Goal: Task Accomplishment & Management: Manage account settings

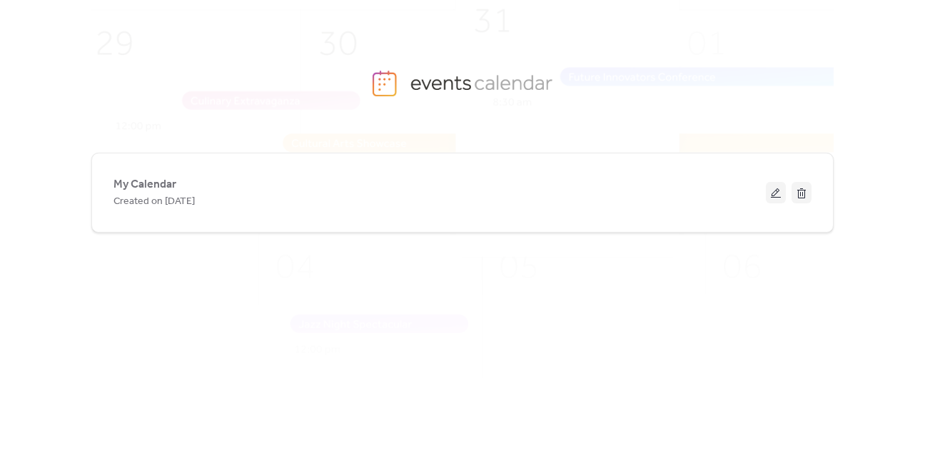
click at [167, 186] on span "My Calendar" at bounding box center [144, 184] width 63 height 17
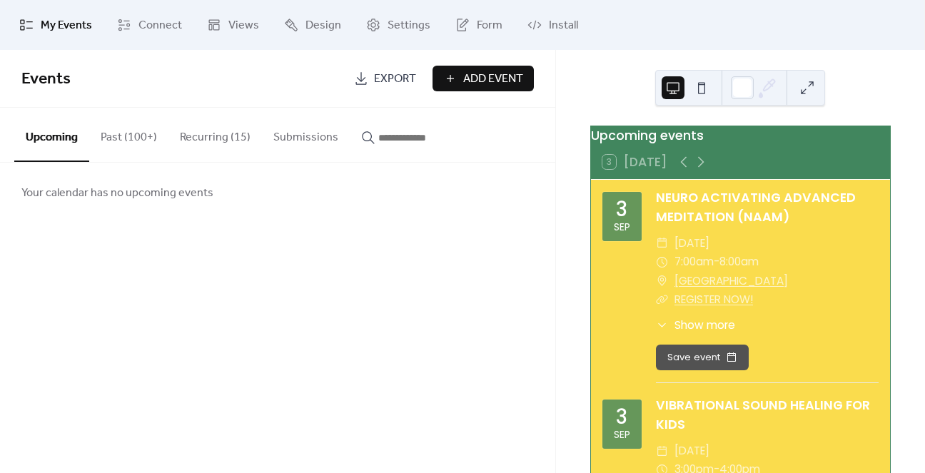
click at [143, 137] on button "Past (100+)" at bounding box center [128, 134] width 79 height 53
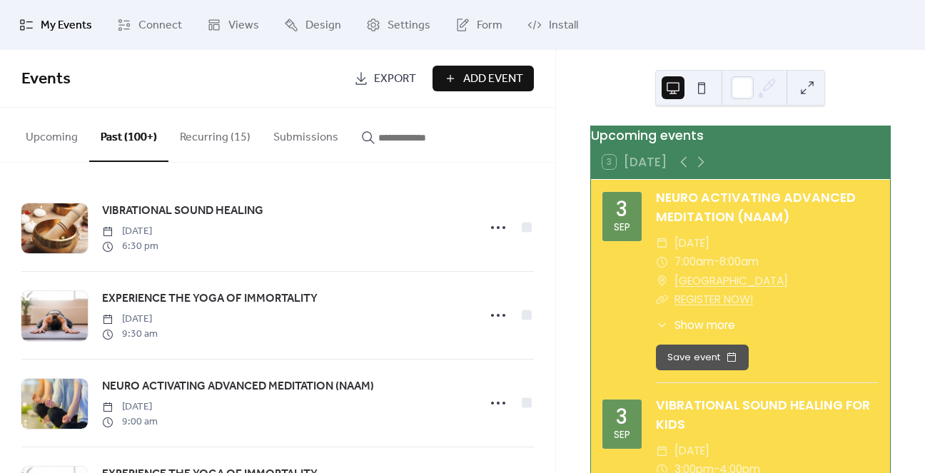
click at [237, 154] on button "Recurring (15)" at bounding box center [214, 134] width 93 height 53
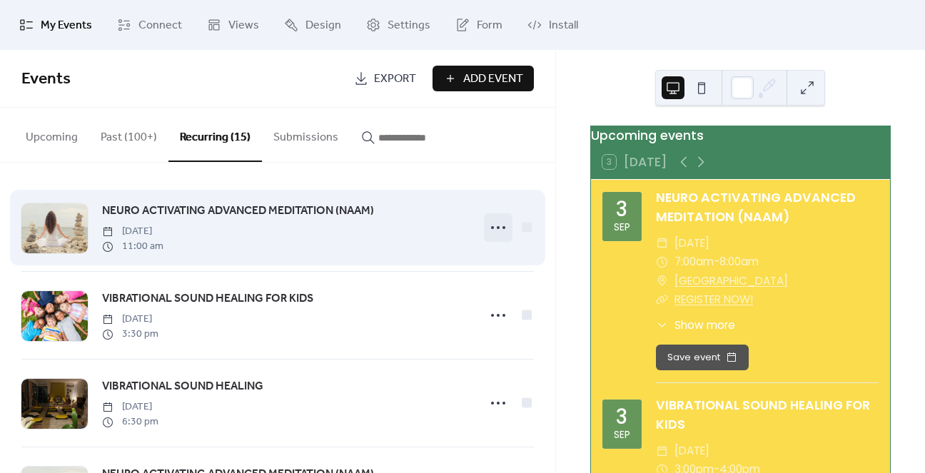
click at [487, 229] on icon at bounding box center [498, 227] width 23 height 23
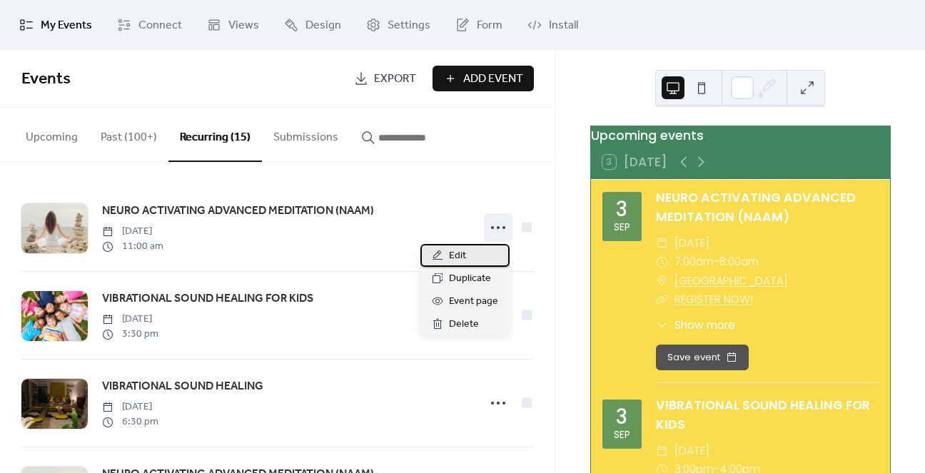
click at [474, 252] on div "Edit" at bounding box center [464, 255] width 89 height 23
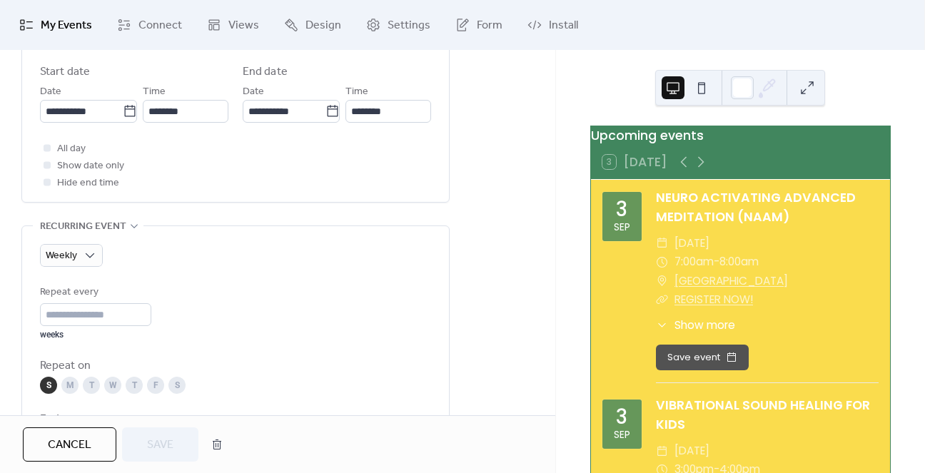
scroll to position [499, 0]
click at [126, 115] on icon at bounding box center [130, 111] width 14 height 14
click at [123, 115] on input "**********" at bounding box center [81, 111] width 83 height 23
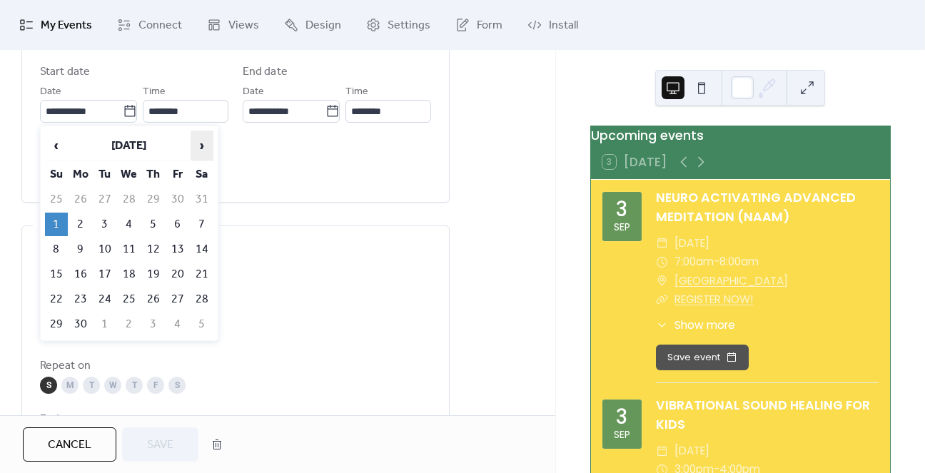
click at [194, 145] on span "›" at bounding box center [201, 145] width 21 height 29
click at [54, 143] on span "‹" at bounding box center [56, 145] width 21 height 29
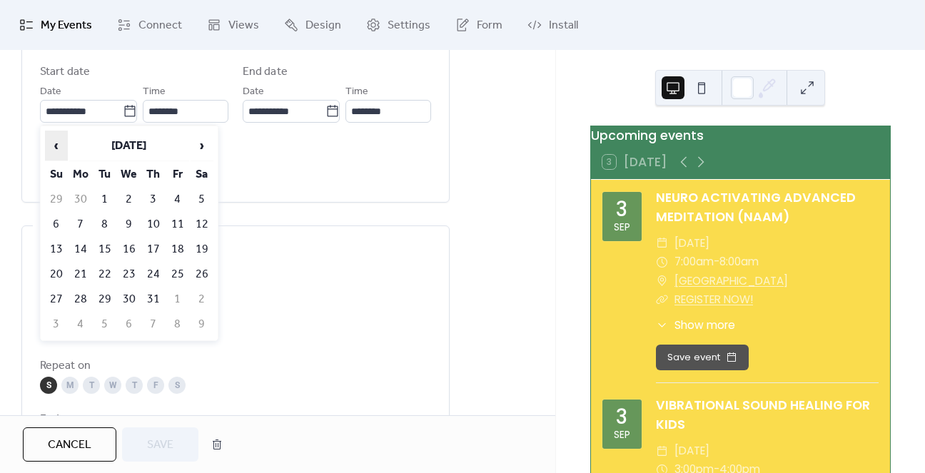
click at [54, 143] on span "‹" at bounding box center [56, 145] width 21 height 29
click at [208, 147] on span "›" at bounding box center [201, 145] width 21 height 29
click at [60, 263] on td "21" at bounding box center [56, 275] width 23 height 24
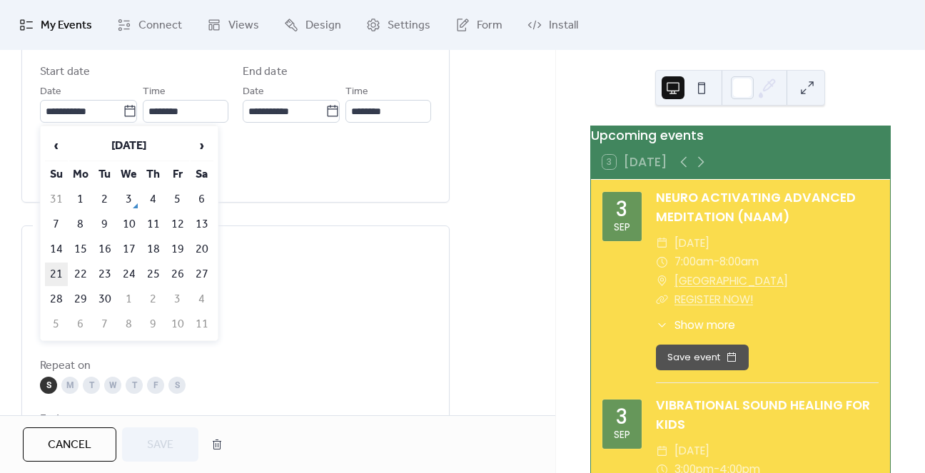
type input "**********"
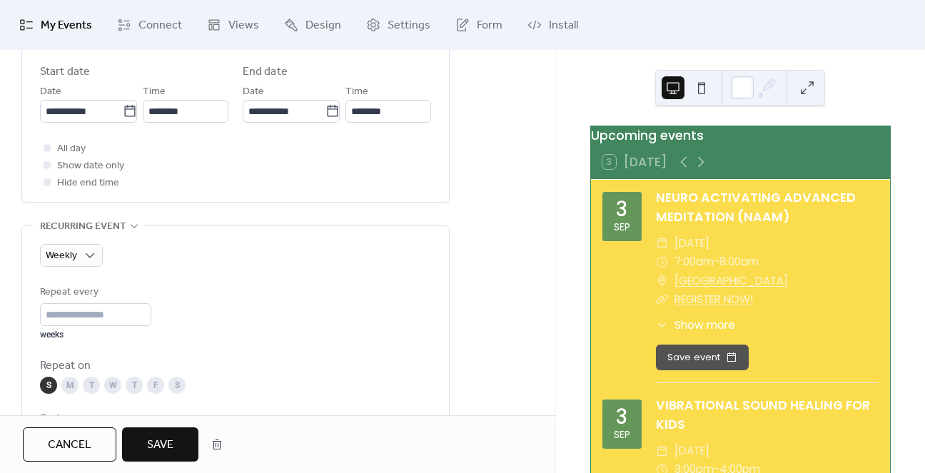
click at [156, 452] on span "Save" at bounding box center [160, 445] width 26 height 17
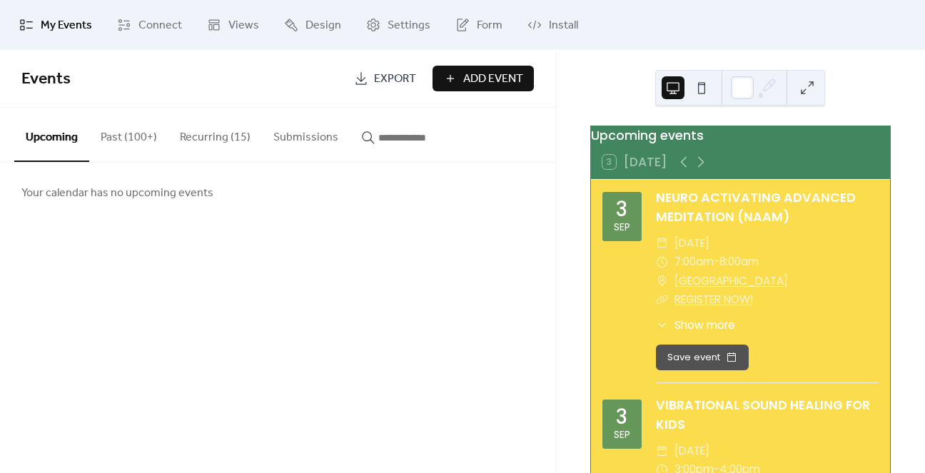
click at [220, 130] on button "Recurring (15)" at bounding box center [214, 134] width 93 height 53
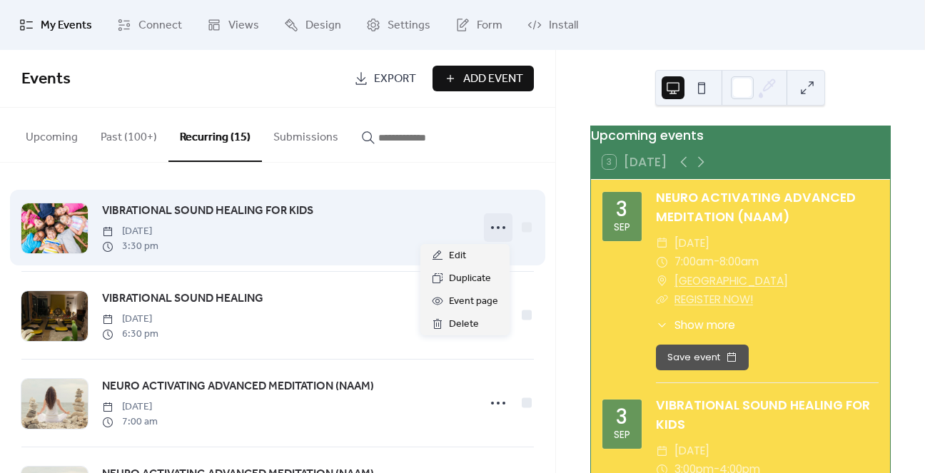
click at [490, 225] on icon at bounding box center [498, 227] width 23 height 23
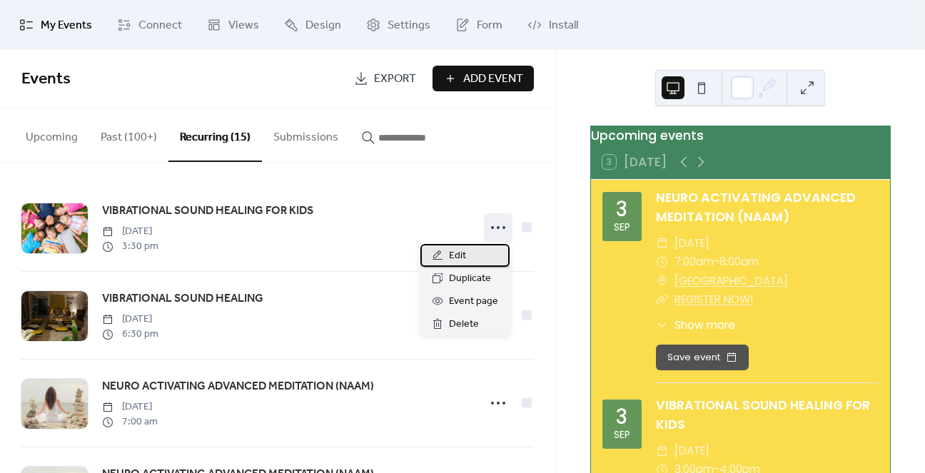
click at [465, 255] on span "Edit" at bounding box center [457, 256] width 17 height 17
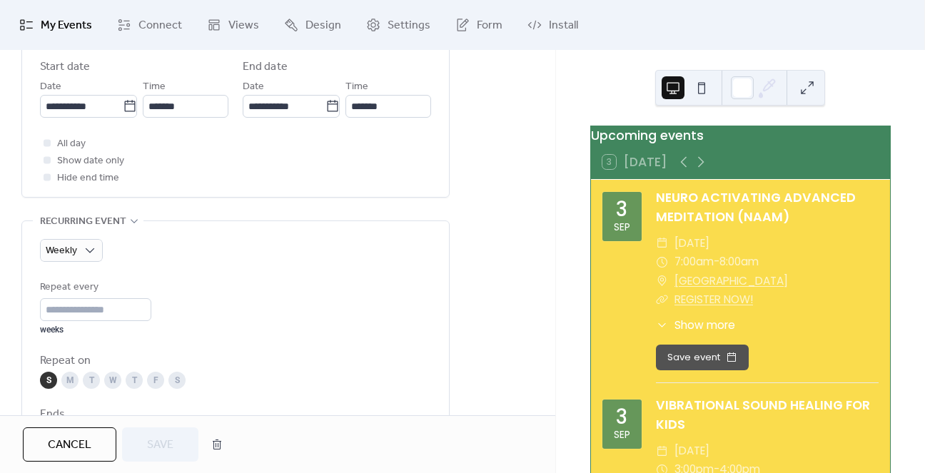
scroll to position [428, 0]
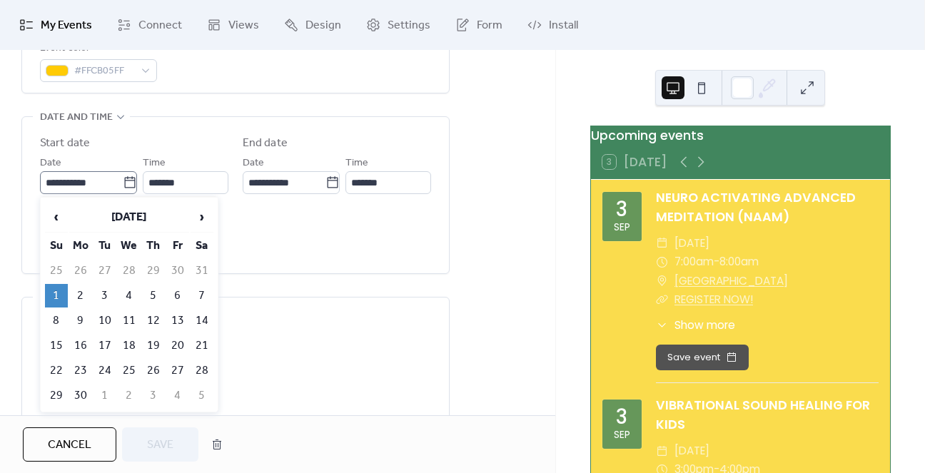
click at [123, 186] on icon at bounding box center [130, 183] width 14 height 14
click at [122, 186] on input "**********" at bounding box center [81, 182] width 83 height 23
click at [206, 214] on span "›" at bounding box center [201, 217] width 21 height 29
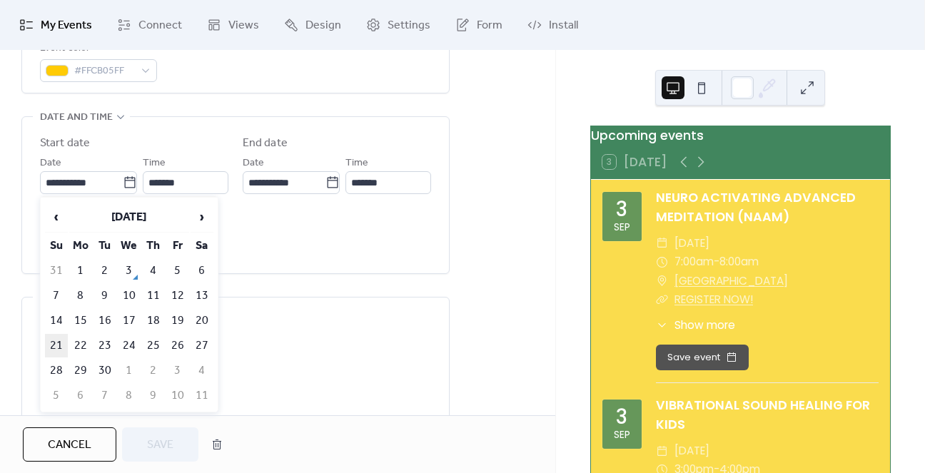
click at [54, 337] on td "21" at bounding box center [56, 346] width 23 height 24
type input "**********"
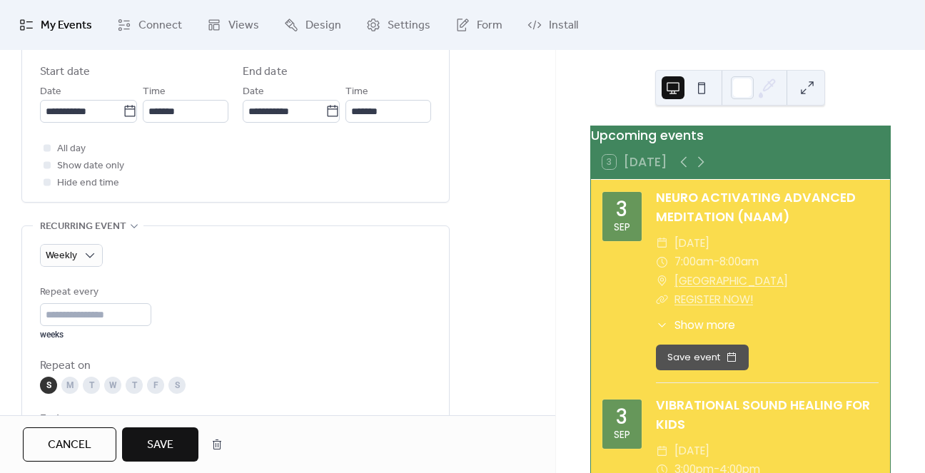
scroll to position [357, 0]
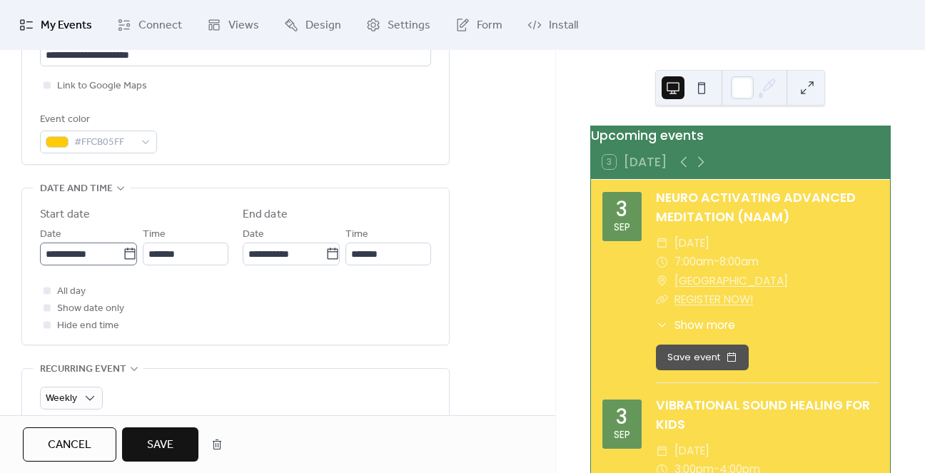
click at [129, 253] on icon at bounding box center [130, 254] width 14 height 14
click at [123, 253] on input "**********" at bounding box center [81, 254] width 83 height 23
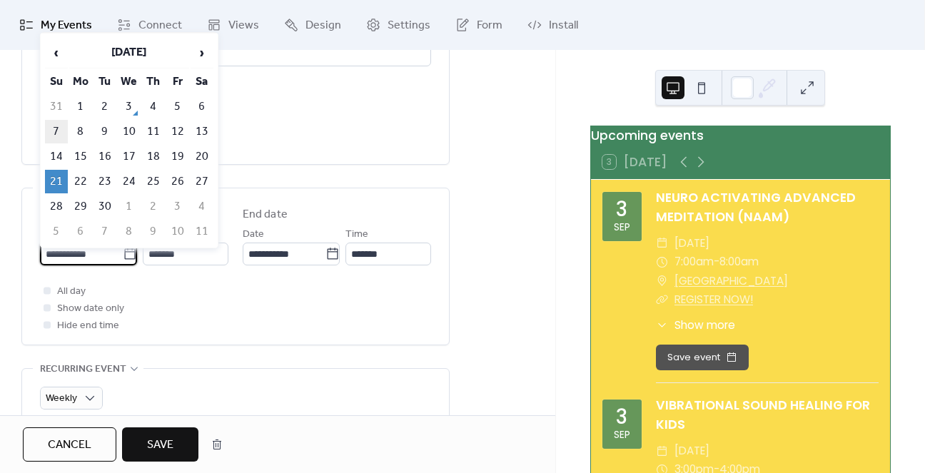
click at [60, 128] on td "7" at bounding box center [56, 132] width 23 height 24
type input "**********"
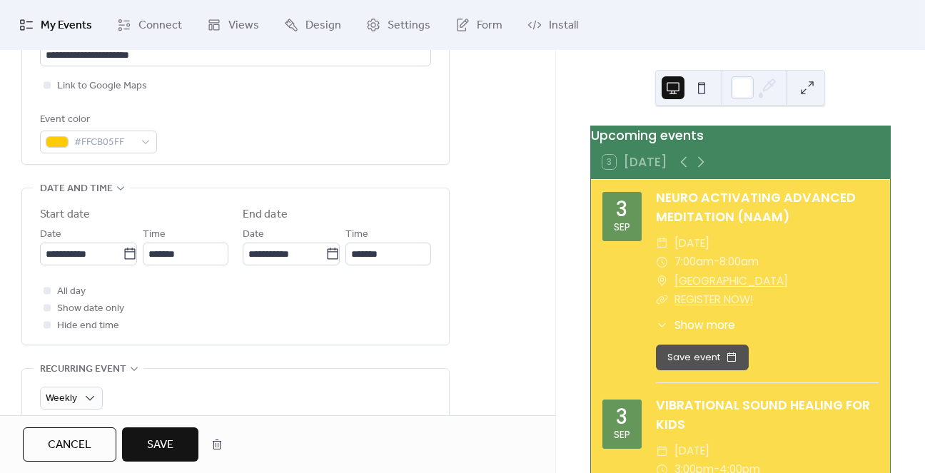
click at [50, 442] on span "Cancel" at bounding box center [70, 445] width 44 height 17
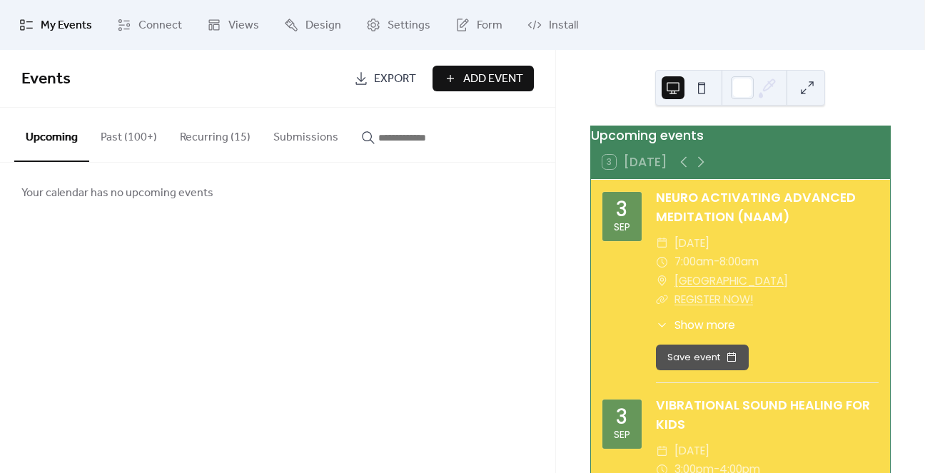
click at [129, 141] on button "Past (100+)" at bounding box center [128, 134] width 79 height 53
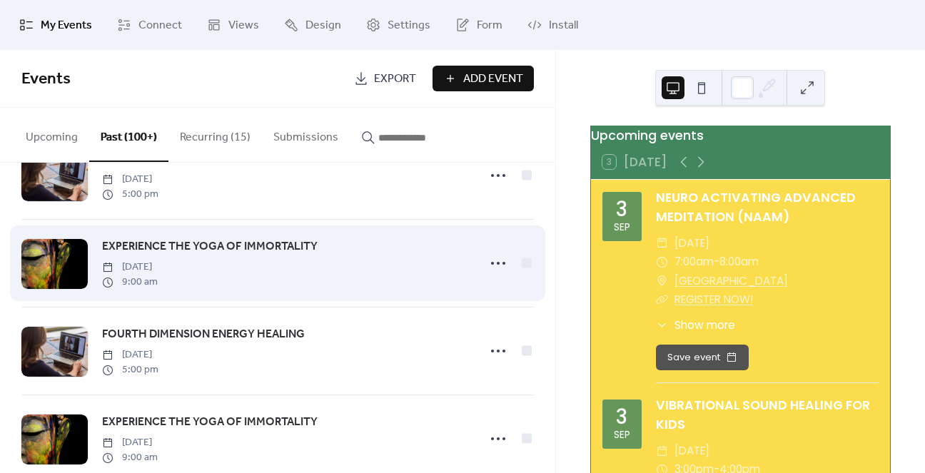
scroll to position [4625, 0]
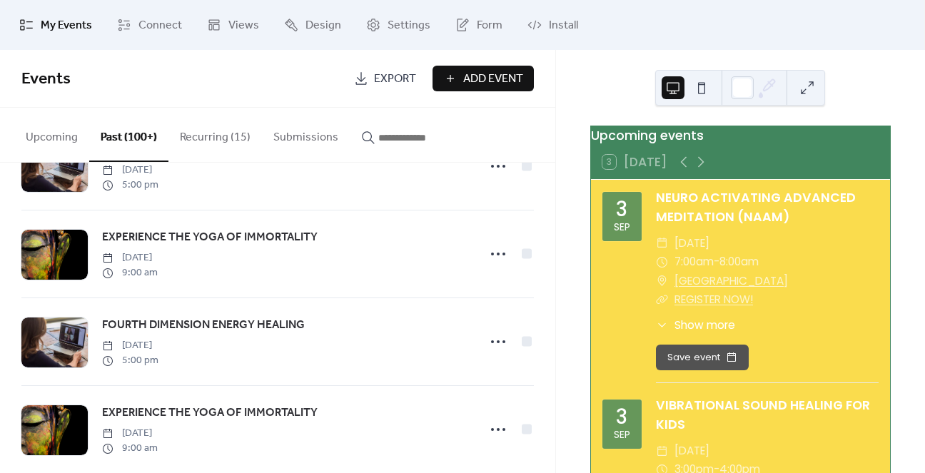
click at [242, 143] on button "Recurring (15)" at bounding box center [214, 134] width 93 height 53
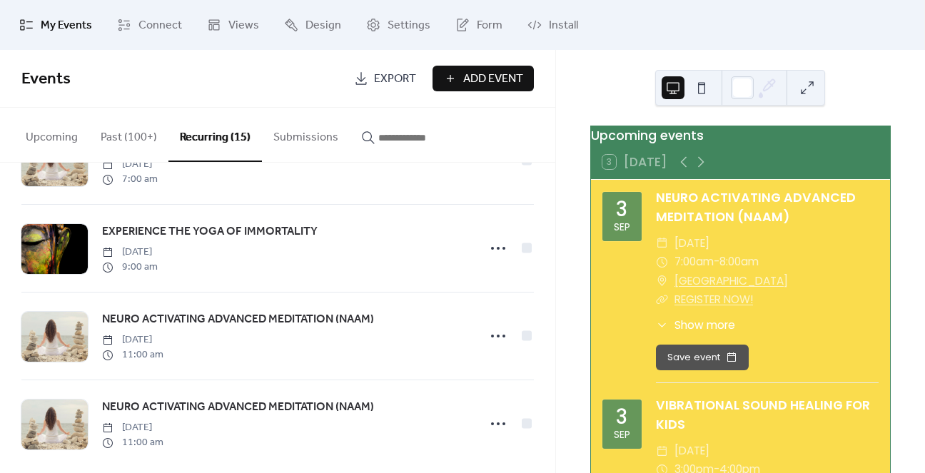
scroll to position [1050, 0]
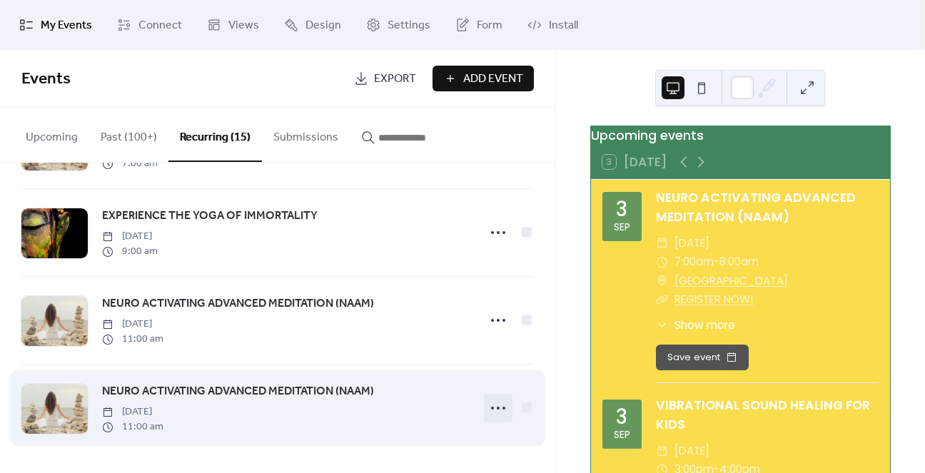
click at [502, 402] on icon at bounding box center [498, 408] width 23 height 23
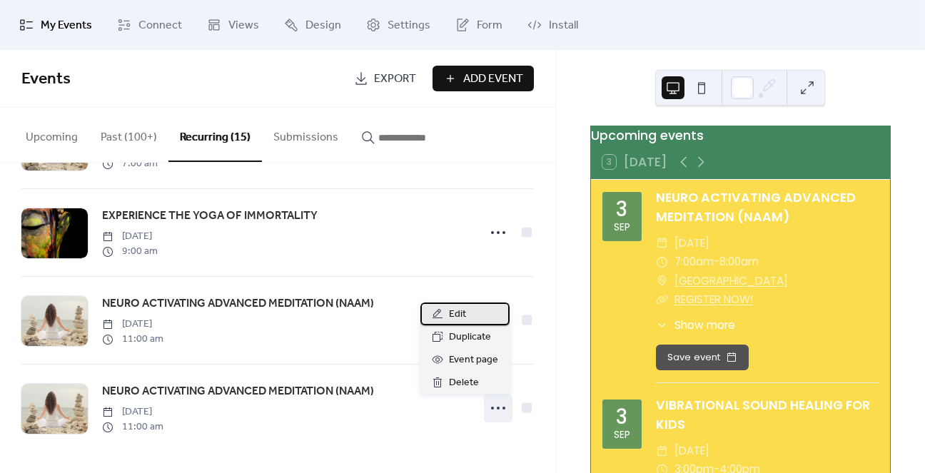
click at [454, 315] on span "Edit" at bounding box center [457, 314] width 17 height 17
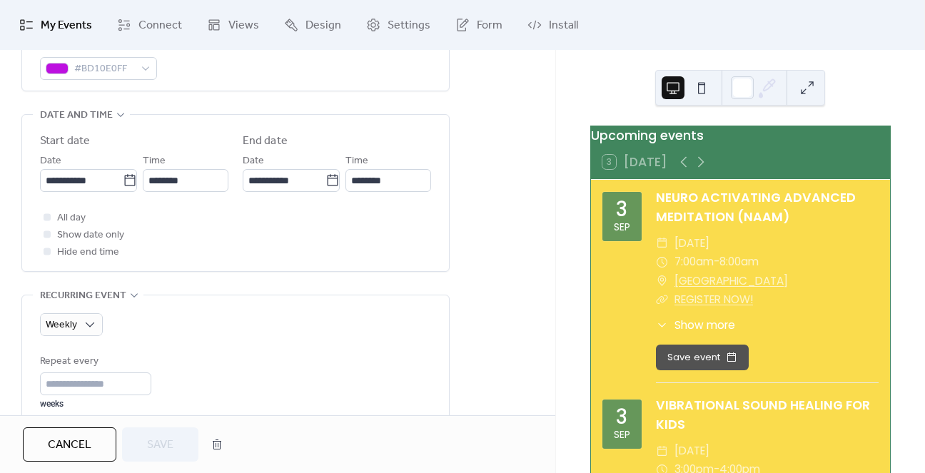
scroll to position [428, 0]
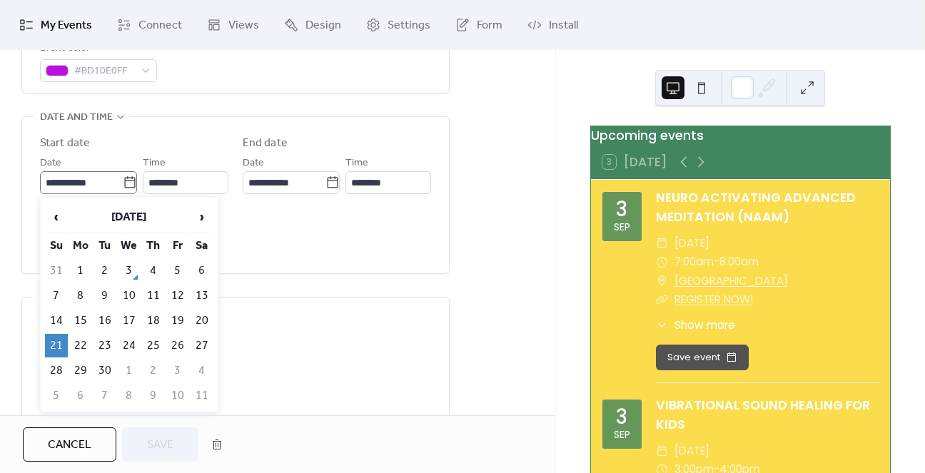
click at [123, 181] on icon at bounding box center [130, 183] width 14 height 14
click at [122, 181] on input "**********" at bounding box center [81, 182] width 83 height 23
click at [56, 284] on td "7" at bounding box center [56, 296] width 23 height 24
type input "**********"
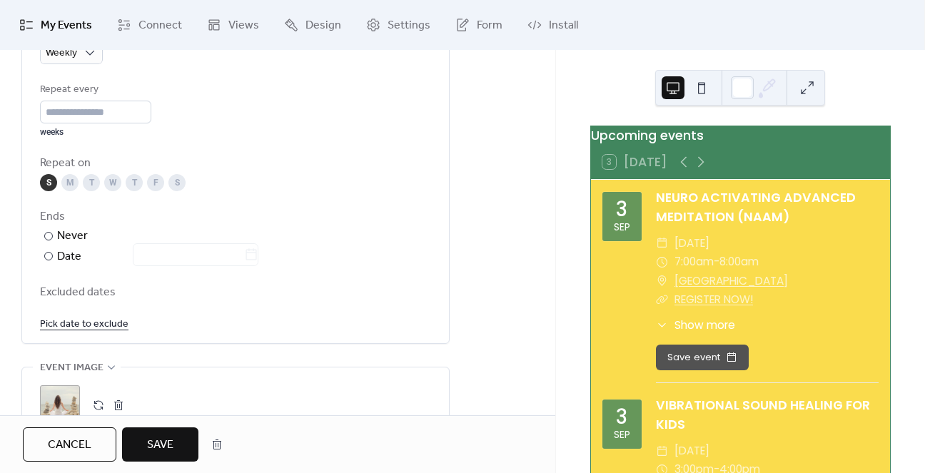
scroll to position [785, 0]
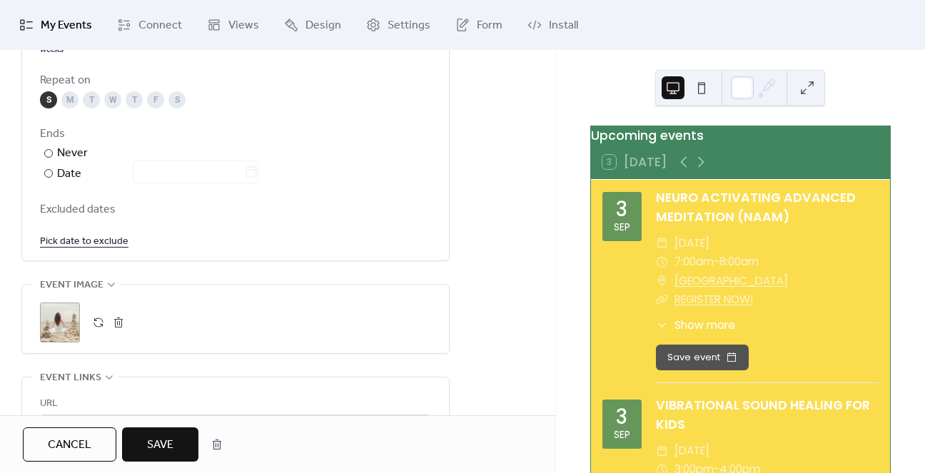
click at [100, 240] on link "Pick date to exclude" at bounding box center [84, 241] width 88 height 18
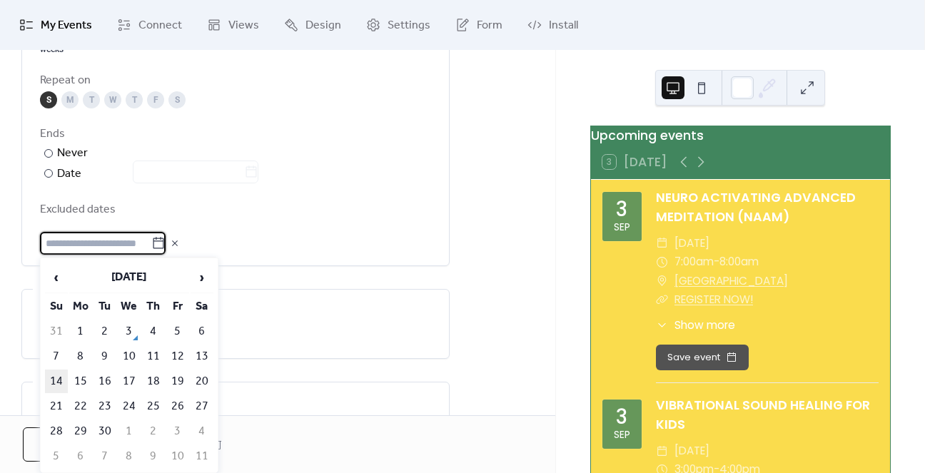
click at [63, 378] on td "14" at bounding box center [56, 382] width 23 height 24
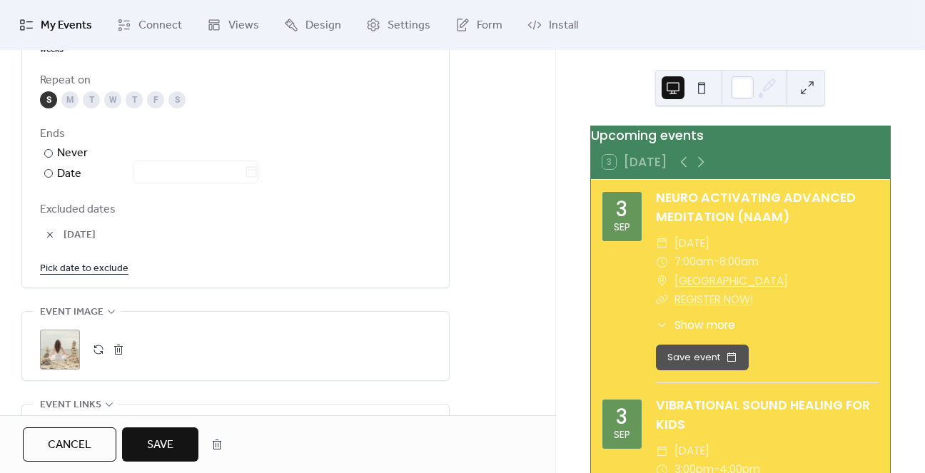
click at [143, 442] on button "Save" at bounding box center [160, 444] width 76 height 34
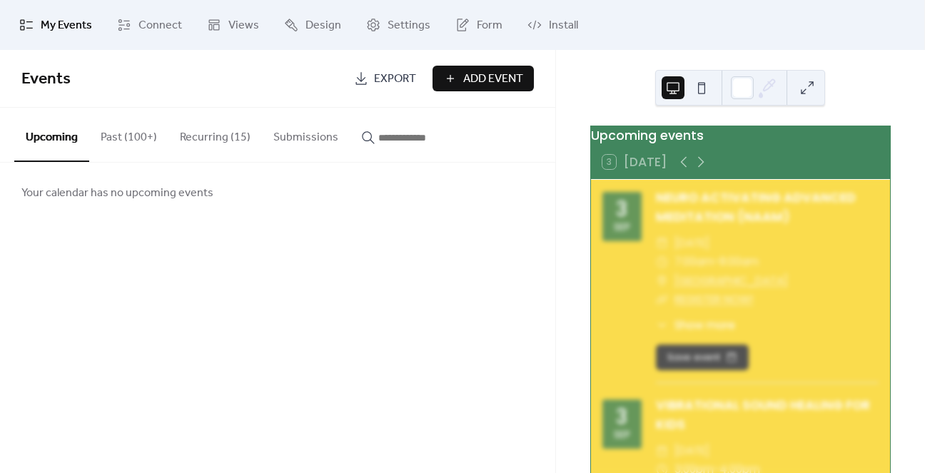
click at [205, 126] on button "Recurring (15)" at bounding box center [214, 134] width 93 height 53
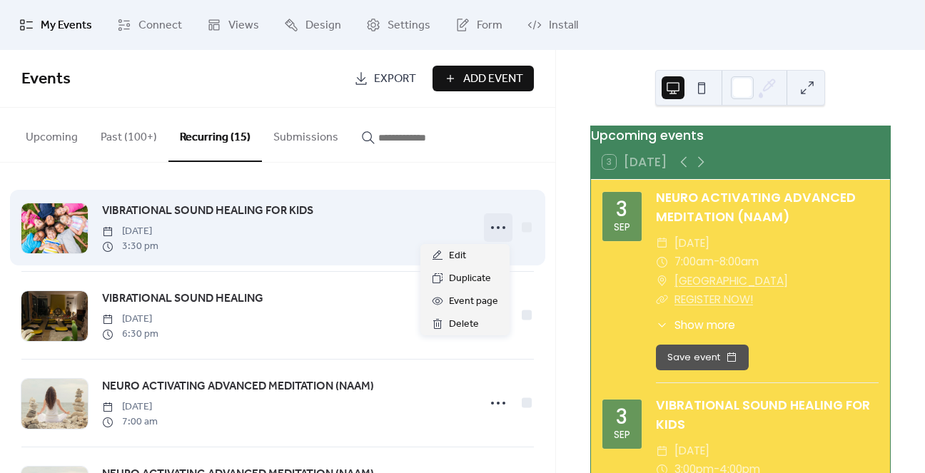
click at [494, 233] on icon at bounding box center [498, 227] width 23 height 23
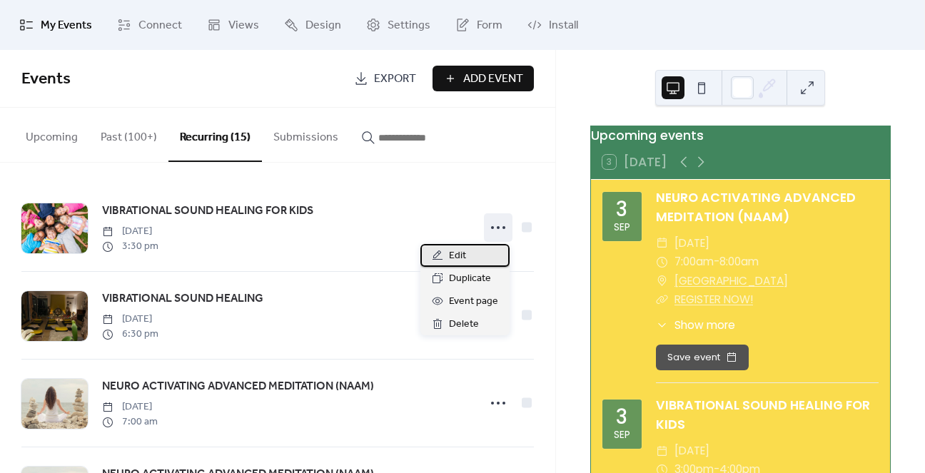
click at [453, 253] on span "Edit" at bounding box center [457, 256] width 17 height 17
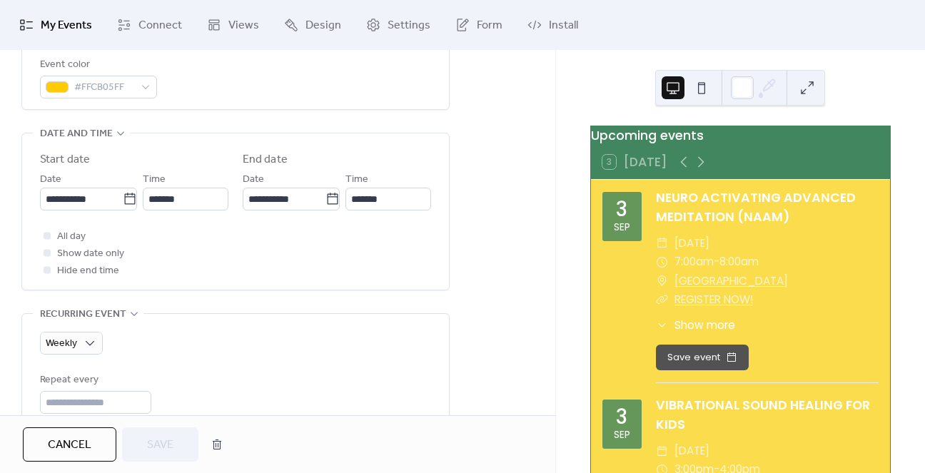
scroll to position [428, 0]
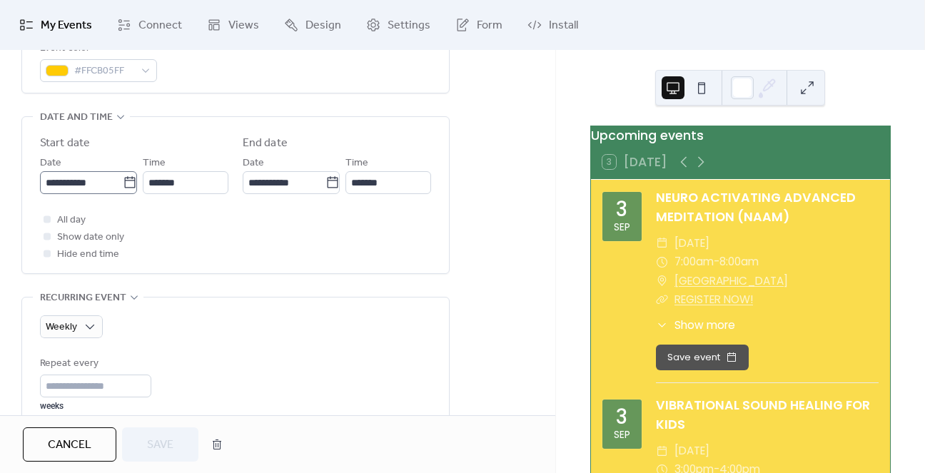
click at [123, 181] on icon at bounding box center [130, 183] width 14 height 14
click at [123, 181] on input "**********" at bounding box center [81, 182] width 83 height 23
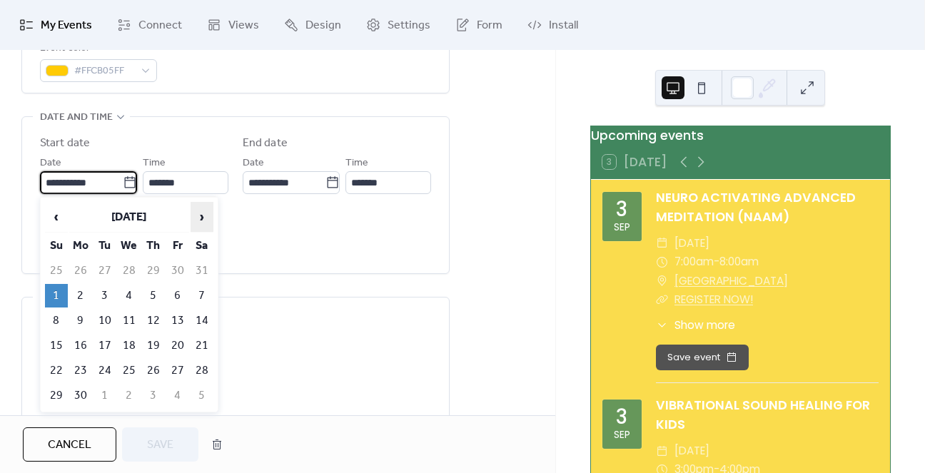
click at [203, 210] on span "›" at bounding box center [201, 217] width 21 height 29
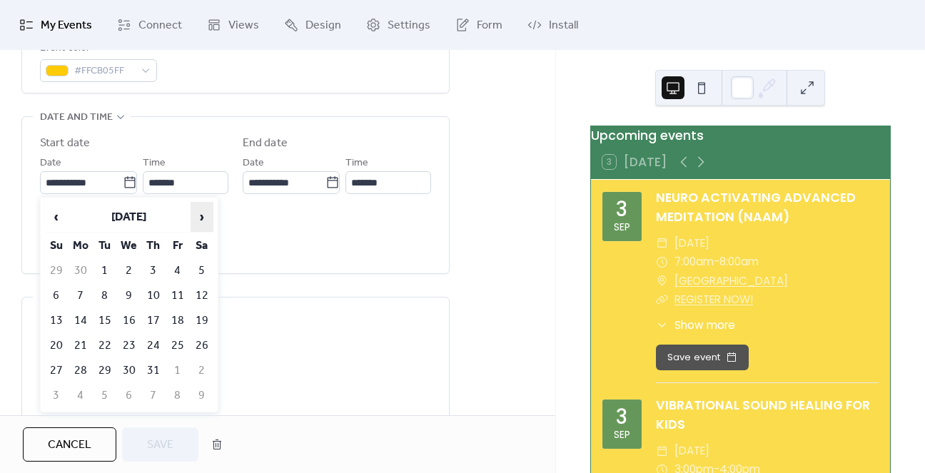
click at [203, 210] on span "›" at bounding box center [201, 217] width 21 height 29
click at [59, 220] on span "‹" at bounding box center [56, 217] width 21 height 29
click at [55, 222] on span "‹" at bounding box center [56, 217] width 21 height 29
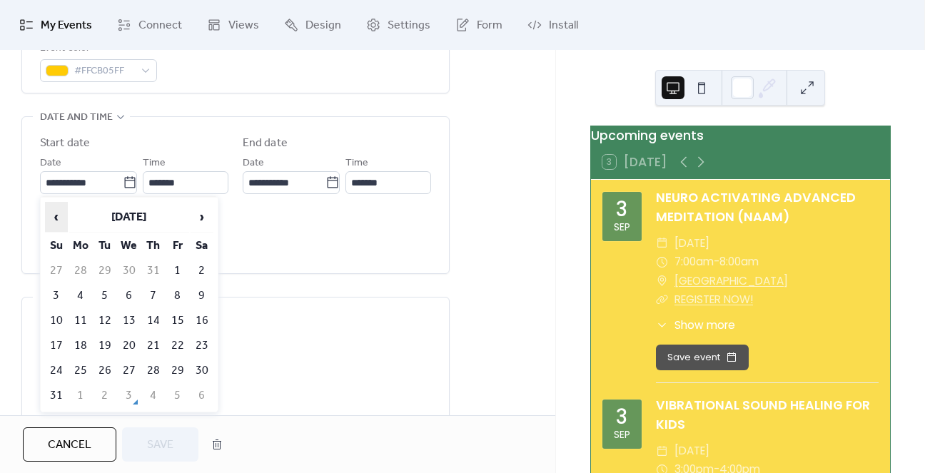
click at [55, 222] on span "‹" at bounding box center [56, 217] width 21 height 29
click at [198, 220] on span "›" at bounding box center [201, 217] width 21 height 29
click at [205, 213] on span "›" at bounding box center [201, 217] width 21 height 29
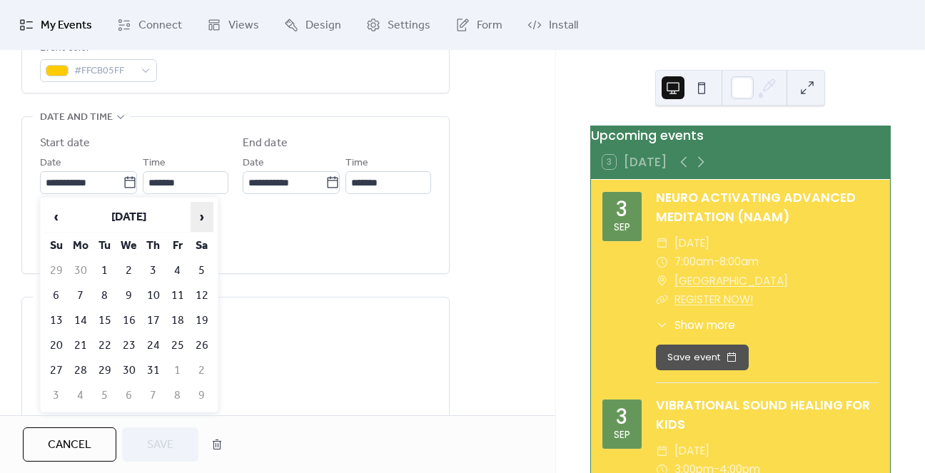
click at [205, 213] on span "›" at bounding box center [201, 217] width 21 height 29
click at [61, 215] on span "‹" at bounding box center [56, 217] width 21 height 29
click at [54, 290] on td "7" at bounding box center [56, 296] width 23 height 24
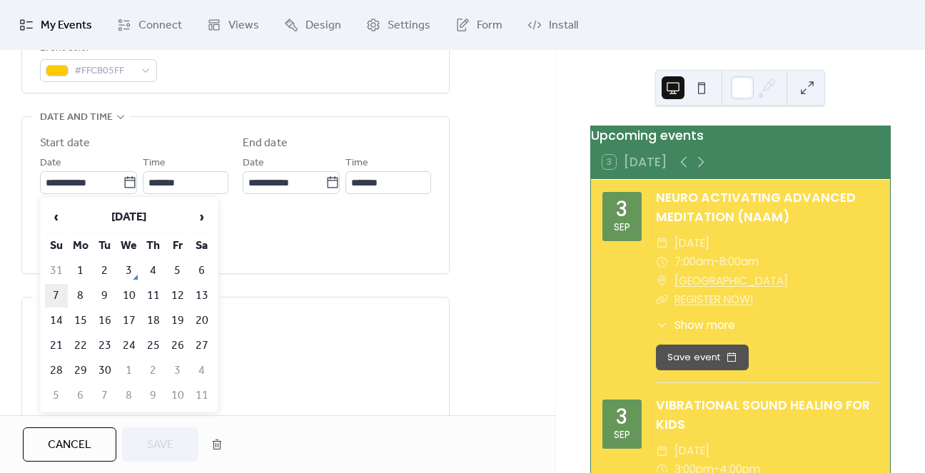
type input "**********"
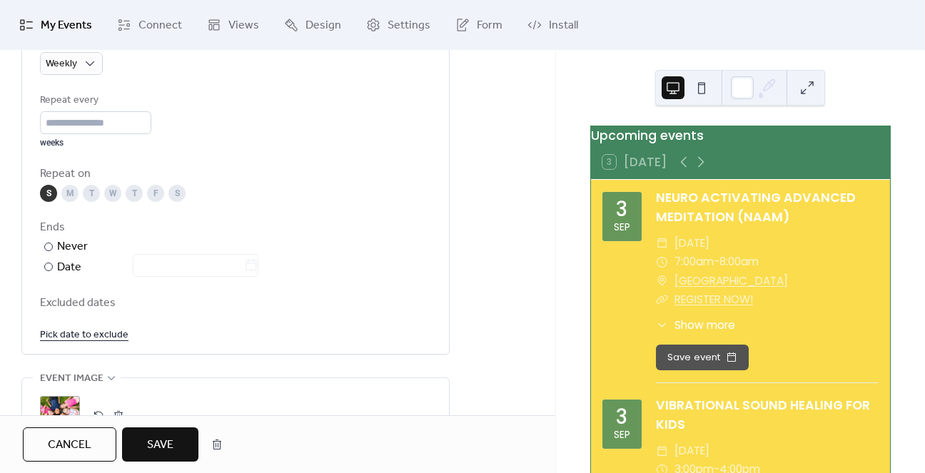
scroll to position [714, 0]
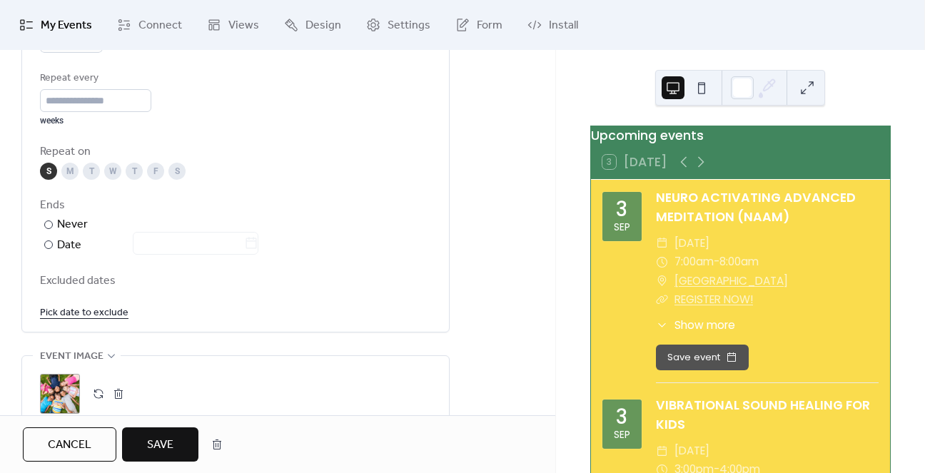
click at [86, 307] on link "Pick date to exclude" at bounding box center [84, 312] width 88 height 18
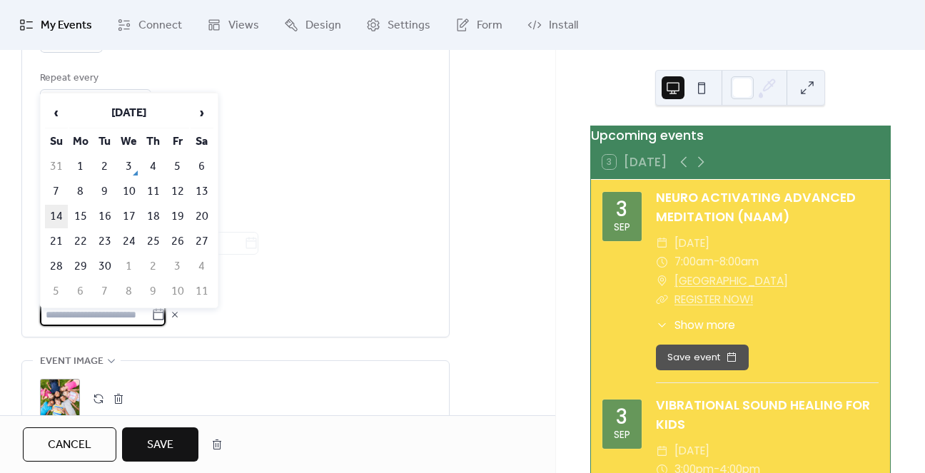
click at [49, 214] on td "14" at bounding box center [56, 217] width 23 height 24
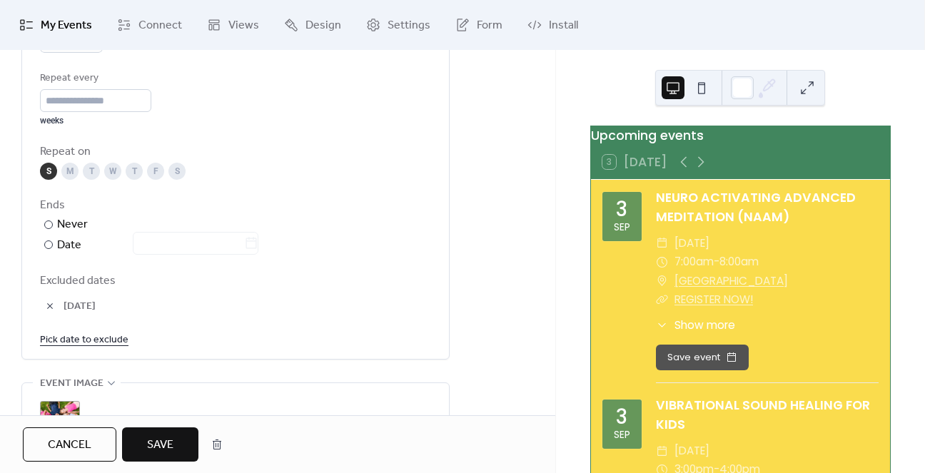
click at [148, 442] on span "Save" at bounding box center [160, 445] width 26 height 17
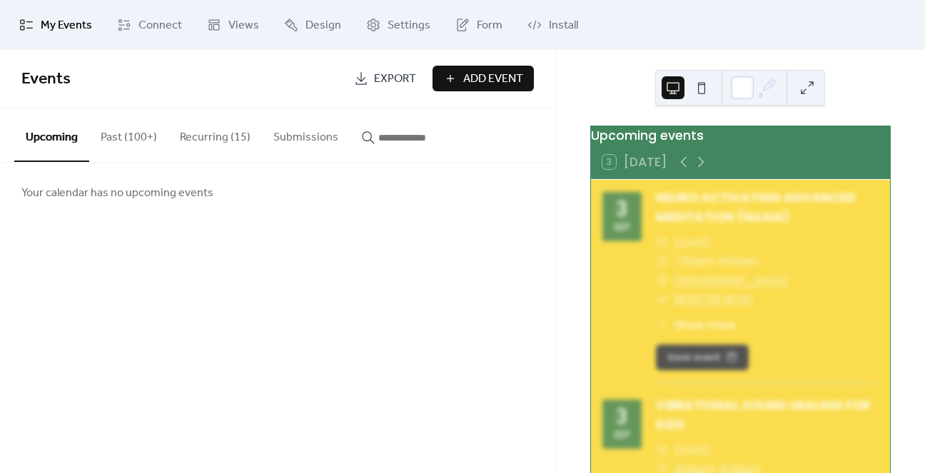
click at [225, 135] on button "Recurring (15)" at bounding box center [214, 134] width 93 height 53
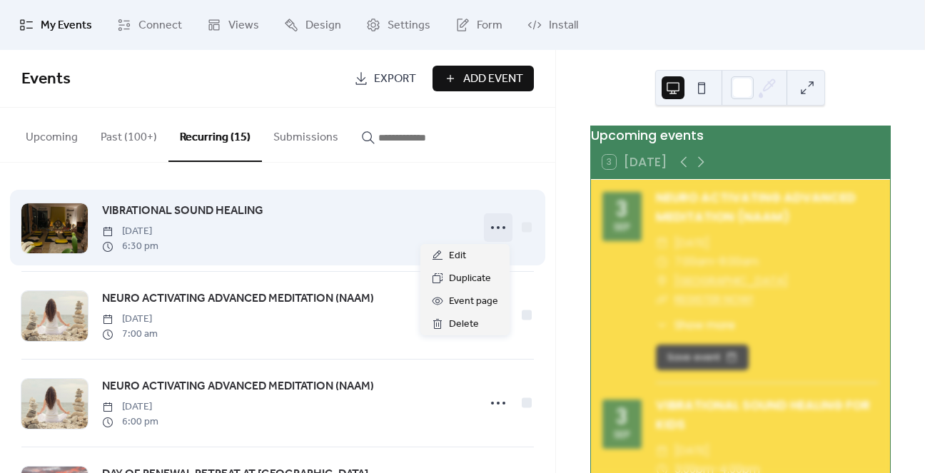
click at [490, 226] on icon at bounding box center [498, 227] width 23 height 23
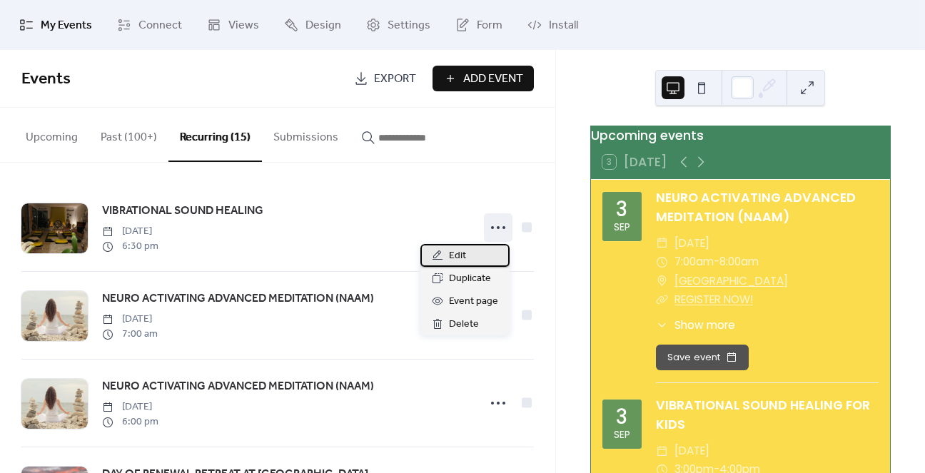
click at [463, 253] on span "Edit" at bounding box center [457, 256] width 17 height 17
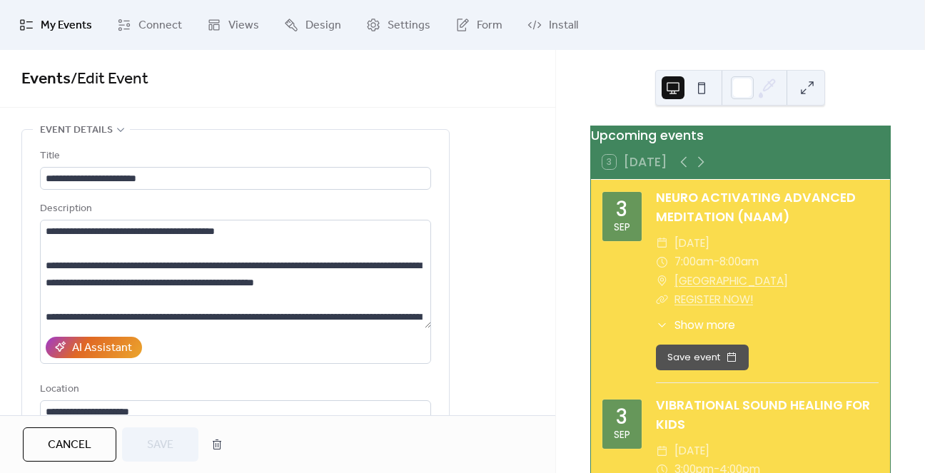
click at [67, 443] on span "Cancel" at bounding box center [70, 445] width 44 height 17
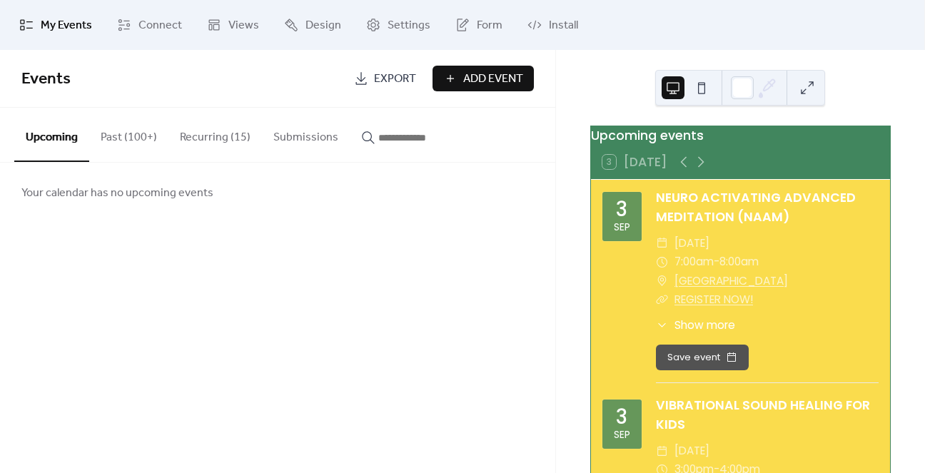
click at [214, 136] on button "Recurring (15)" at bounding box center [214, 134] width 93 height 53
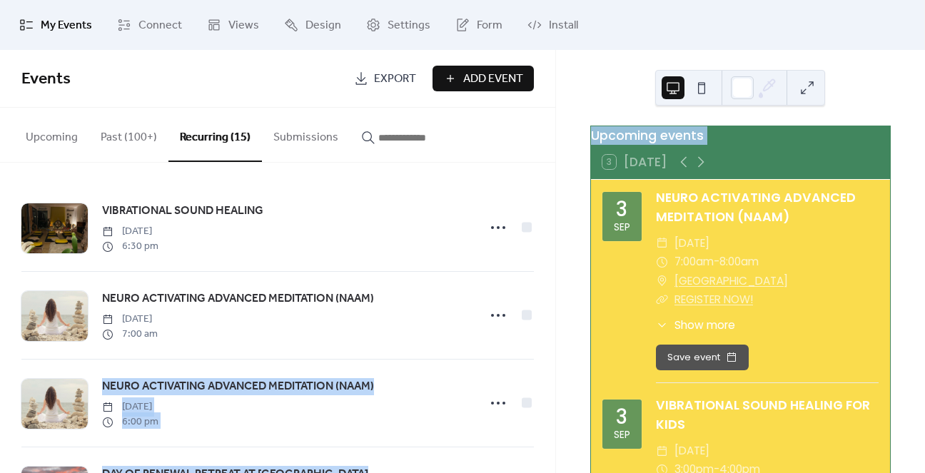
drag, startPoint x: 555, startPoint y: 183, endPoint x: 554, endPoint y: 280, distance: 97.0
click at [554, 280] on div "My Events Connect Views Design Settings Form Install My Events Events Export Ad…" at bounding box center [462, 236] width 925 height 473
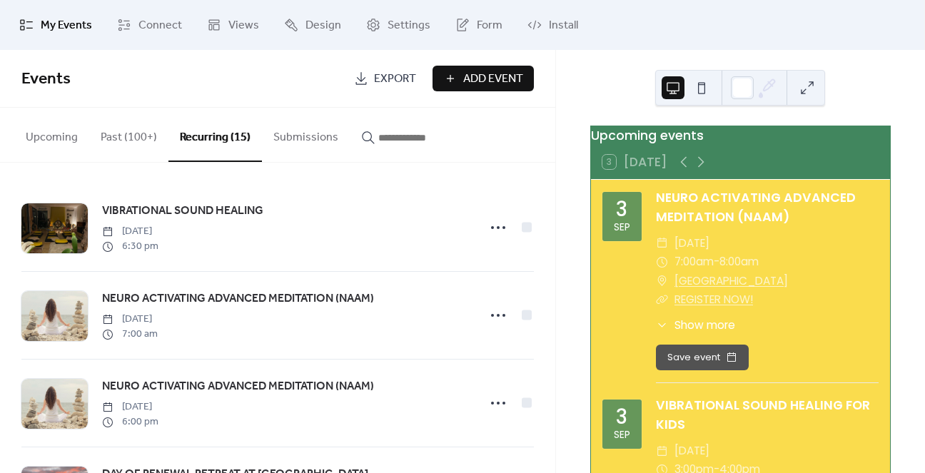
click at [519, 178] on div "VIBRATIONAL SOUND HEALING [DATE] 6:30 pm NEURO ACTIVATING ADVANCED MEDITATION (…" at bounding box center [277, 318] width 555 height 310
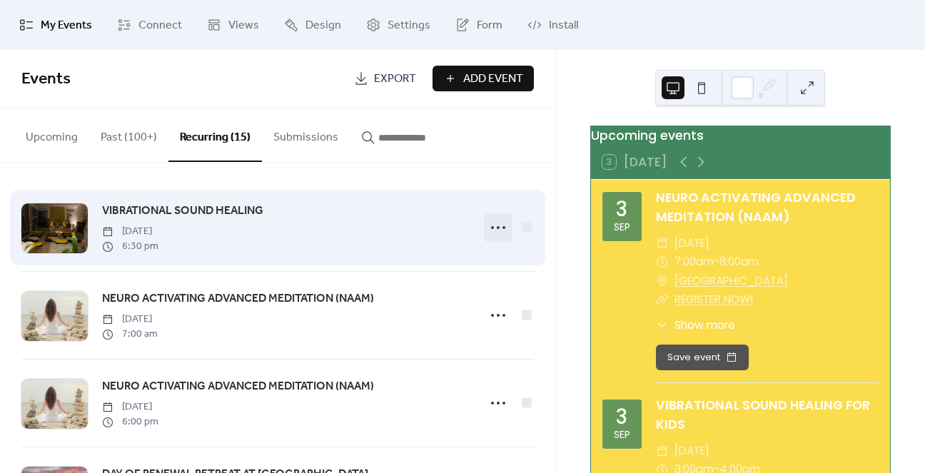
click at [496, 228] on icon at bounding box center [498, 227] width 23 height 23
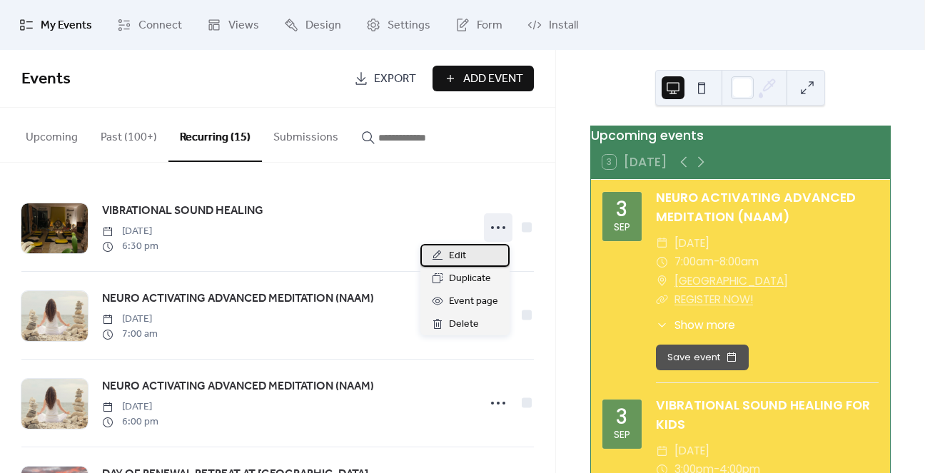
click at [464, 254] on span "Edit" at bounding box center [457, 256] width 17 height 17
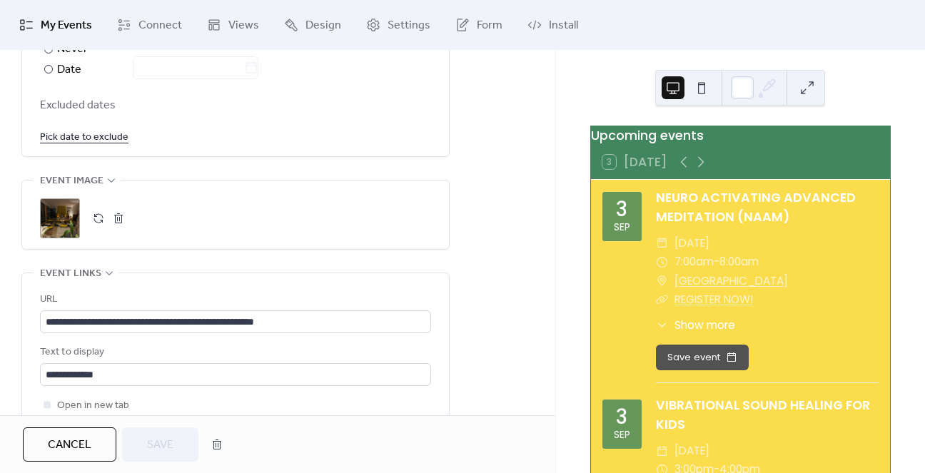
scroll to position [856, 0]
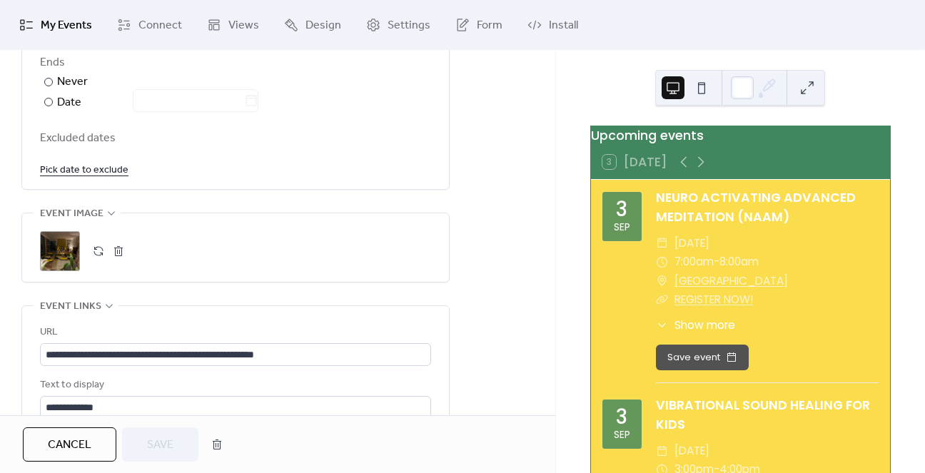
click at [98, 171] on link "Pick date to exclude" at bounding box center [84, 170] width 88 height 18
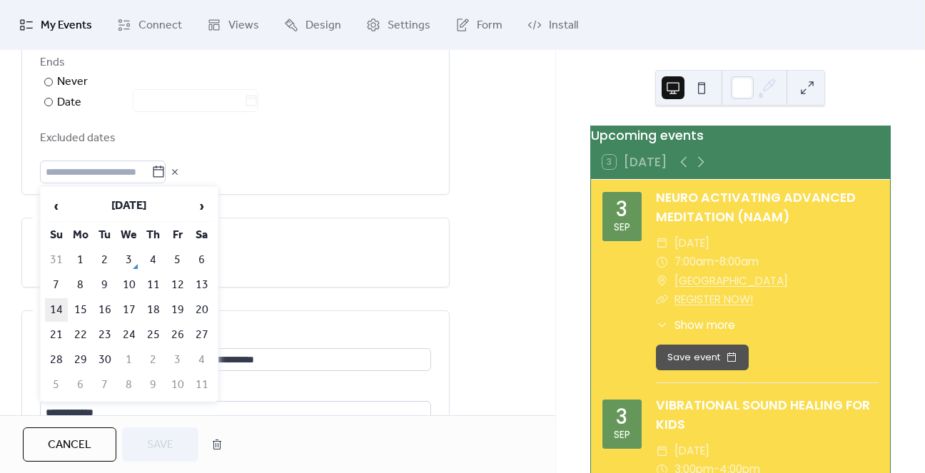
click at [59, 309] on td "14" at bounding box center [56, 310] width 23 height 24
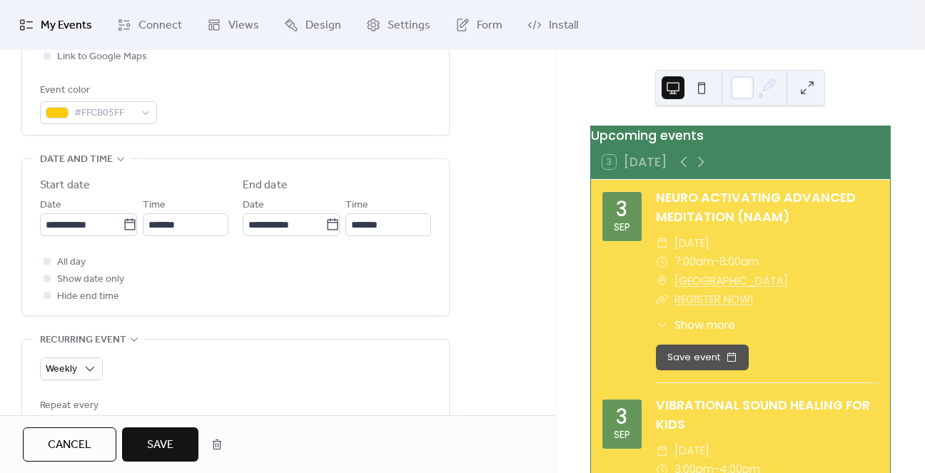
scroll to position [357, 0]
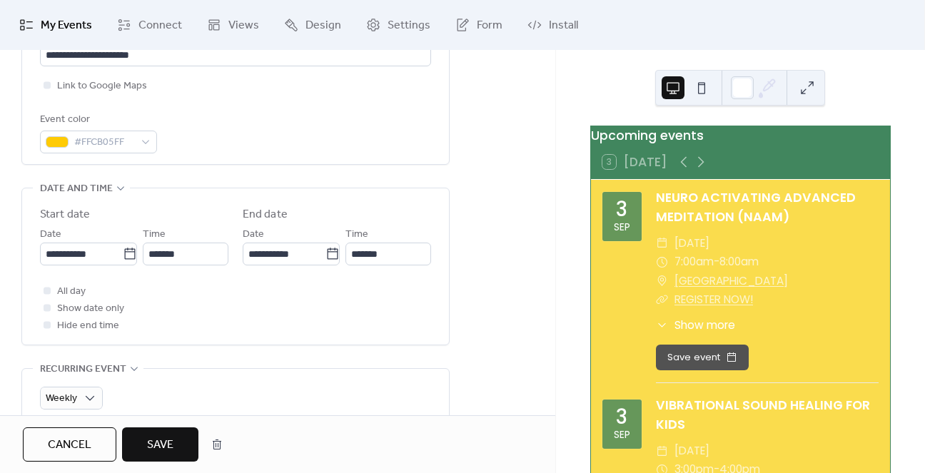
click at [184, 440] on button "Save" at bounding box center [160, 444] width 76 height 34
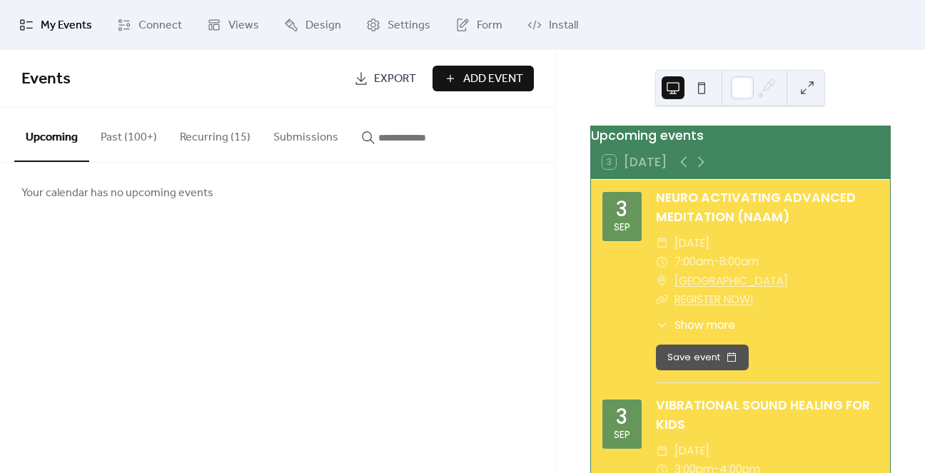
click at [190, 133] on button "Recurring (15)" at bounding box center [214, 134] width 93 height 53
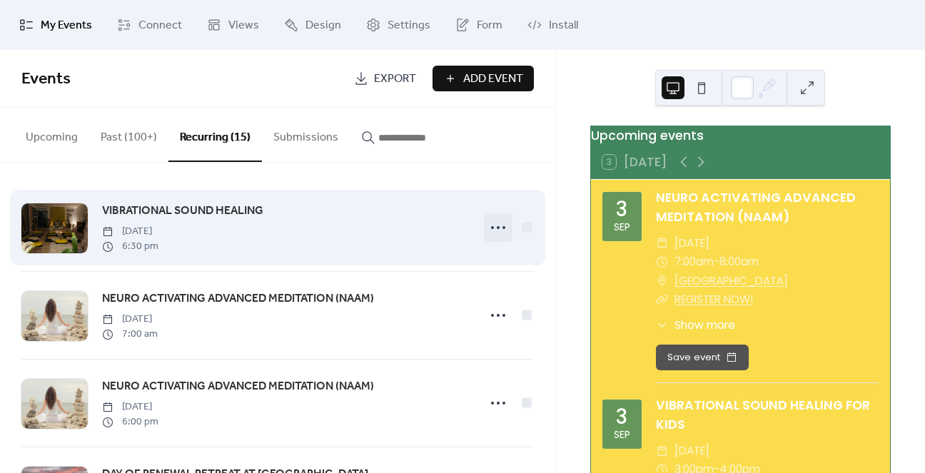
click at [487, 223] on icon at bounding box center [498, 227] width 23 height 23
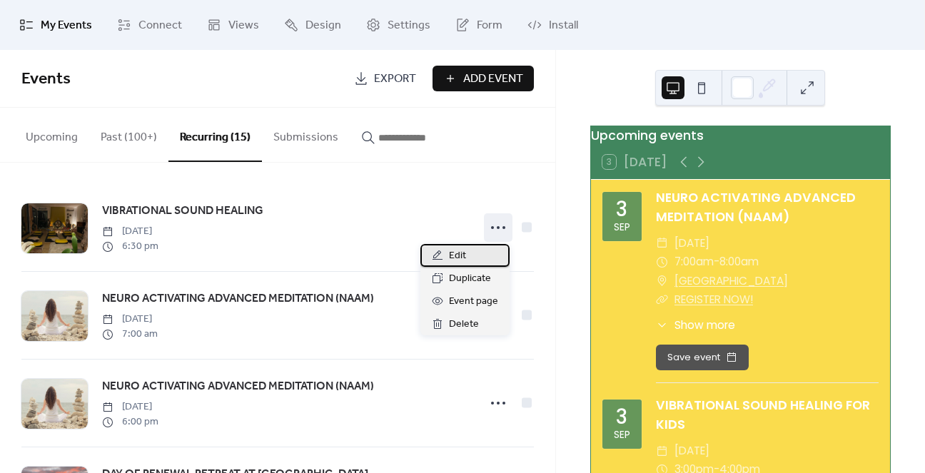
click at [461, 257] on span "Edit" at bounding box center [457, 256] width 17 height 17
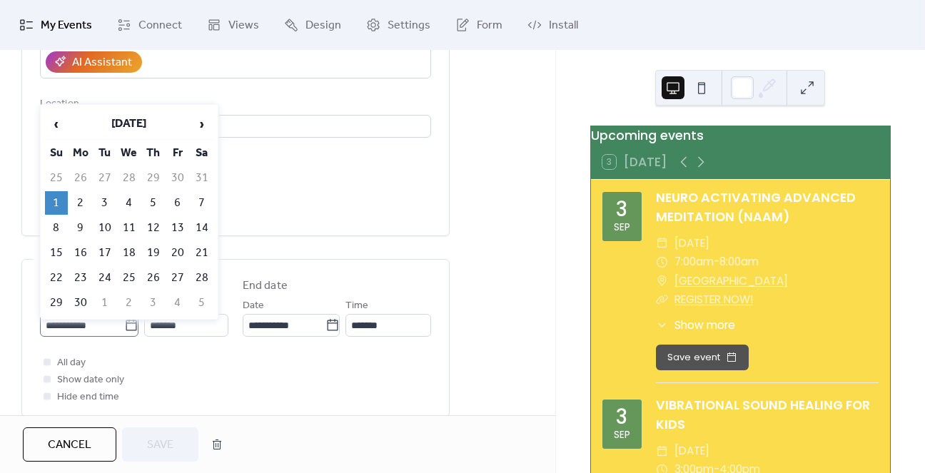
click at [124, 323] on icon at bounding box center [131, 325] width 14 height 14
click at [121, 323] on input "**********" at bounding box center [82, 325] width 84 height 23
click at [203, 123] on span "›" at bounding box center [201, 124] width 21 height 29
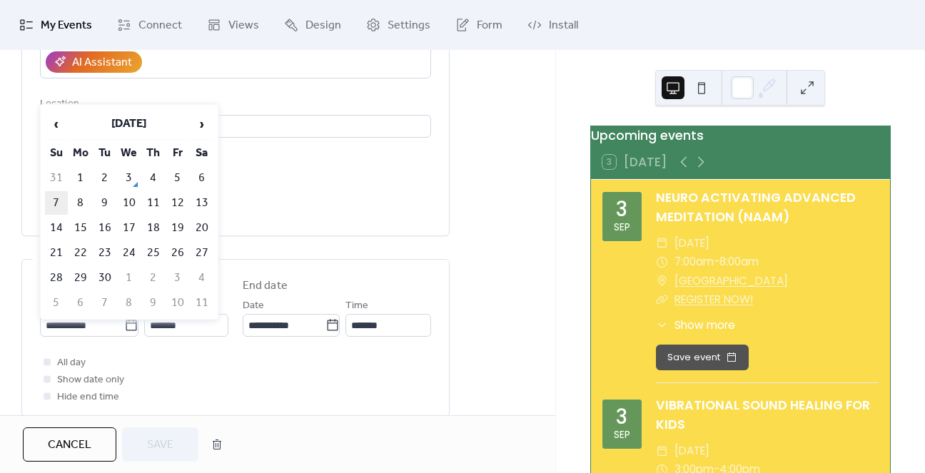
click at [54, 201] on td "7" at bounding box center [56, 203] width 23 height 24
type input "**********"
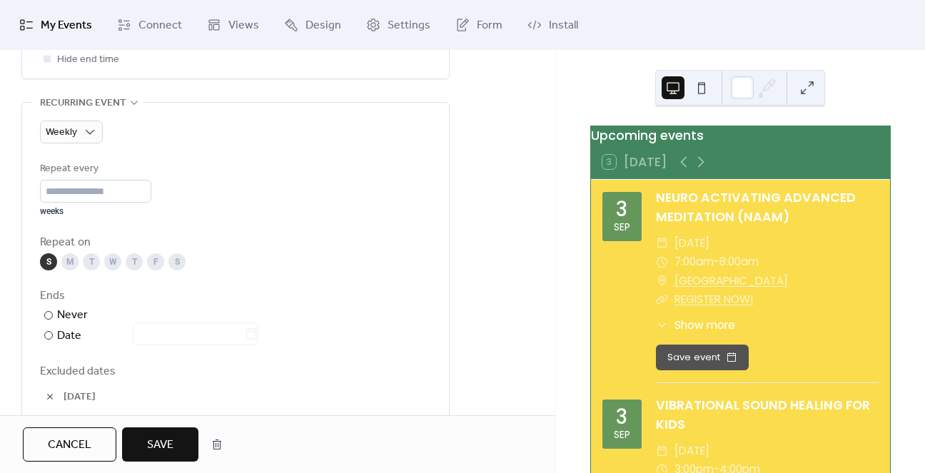
scroll to position [642, 0]
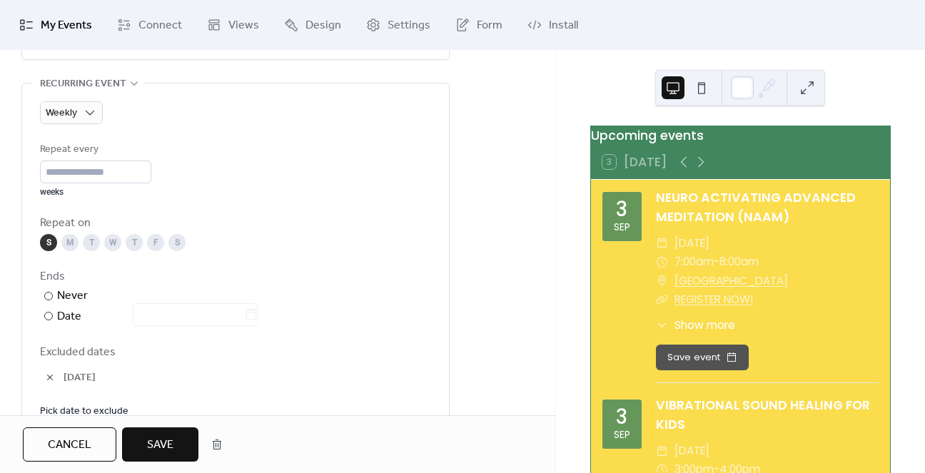
click at [157, 441] on span "Save" at bounding box center [160, 445] width 26 height 17
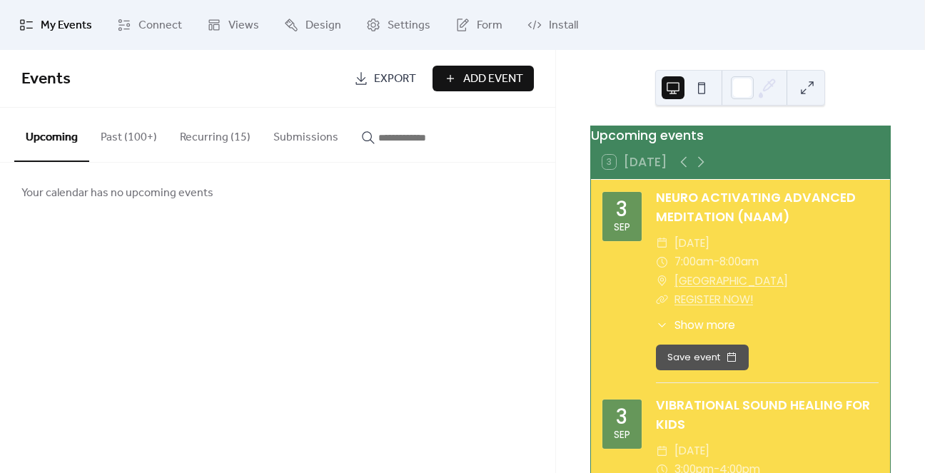
click at [192, 126] on button "Recurring (15)" at bounding box center [214, 134] width 93 height 53
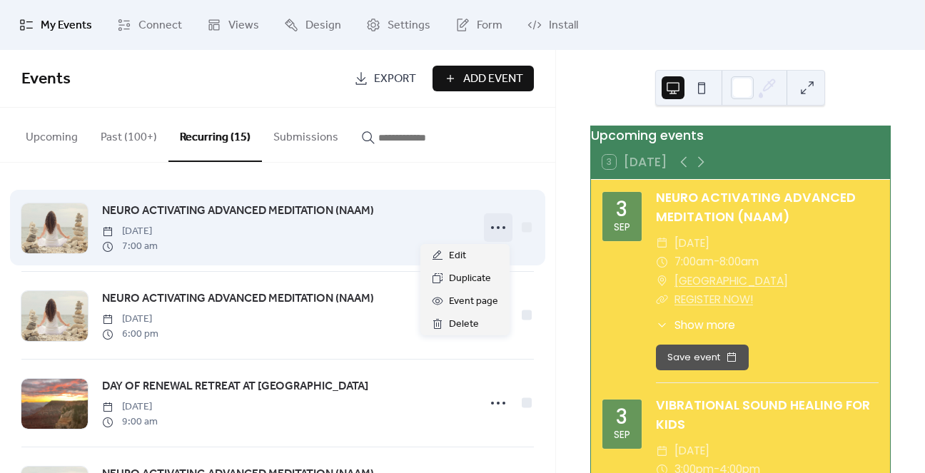
click at [494, 225] on icon at bounding box center [498, 227] width 23 height 23
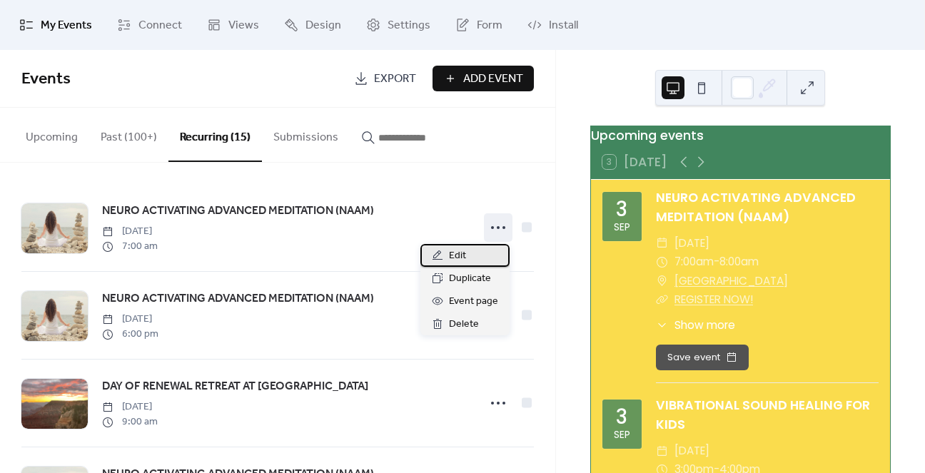
click at [464, 258] on span "Edit" at bounding box center [457, 256] width 17 height 17
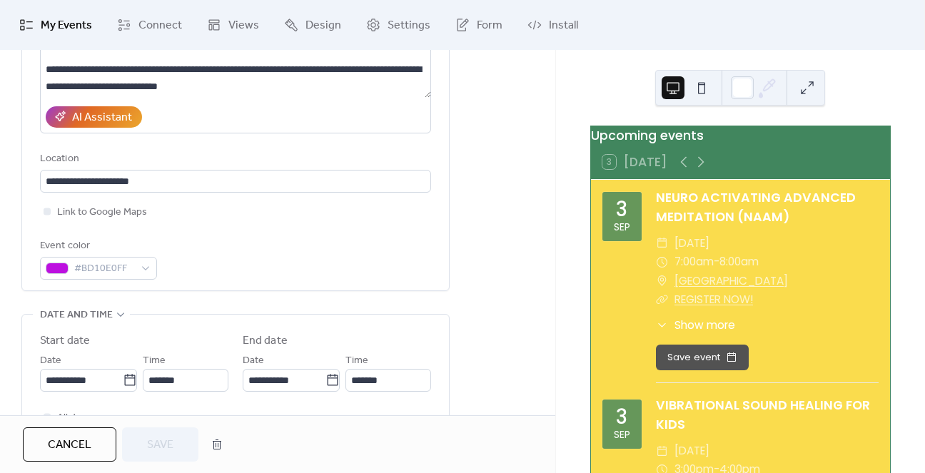
scroll to position [357, 0]
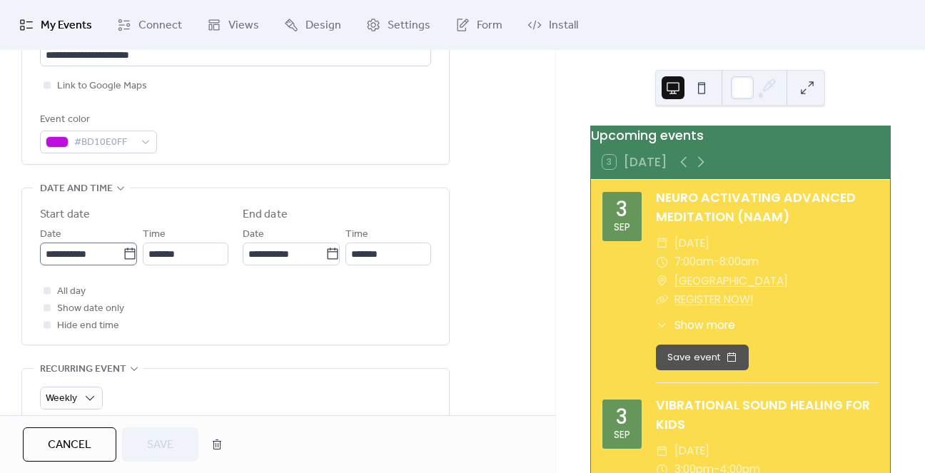
click at [128, 255] on icon at bounding box center [130, 254] width 14 height 14
click at [123, 255] on input "**********" at bounding box center [81, 254] width 83 height 23
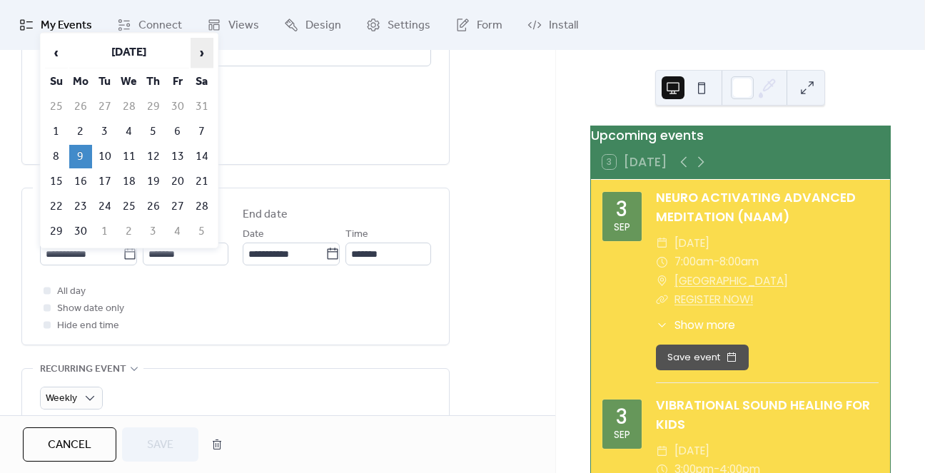
click at [205, 49] on span "›" at bounding box center [201, 53] width 21 height 29
click at [80, 125] on td "8" at bounding box center [80, 132] width 23 height 24
type input "**********"
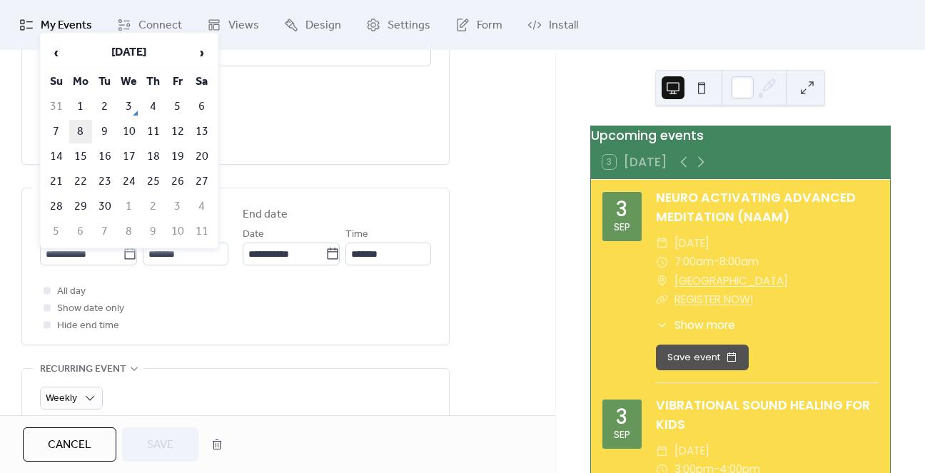
type input "**********"
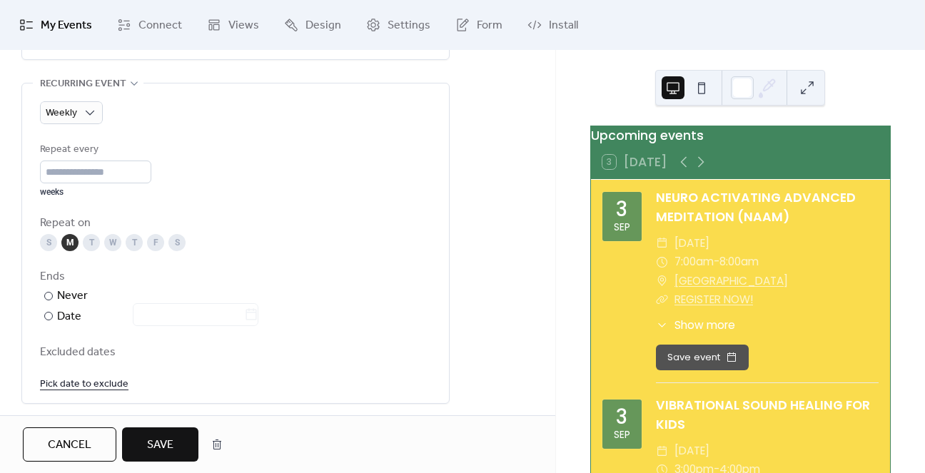
scroll to position [785, 0]
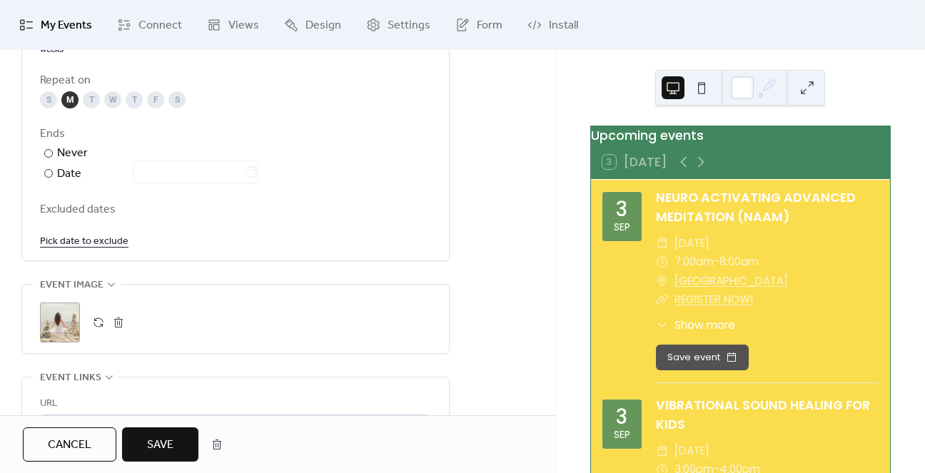
click at [80, 240] on link "Pick date to exclude" at bounding box center [84, 241] width 88 height 18
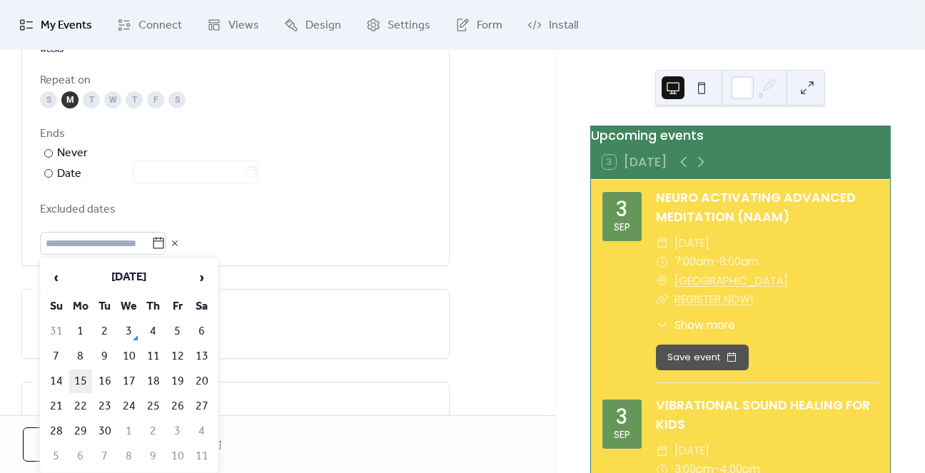
click at [80, 377] on td "15" at bounding box center [80, 382] width 23 height 24
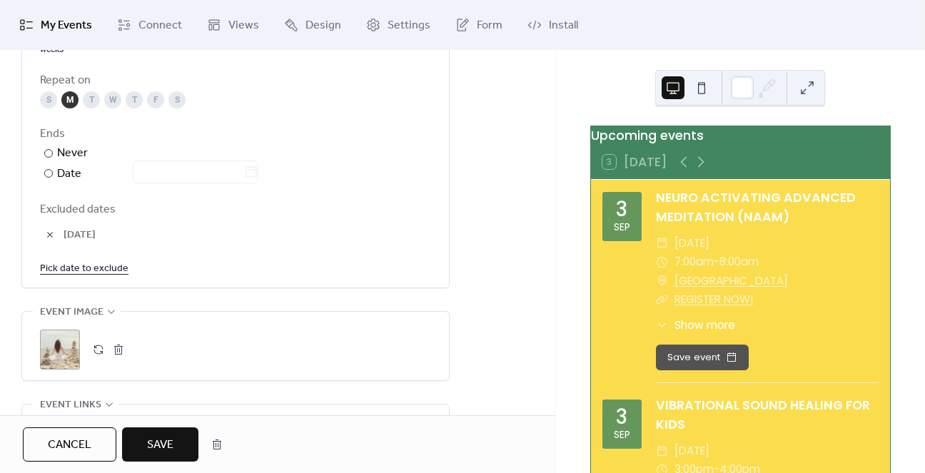
click at [161, 442] on span "Save" at bounding box center [160, 445] width 26 height 17
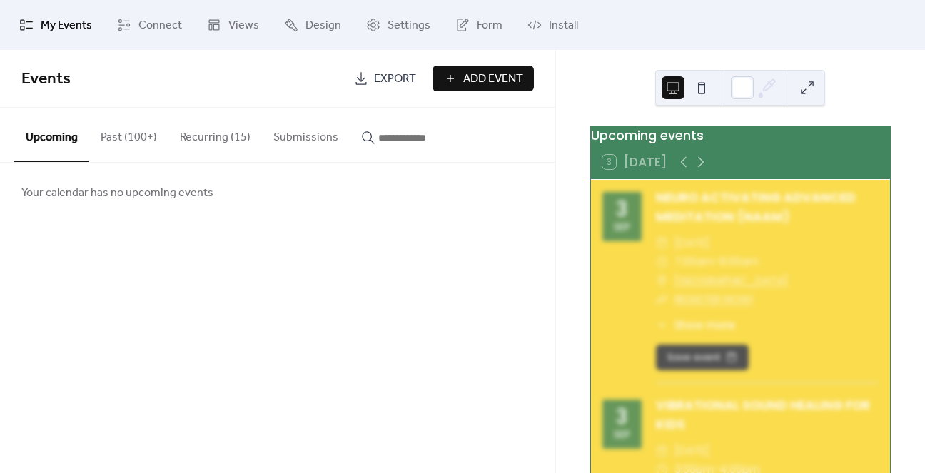
click at [198, 133] on button "Recurring (15)" at bounding box center [214, 134] width 93 height 53
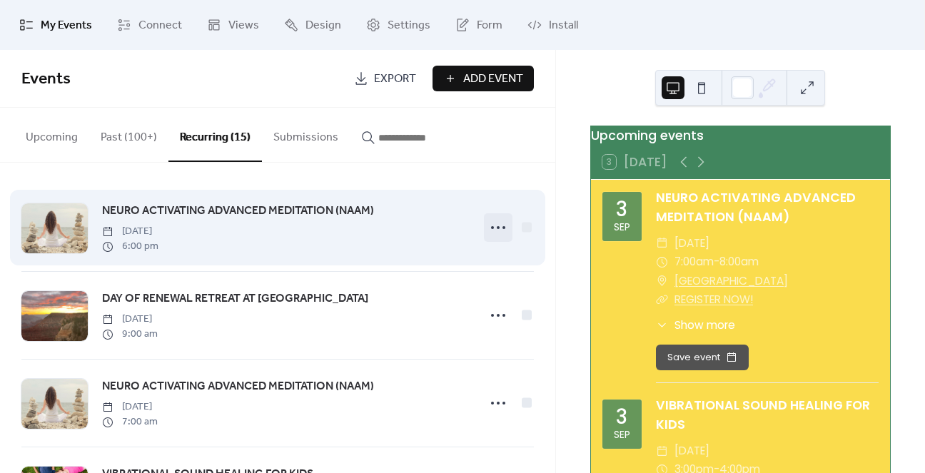
click at [489, 226] on icon at bounding box center [498, 227] width 23 height 23
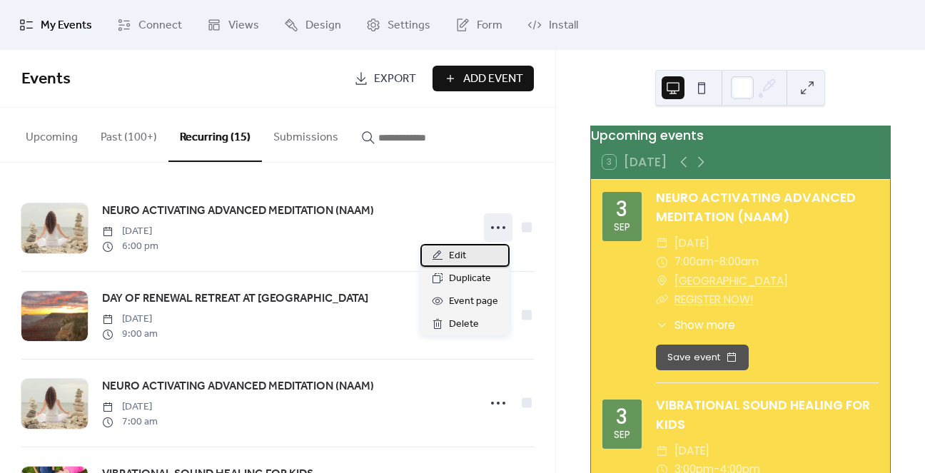
click at [462, 258] on span "Edit" at bounding box center [457, 256] width 17 height 17
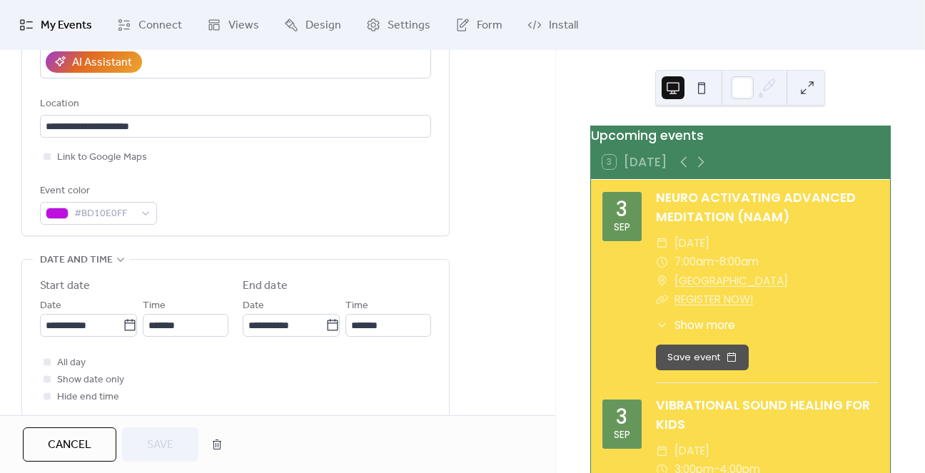
scroll to position [428, 0]
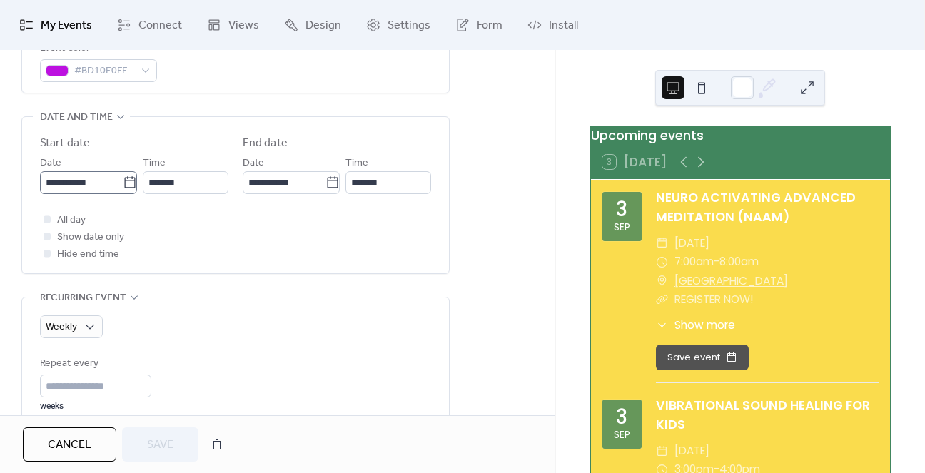
click at [127, 183] on icon at bounding box center [130, 183] width 14 height 14
click at [123, 183] on input "**********" at bounding box center [81, 182] width 83 height 23
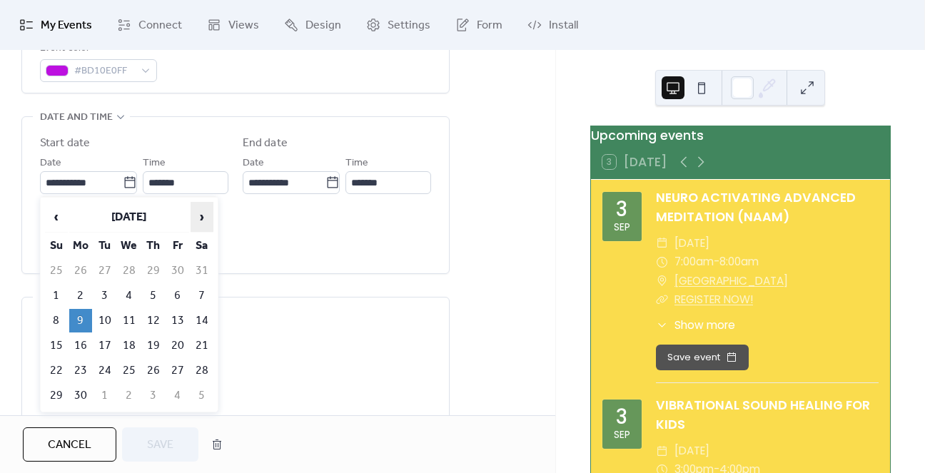
click at [205, 218] on span "›" at bounding box center [201, 217] width 21 height 29
click at [82, 294] on td "8" at bounding box center [80, 296] width 23 height 24
type input "**********"
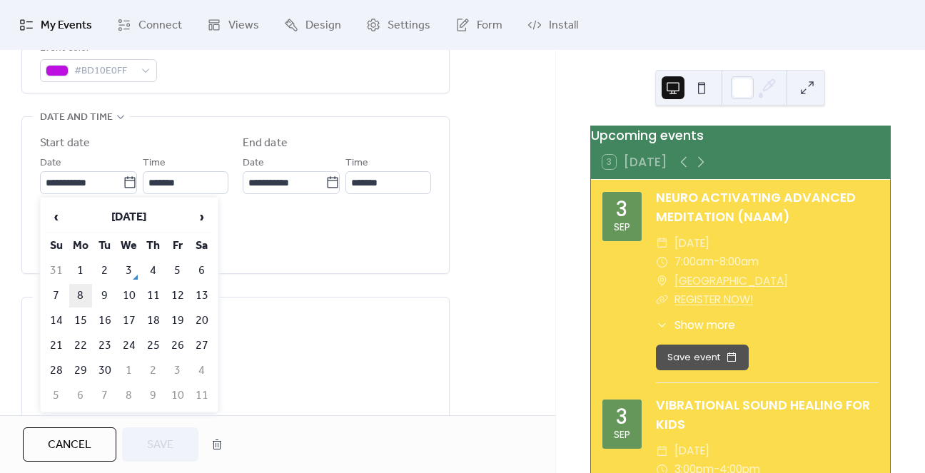
type input "**********"
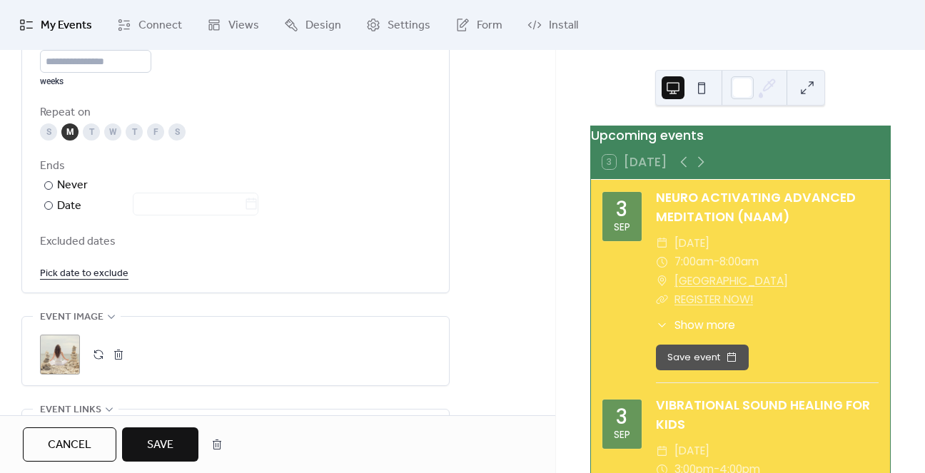
scroll to position [856, 0]
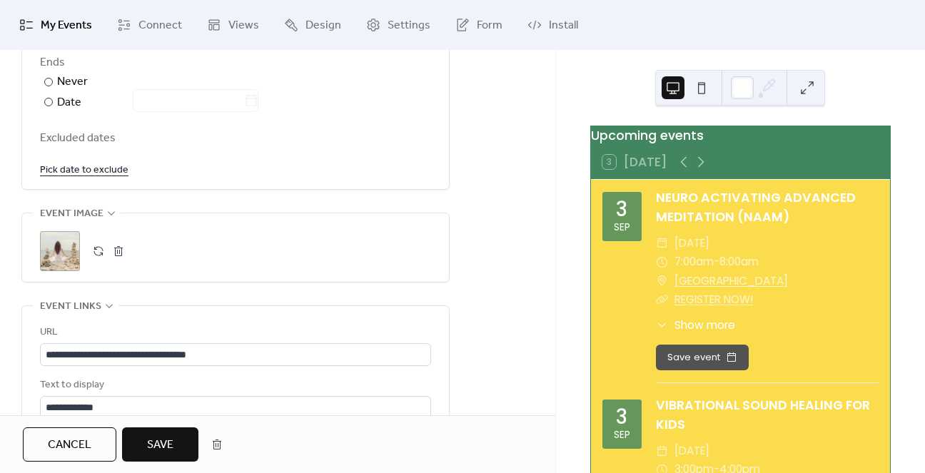
click at [89, 172] on link "Pick date to exclude" at bounding box center [84, 170] width 88 height 18
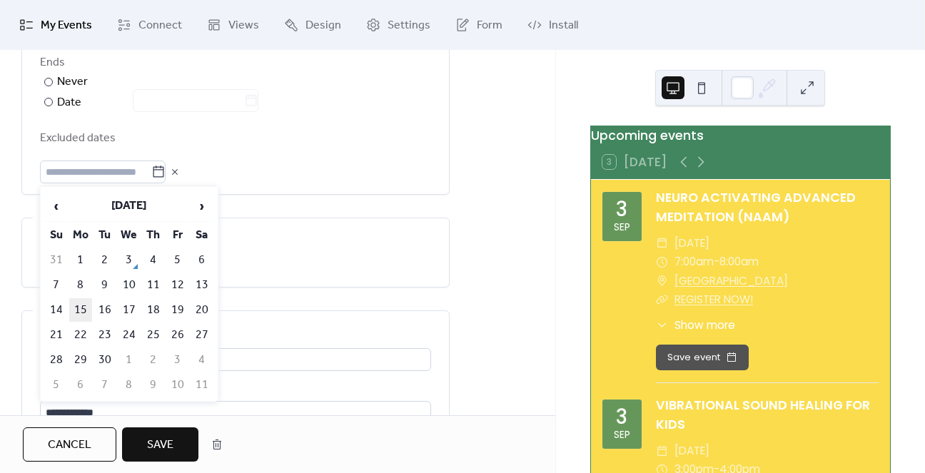
click at [81, 299] on td "15" at bounding box center [80, 310] width 23 height 24
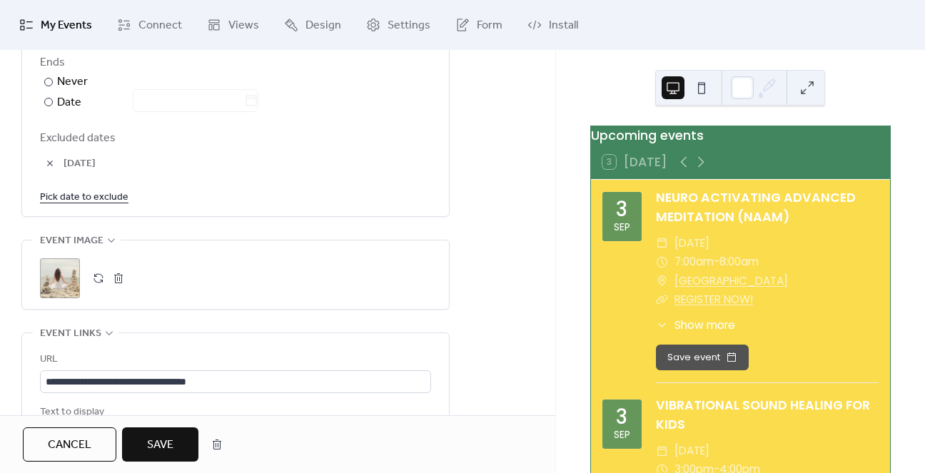
click at [142, 453] on button "Save" at bounding box center [160, 444] width 76 height 34
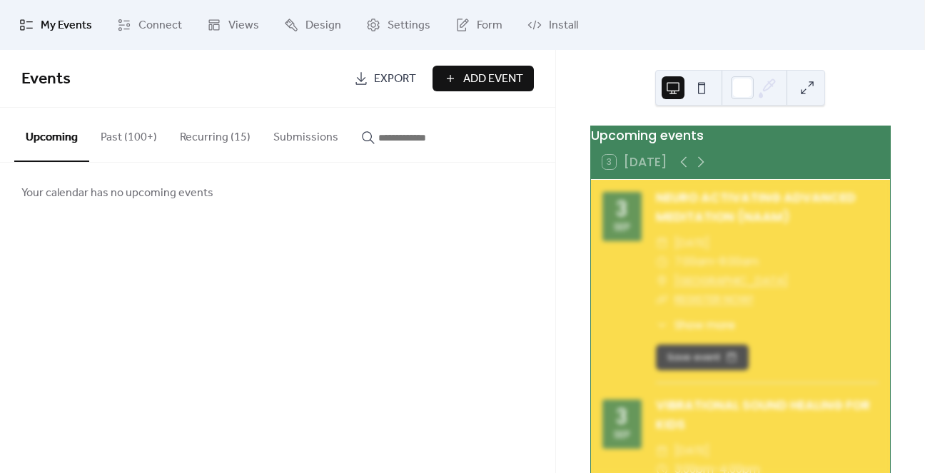
click at [228, 131] on button "Recurring (15)" at bounding box center [214, 134] width 93 height 53
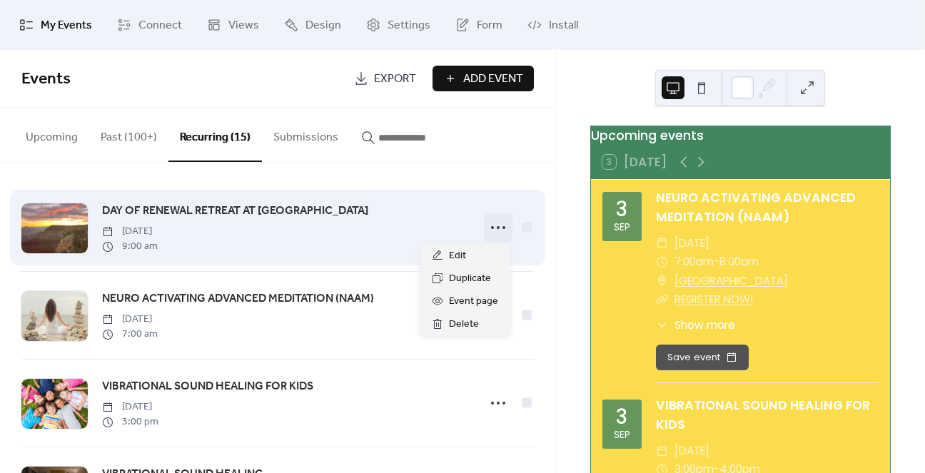
click at [488, 232] on icon at bounding box center [498, 227] width 23 height 23
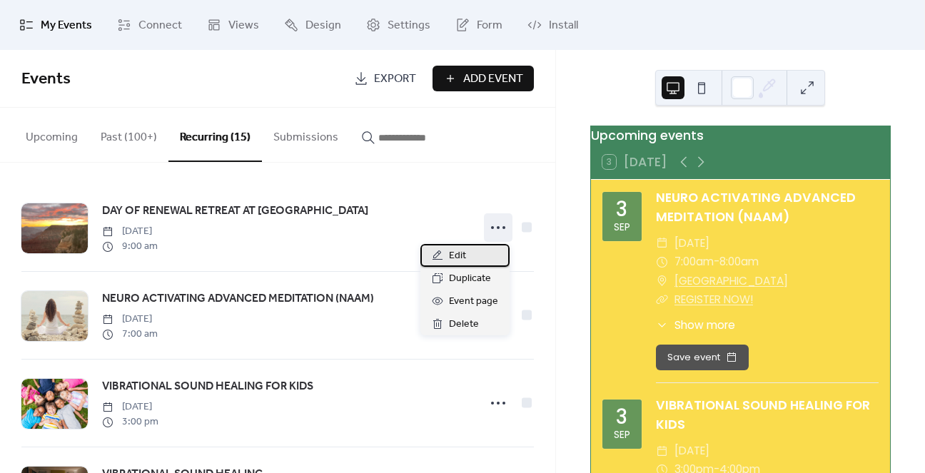
click at [454, 254] on span "Edit" at bounding box center [457, 256] width 17 height 17
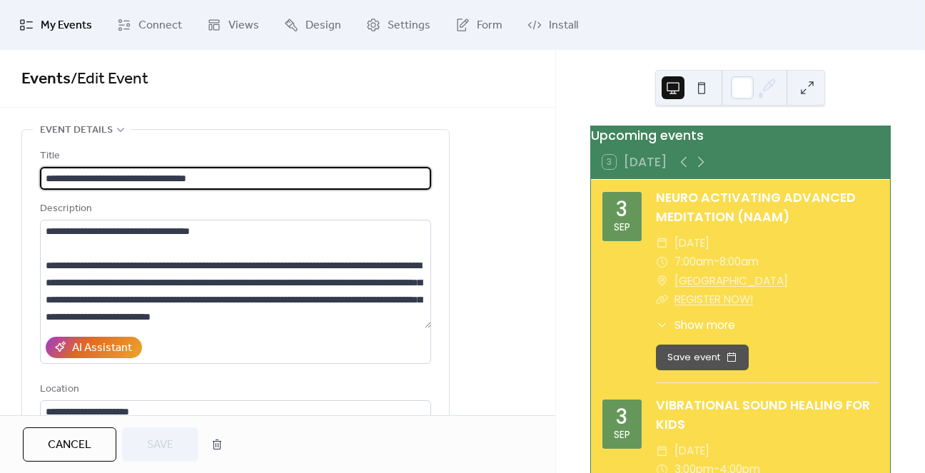
type input "**********"
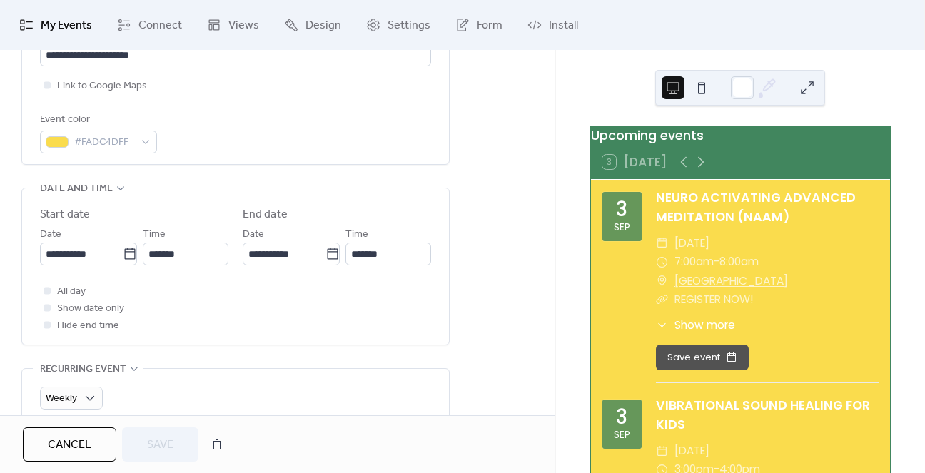
scroll to position [143, 0]
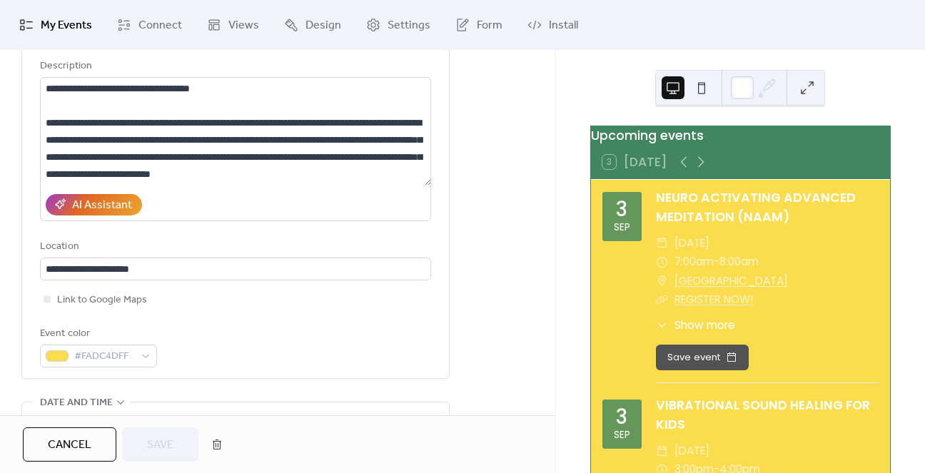
click at [46, 442] on button "Cancel" at bounding box center [69, 444] width 93 height 34
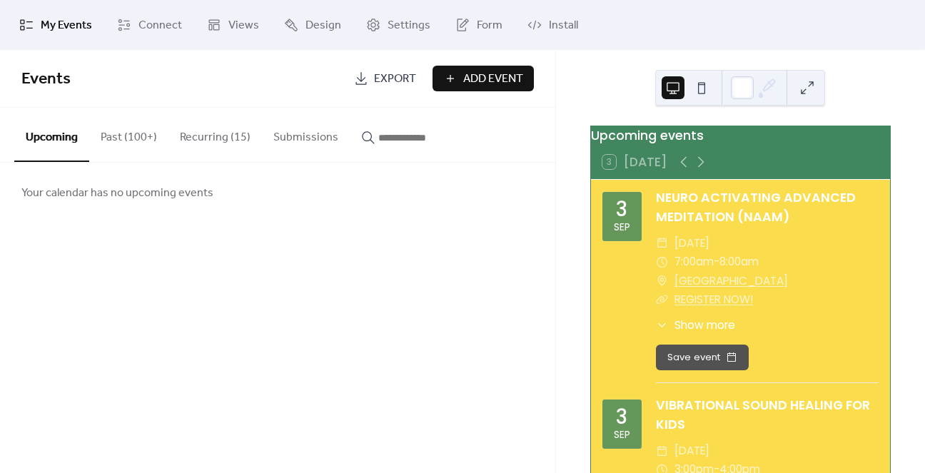
click at [228, 138] on button "Recurring (15)" at bounding box center [214, 134] width 93 height 53
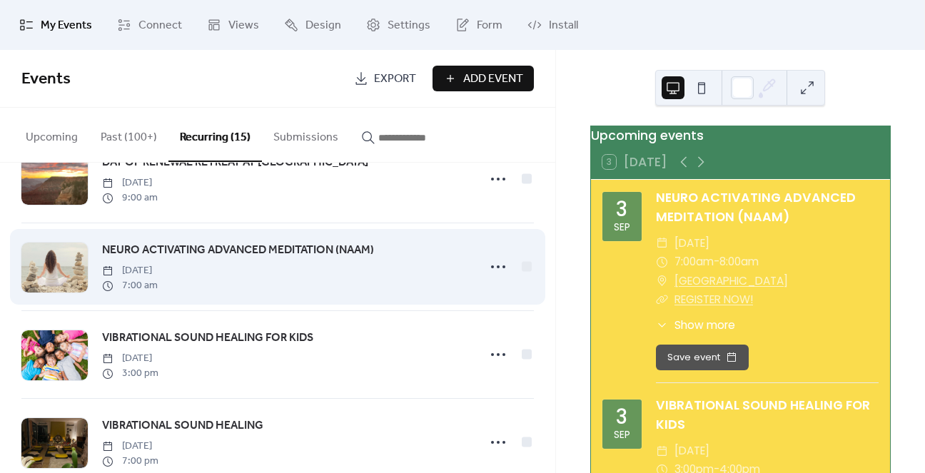
scroll to position [71, 0]
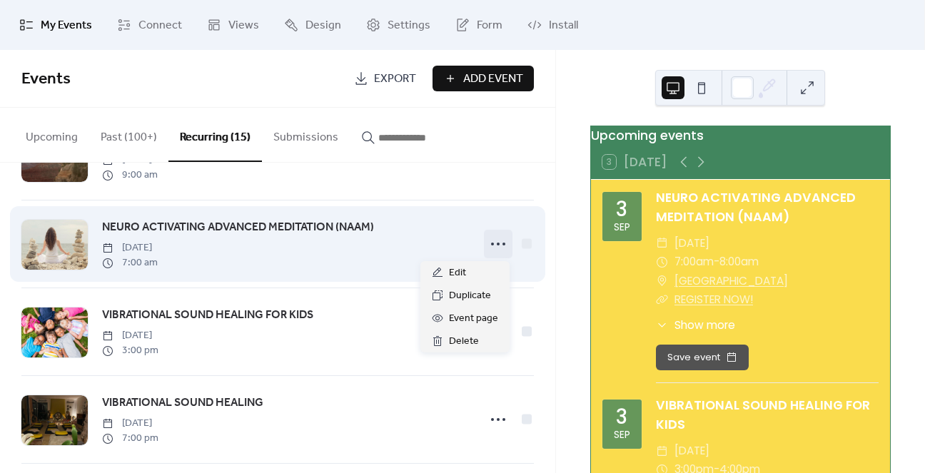
click at [488, 248] on icon at bounding box center [498, 244] width 23 height 23
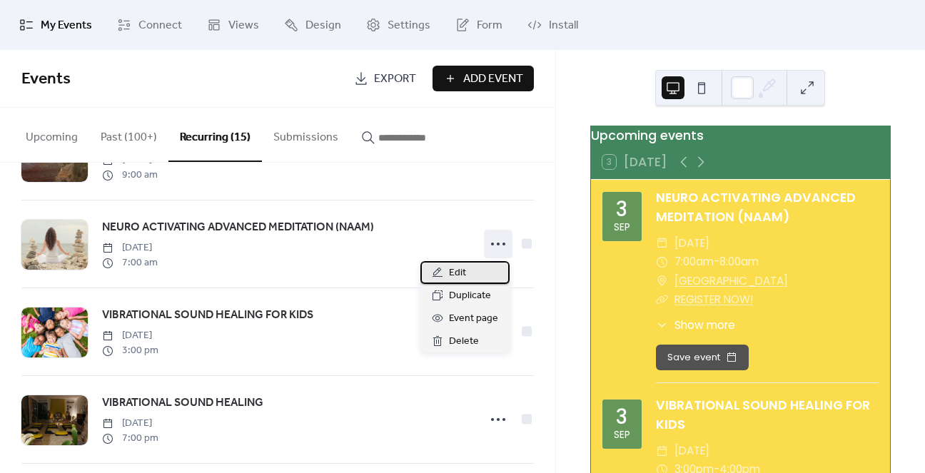
click at [469, 275] on div "Edit" at bounding box center [464, 272] width 89 height 23
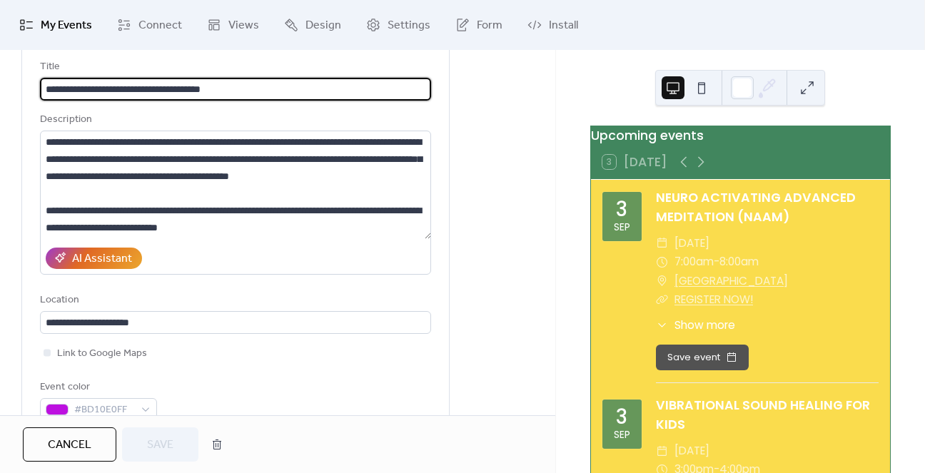
scroll to position [357, 0]
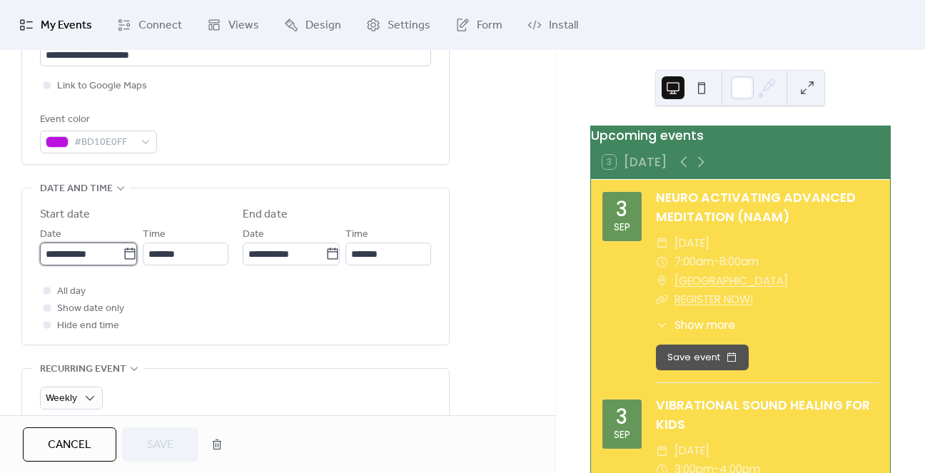
click at [116, 246] on input "**********" at bounding box center [81, 254] width 83 height 23
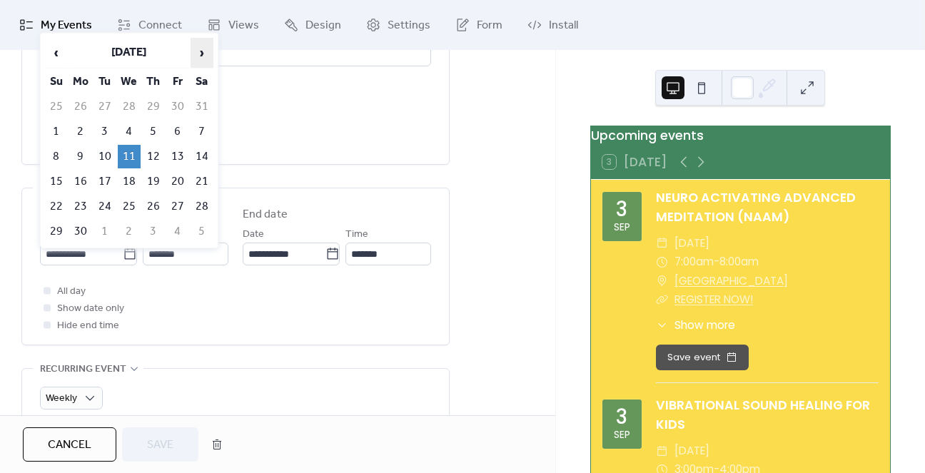
click at [200, 49] on span "›" at bounding box center [201, 53] width 21 height 29
click at [128, 129] on td "10" at bounding box center [129, 132] width 23 height 24
type input "**********"
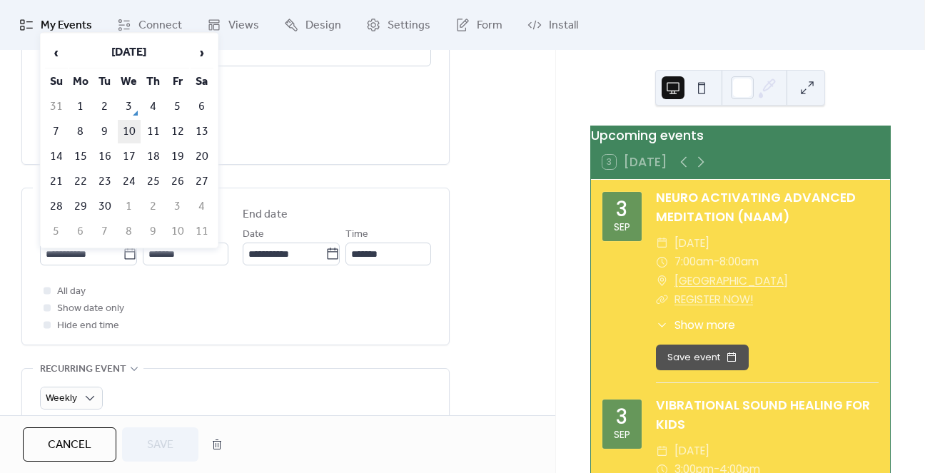
type input "**********"
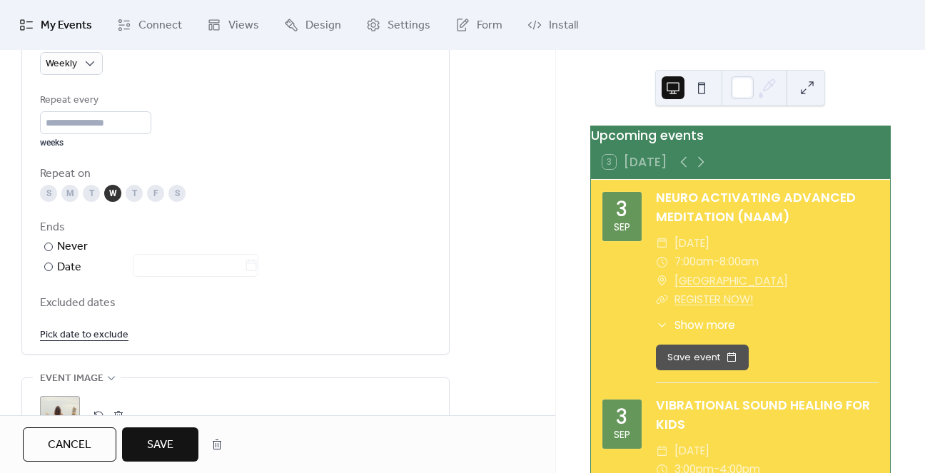
scroll to position [714, 0]
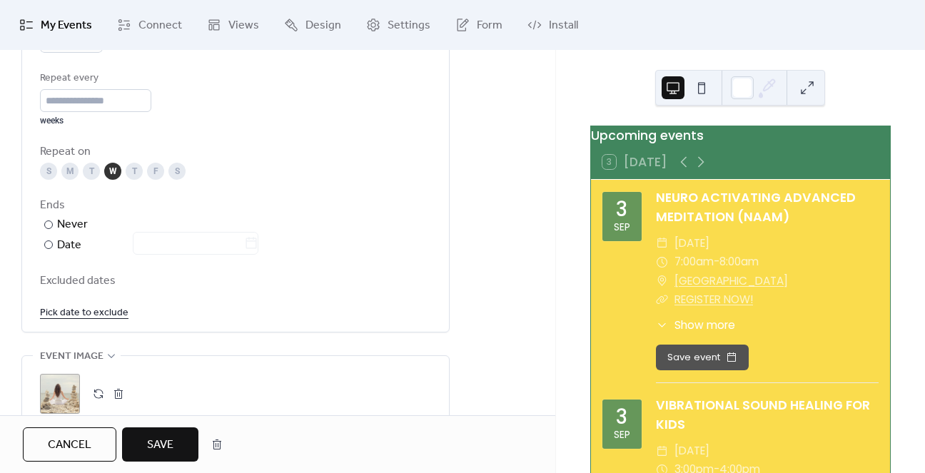
click at [82, 309] on link "Pick date to exclude" at bounding box center [84, 312] width 88 height 18
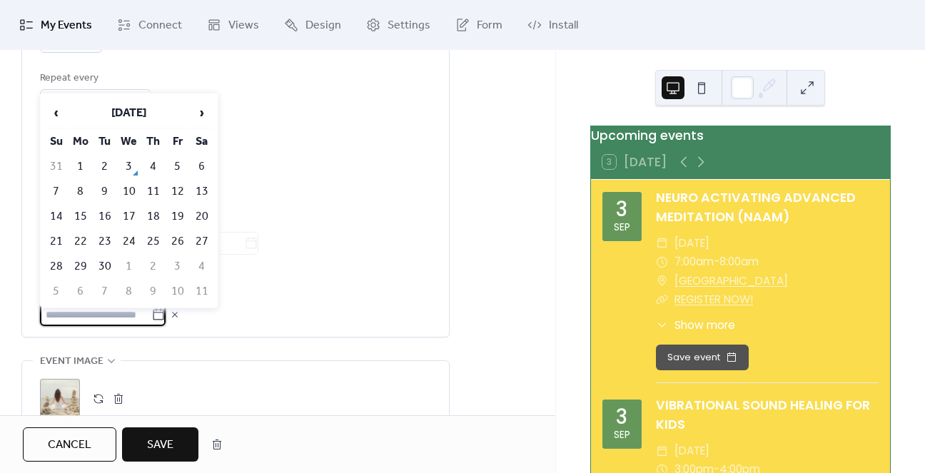
click at [348, 218] on div "Ends ​ Never ​ Date" at bounding box center [235, 226] width 391 height 58
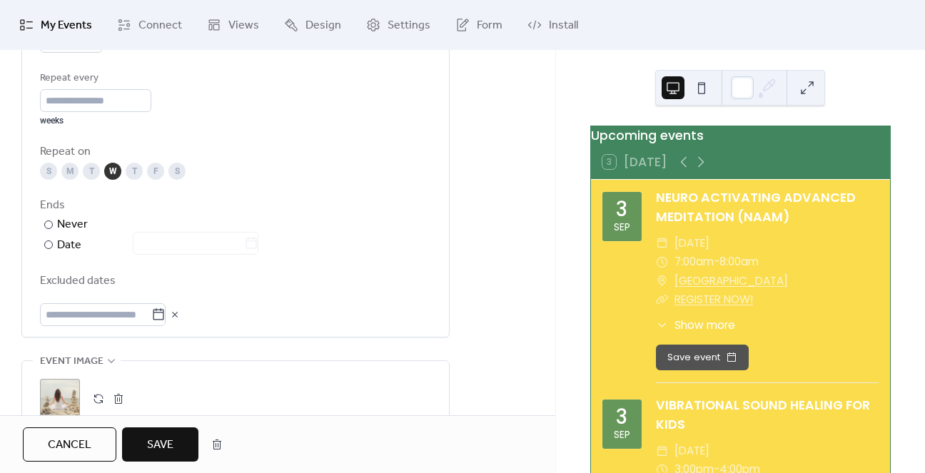
click at [166, 432] on button "Save" at bounding box center [160, 444] width 76 height 34
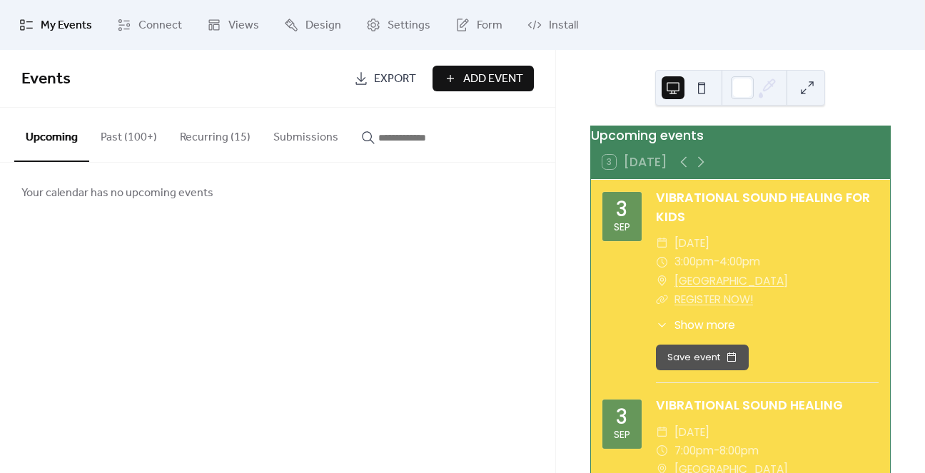
click at [194, 137] on button "Recurring (15)" at bounding box center [214, 134] width 93 height 53
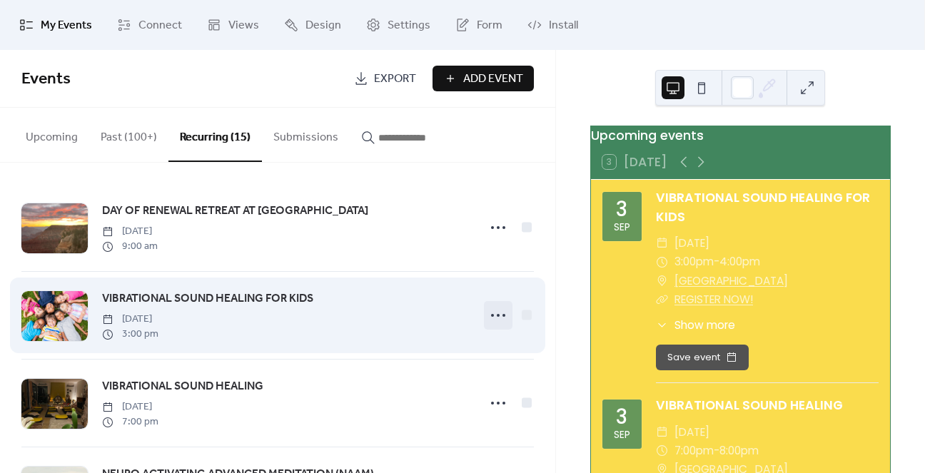
click at [499, 319] on icon at bounding box center [498, 315] width 23 height 23
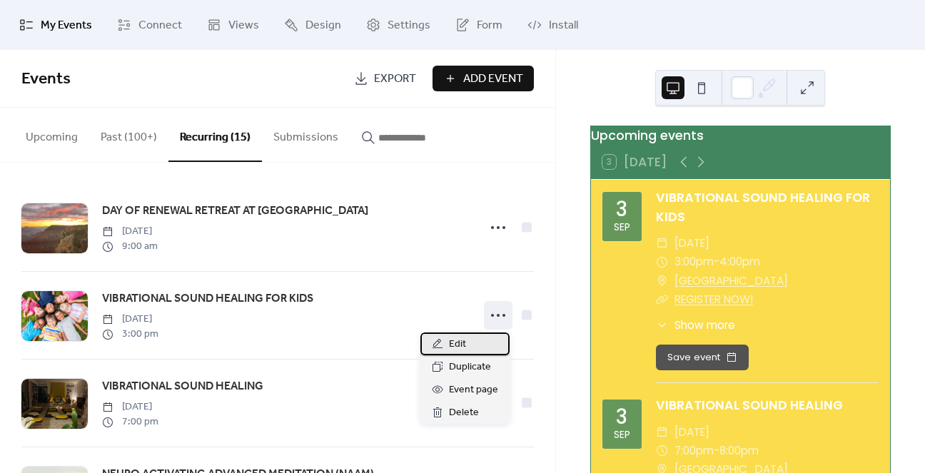
click at [479, 349] on div "Edit" at bounding box center [464, 343] width 89 height 23
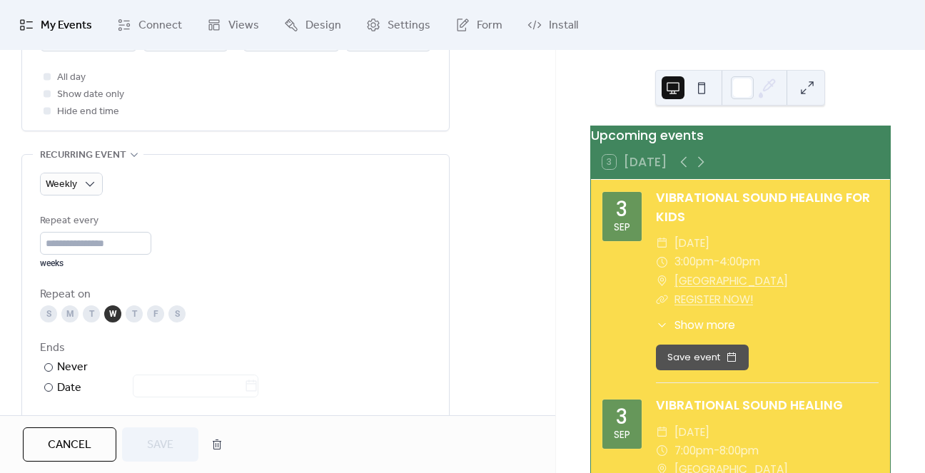
scroll to position [428, 0]
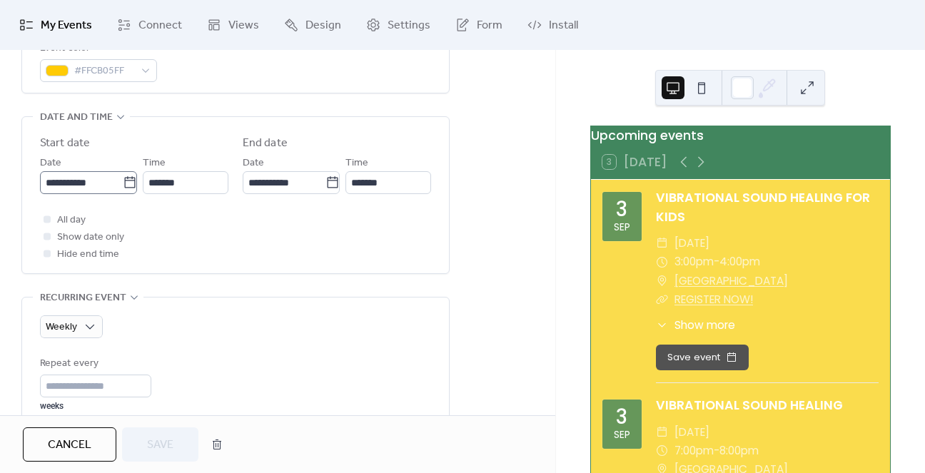
click at [123, 182] on icon at bounding box center [130, 183] width 14 height 14
click at [123, 182] on input "**********" at bounding box center [81, 182] width 83 height 23
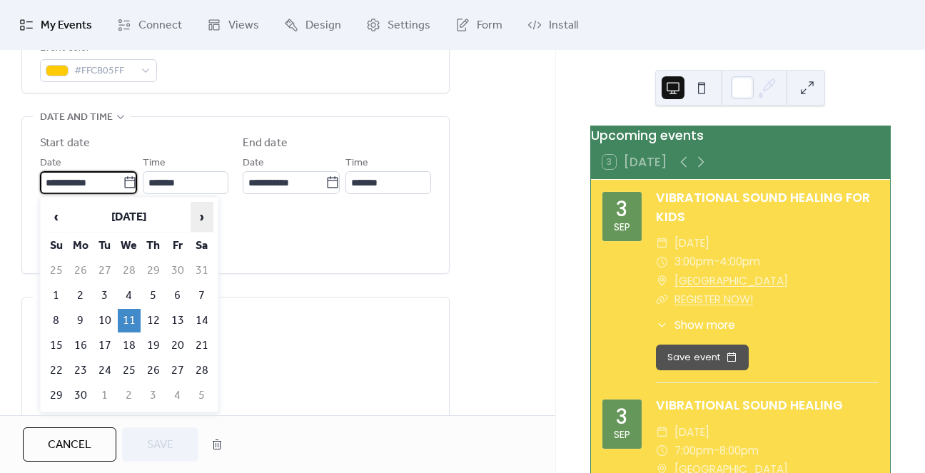
click at [200, 216] on span "›" at bounding box center [201, 217] width 21 height 29
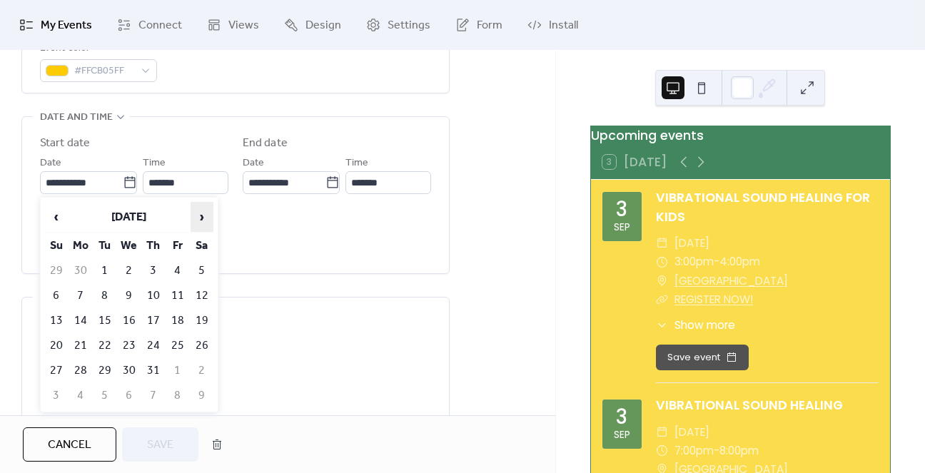
click at [200, 216] on span "›" at bounding box center [201, 217] width 21 height 29
click at [128, 289] on td "10" at bounding box center [129, 296] width 23 height 24
type input "**********"
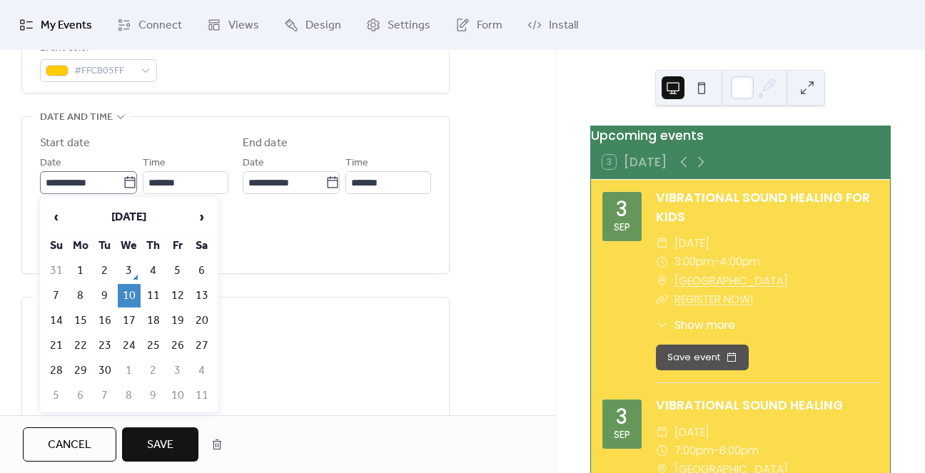
click at [124, 187] on icon at bounding box center [129, 181] width 11 height 11
click at [121, 187] on input "**********" at bounding box center [81, 182] width 83 height 23
click at [131, 263] on td "3" at bounding box center [129, 271] width 23 height 24
type input "**********"
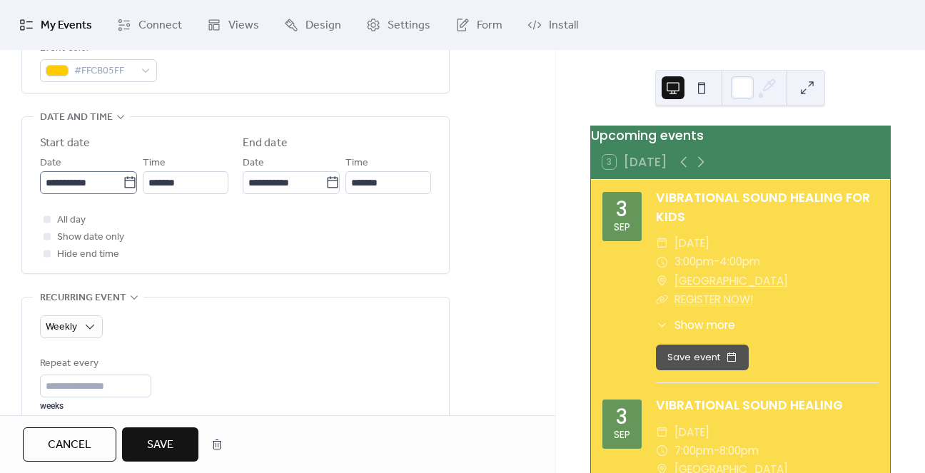
click at [128, 186] on icon at bounding box center [130, 183] width 14 height 14
click at [123, 186] on input "**********" at bounding box center [81, 182] width 83 height 23
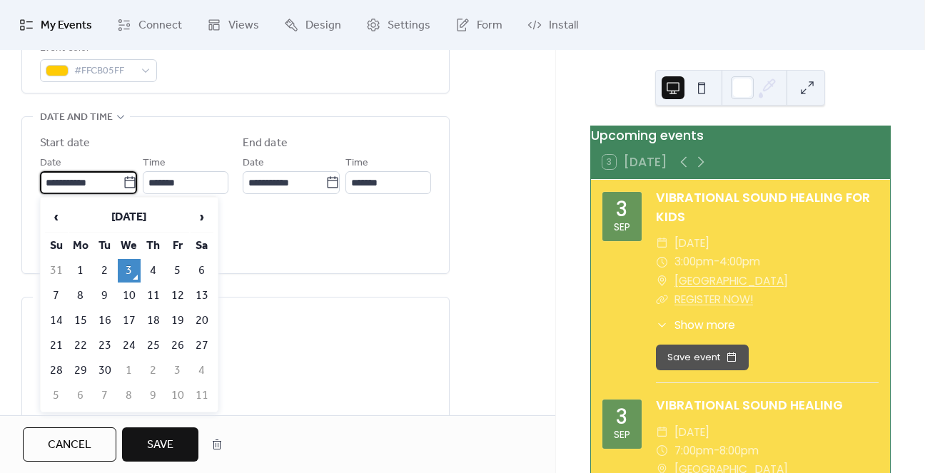
click at [286, 243] on div "All day Show date only Hide end time" at bounding box center [235, 236] width 391 height 51
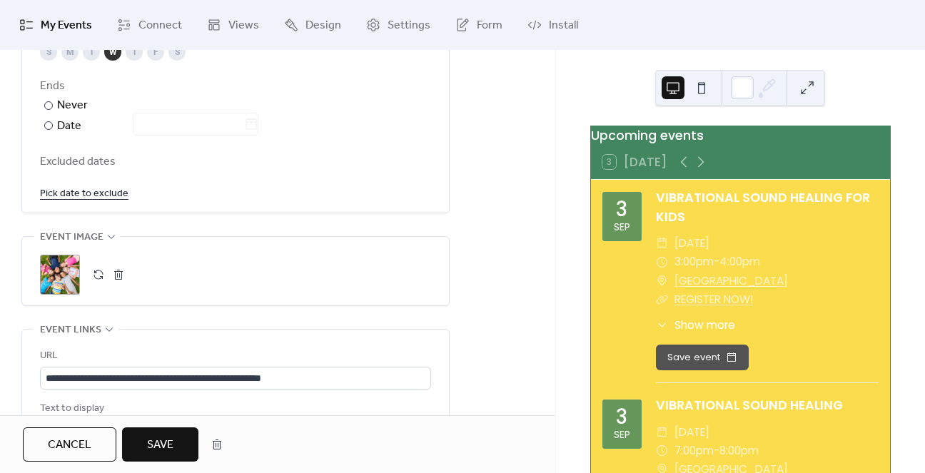
scroll to position [856, 0]
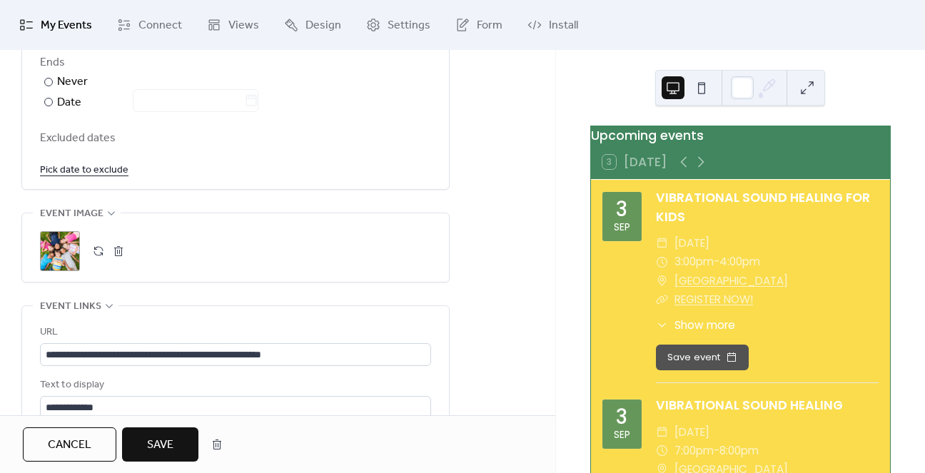
click at [156, 442] on span "Save" at bounding box center [160, 445] width 26 height 17
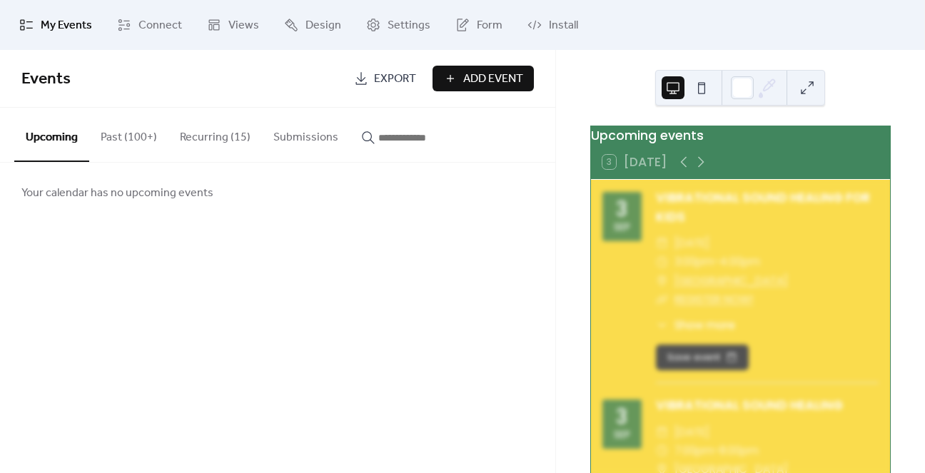
click at [202, 131] on button "Recurring (15)" at bounding box center [214, 134] width 93 height 53
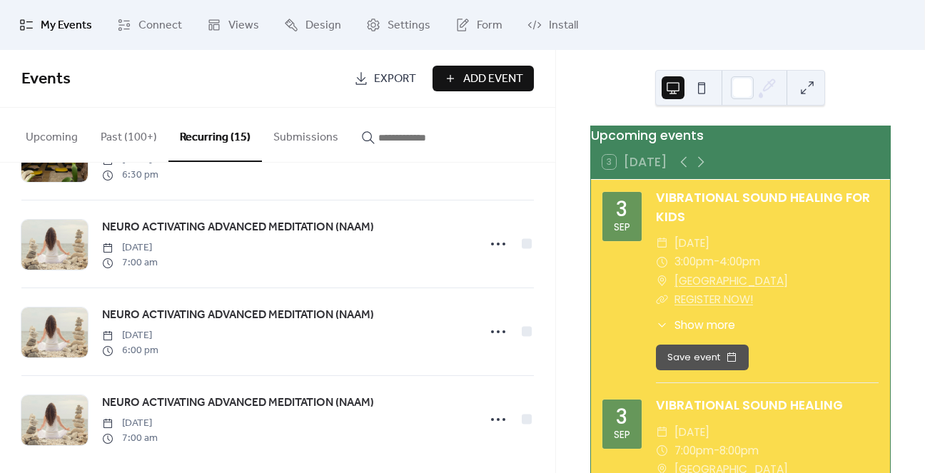
scroll to position [1050, 0]
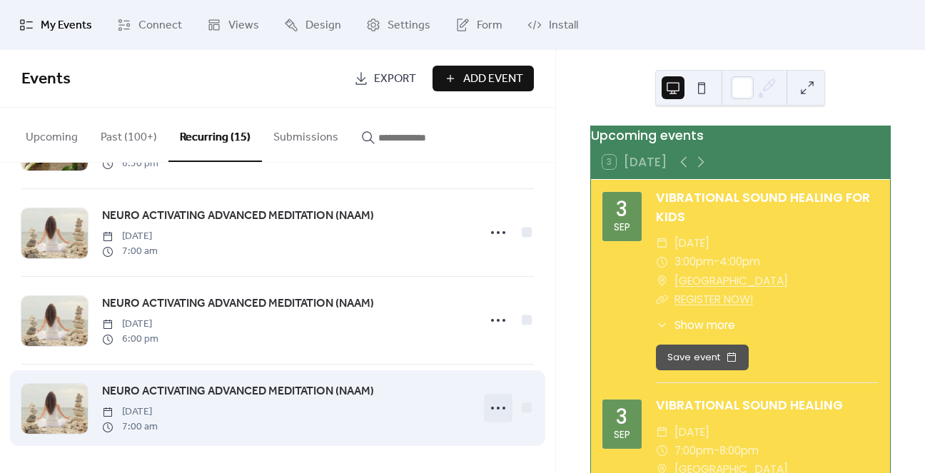
click at [487, 408] on icon at bounding box center [498, 408] width 23 height 23
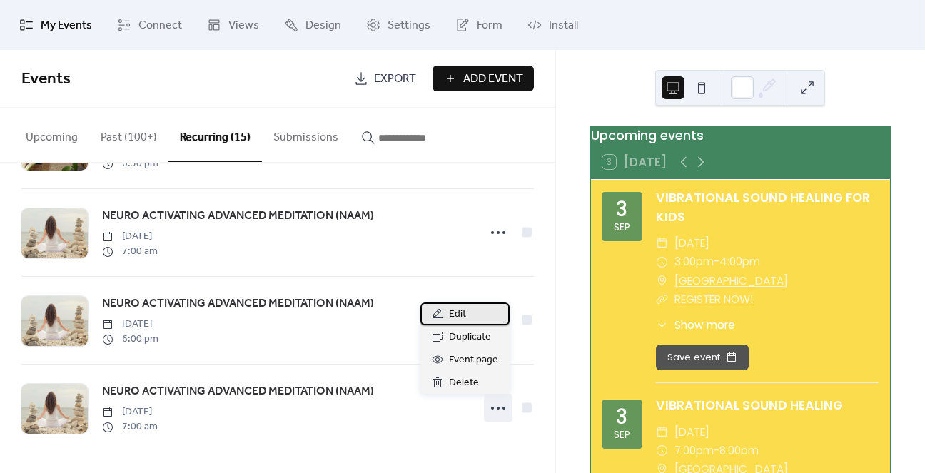
click at [450, 312] on span "Edit" at bounding box center [457, 314] width 17 height 17
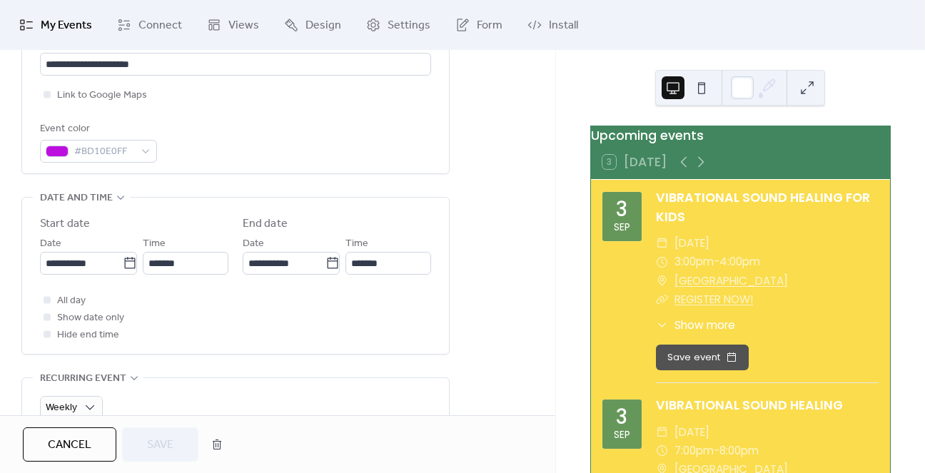
scroll to position [357, 0]
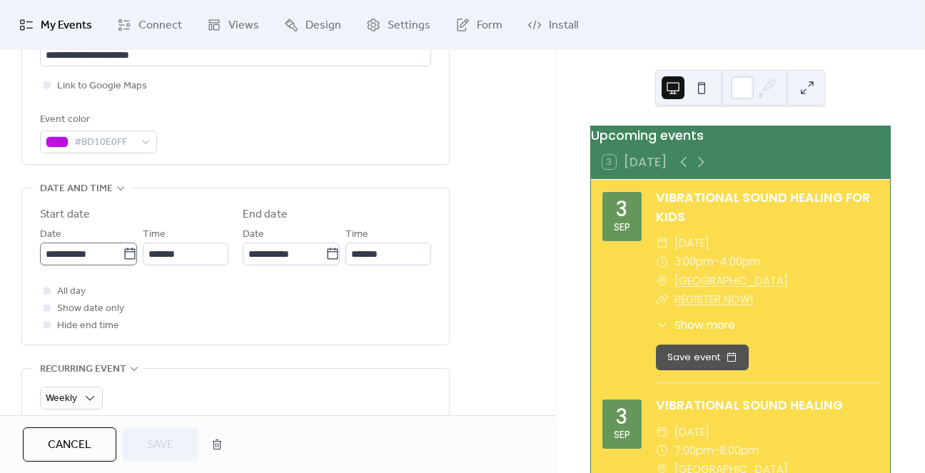
click at [124, 254] on icon at bounding box center [129, 253] width 11 height 11
click at [120, 254] on input "**********" at bounding box center [81, 254] width 83 height 23
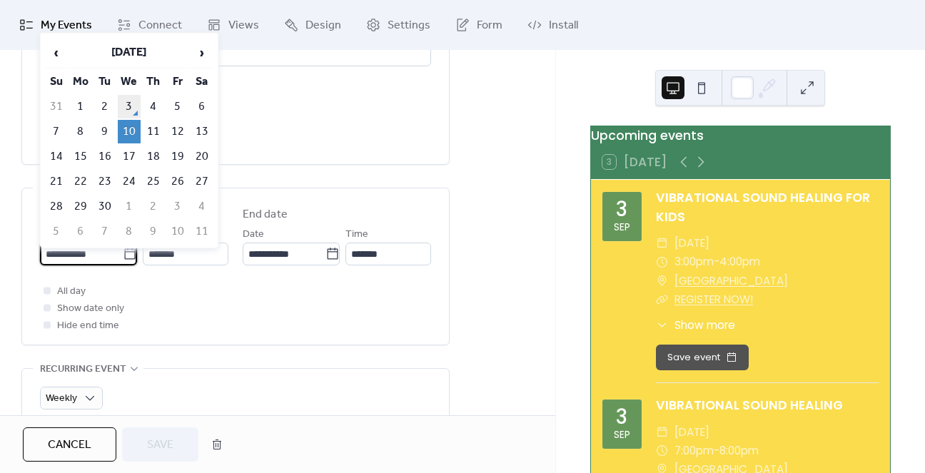
click at [128, 100] on td "3" at bounding box center [129, 107] width 23 height 24
type input "**********"
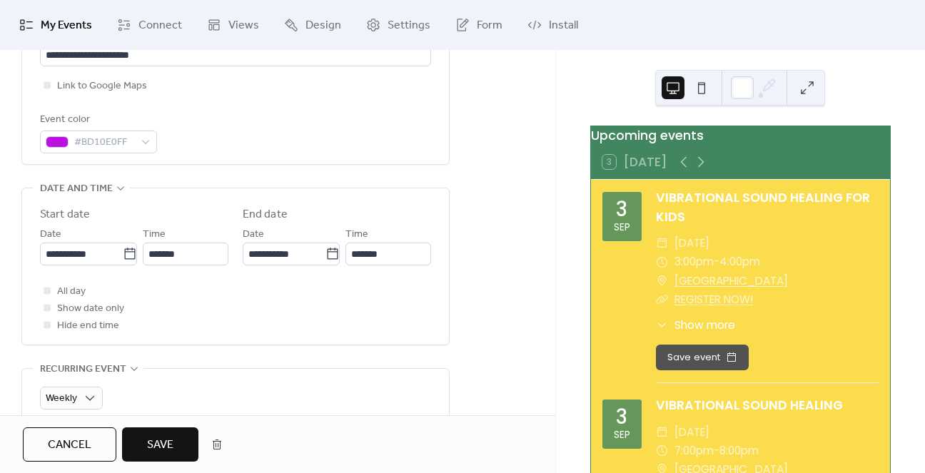
click at [154, 442] on span "Save" at bounding box center [160, 445] width 26 height 17
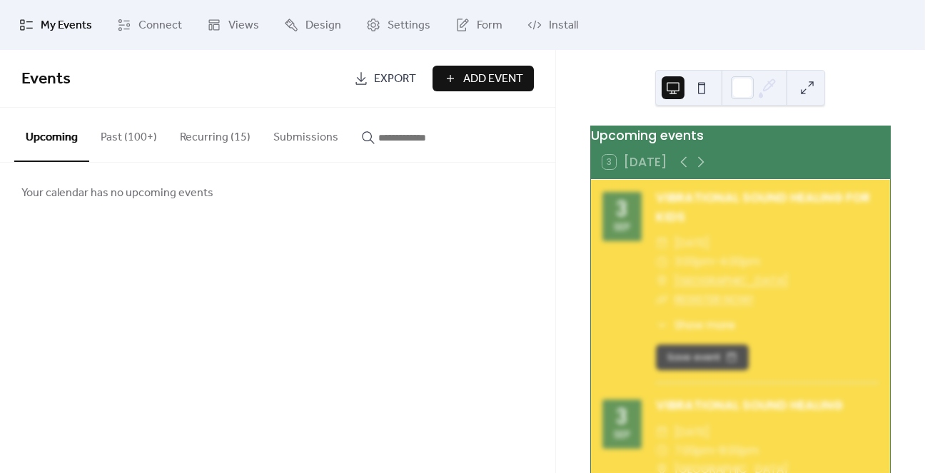
click at [220, 145] on button "Recurring (15)" at bounding box center [214, 134] width 93 height 53
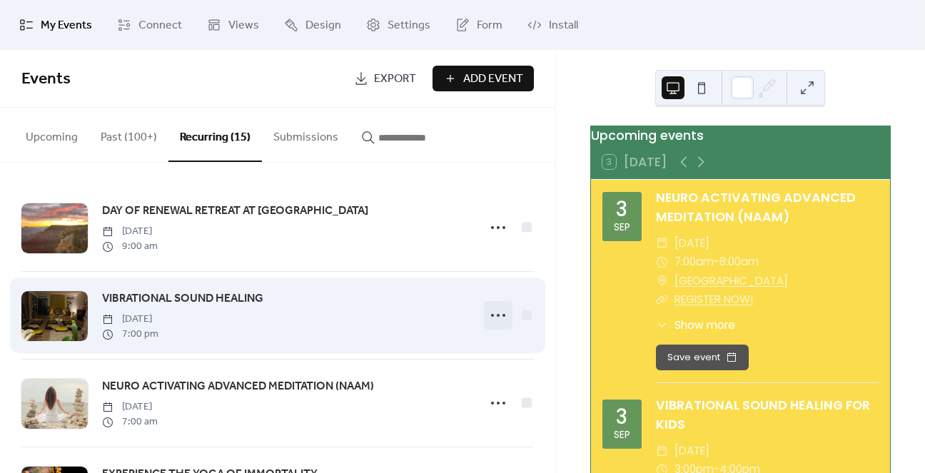
click at [487, 311] on icon at bounding box center [498, 315] width 23 height 23
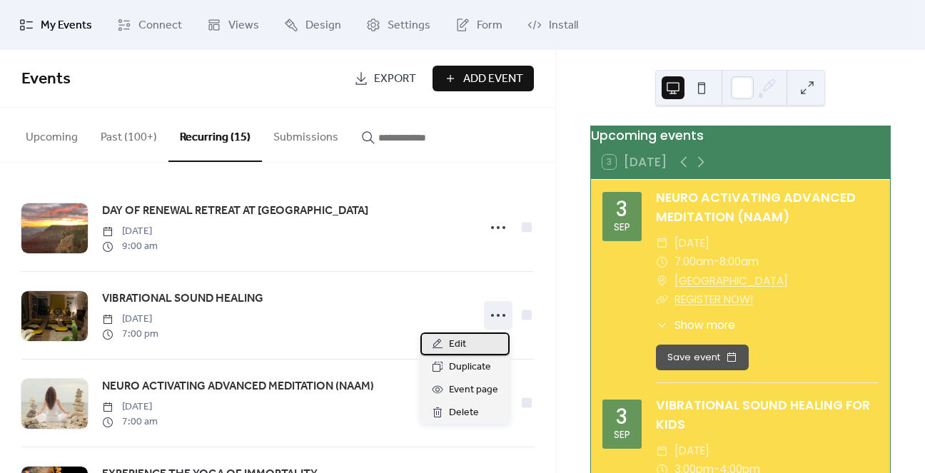
click at [448, 345] on div "Edit" at bounding box center [464, 343] width 89 height 23
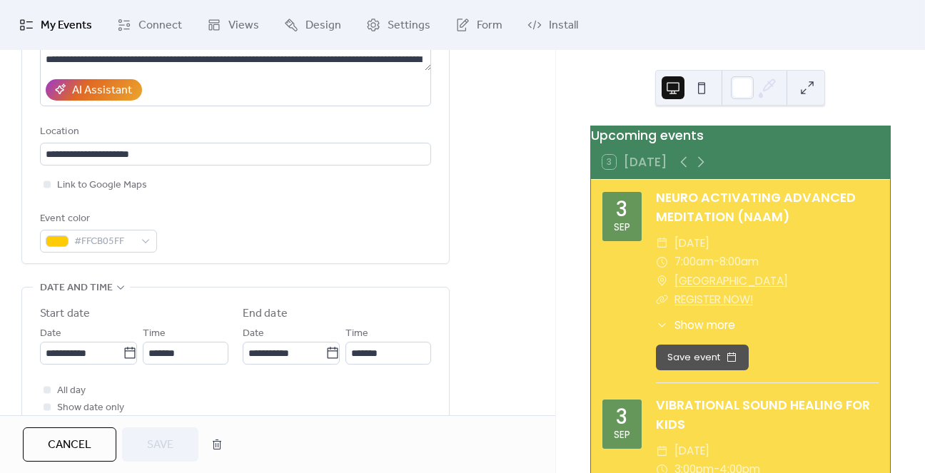
scroll to position [285, 0]
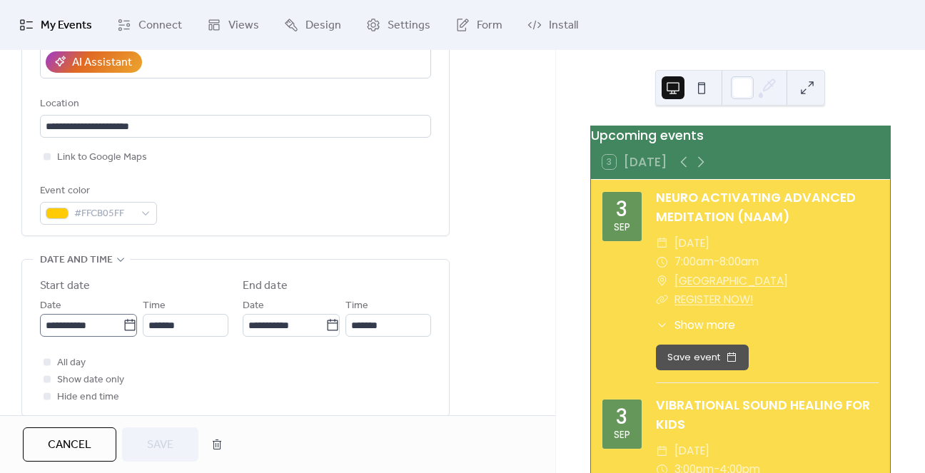
click at [126, 327] on icon at bounding box center [130, 325] width 14 height 14
click at [123, 327] on input "**********" at bounding box center [81, 325] width 83 height 23
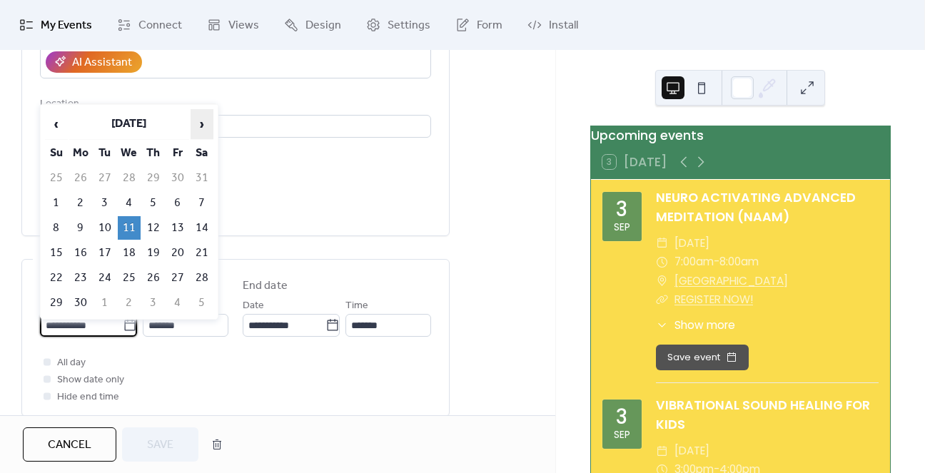
click at [203, 118] on span "›" at bounding box center [201, 124] width 21 height 29
click at [136, 174] on td "3" at bounding box center [129, 178] width 23 height 24
type input "**********"
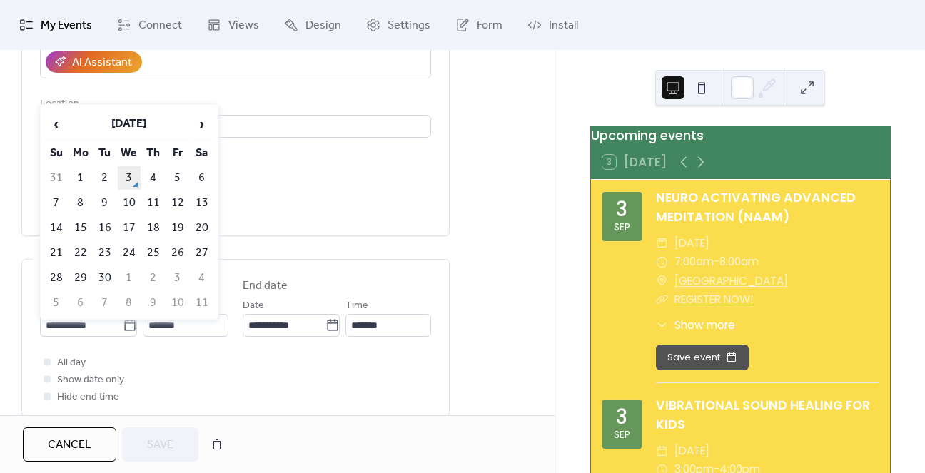
type input "**********"
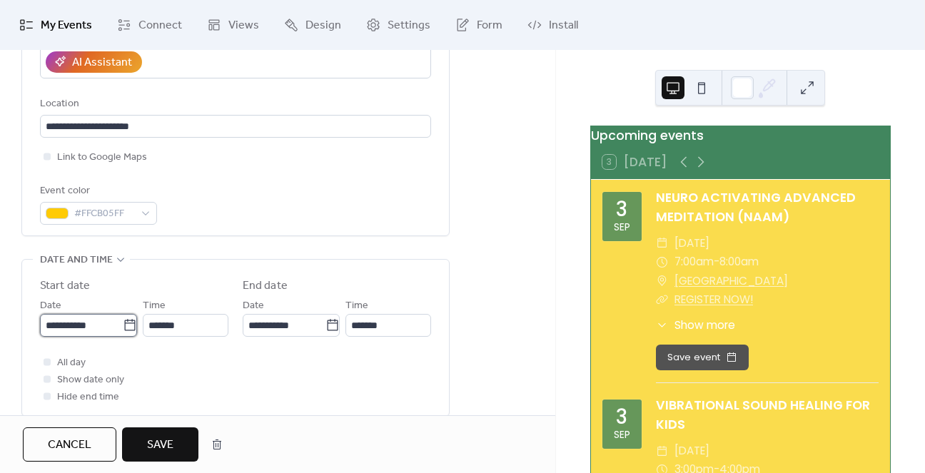
click at [98, 315] on input "**********" at bounding box center [81, 325] width 83 height 23
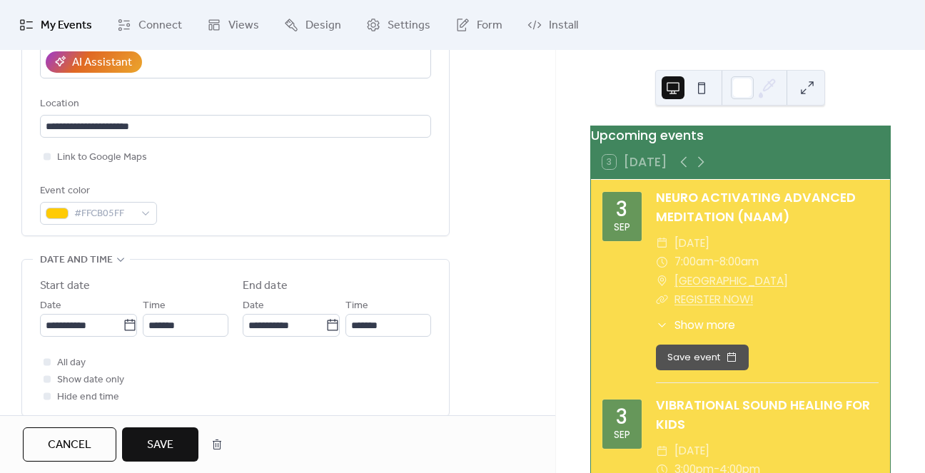
click at [151, 429] on button "Save" at bounding box center [160, 444] width 76 height 34
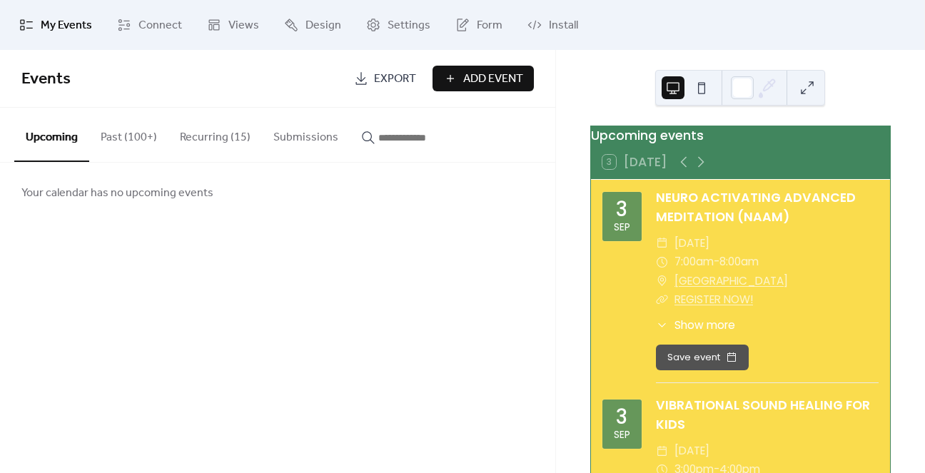
click at [223, 135] on button "Recurring (15)" at bounding box center [214, 134] width 93 height 53
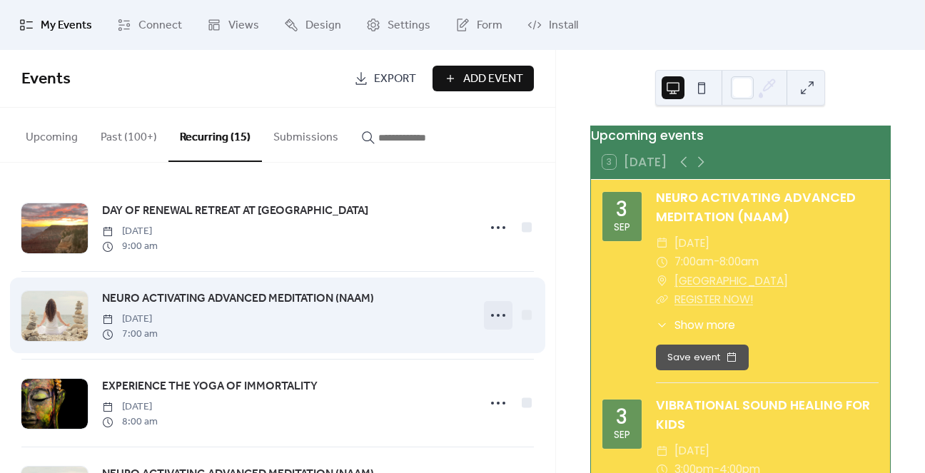
click at [491, 312] on icon at bounding box center [498, 315] width 23 height 23
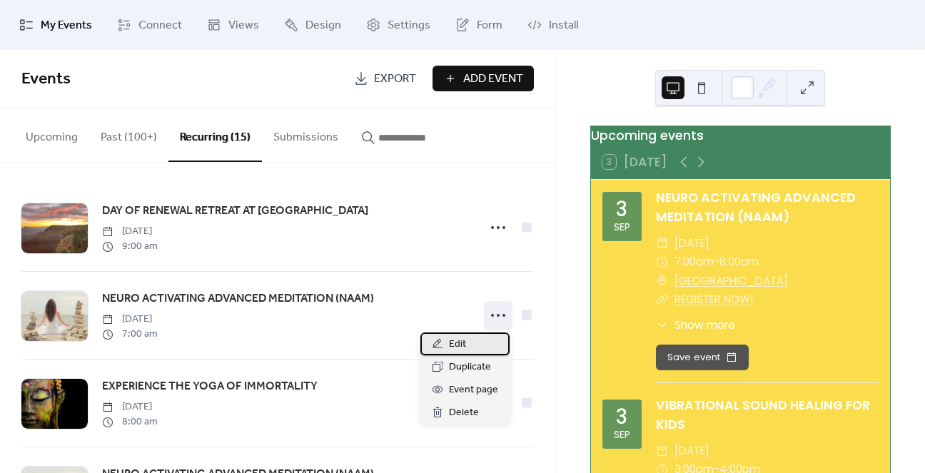
click at [458, 343] on span "Edit" at bounding box center [457, 344] width 17 height 17
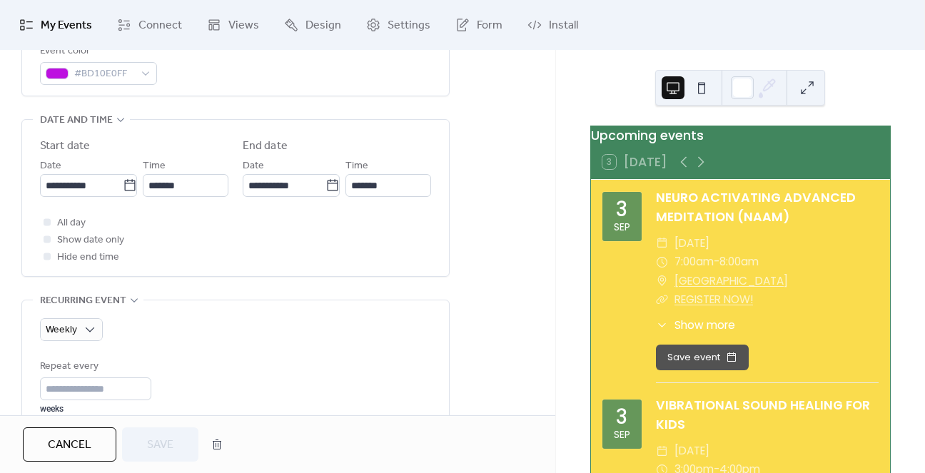
scroll to position [428, 0]
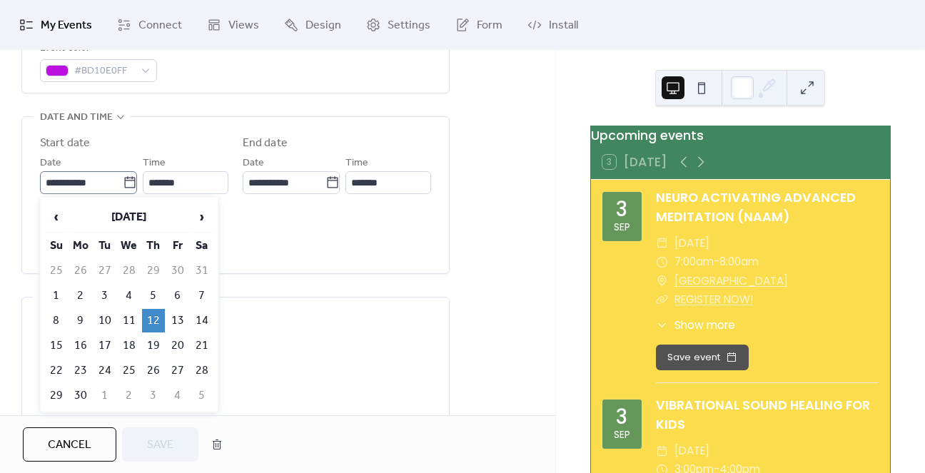
click at [123, 181] on icon at bounding box center [130, 183] width 14 height 14
click at [121, 181] on input "**********" at bounding box center [81, 182] width 83 height 23
click at [200, 209] on span "›" at bounding box center [201, 217] width 21 height 29
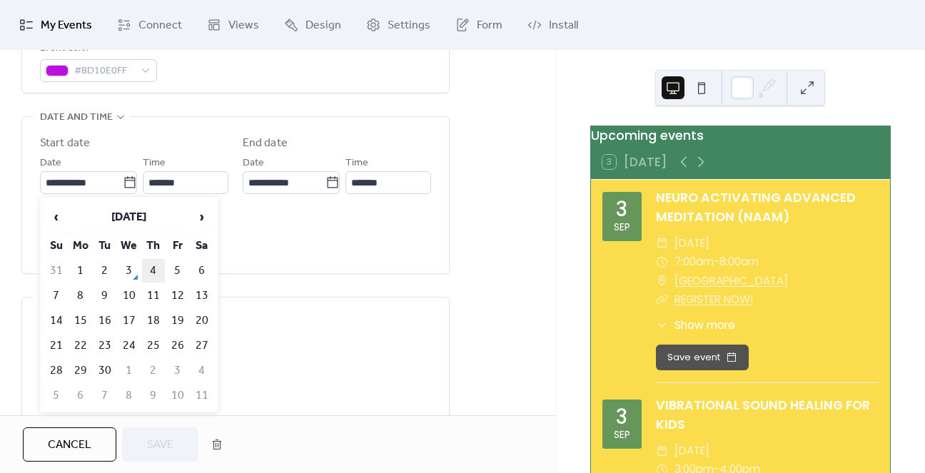
click at [154, 265] on td "4" at bounding box center [153, 271] width 23 height 24
type input "**********"
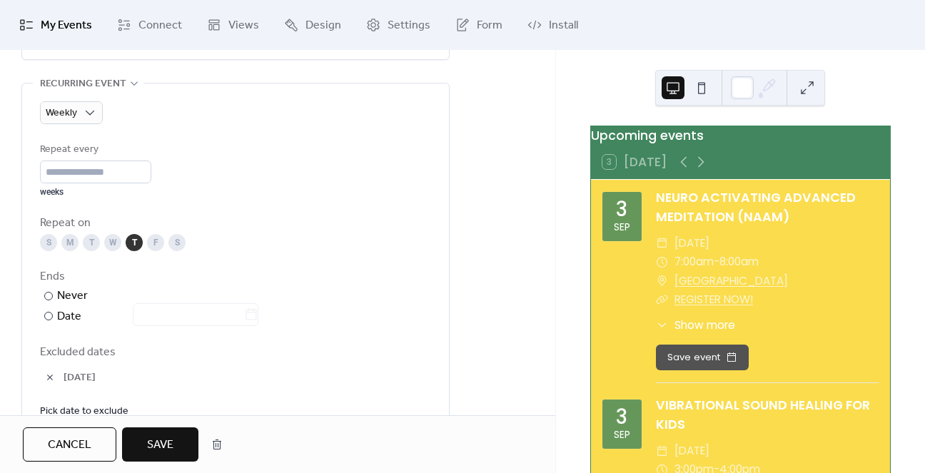
scroll to position [785, 0]
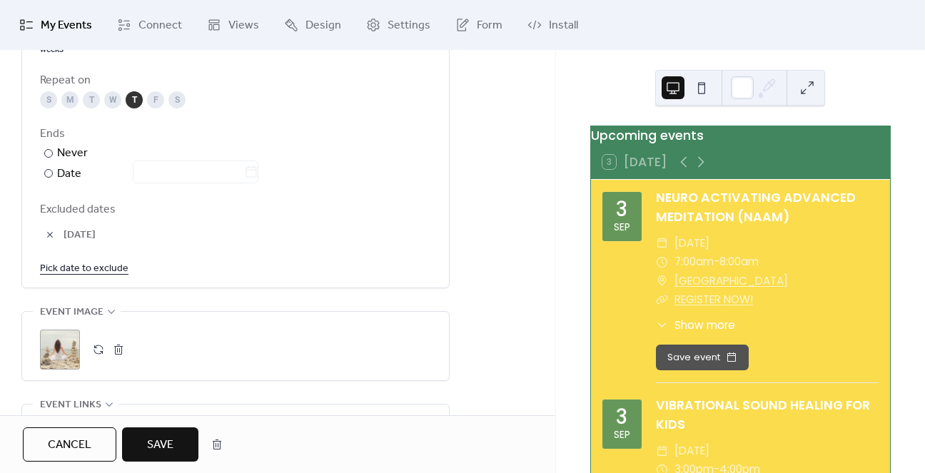
click at [86, 266] on link "Pick date to exclude" at bounding box center [84, 268] width 88 height 18
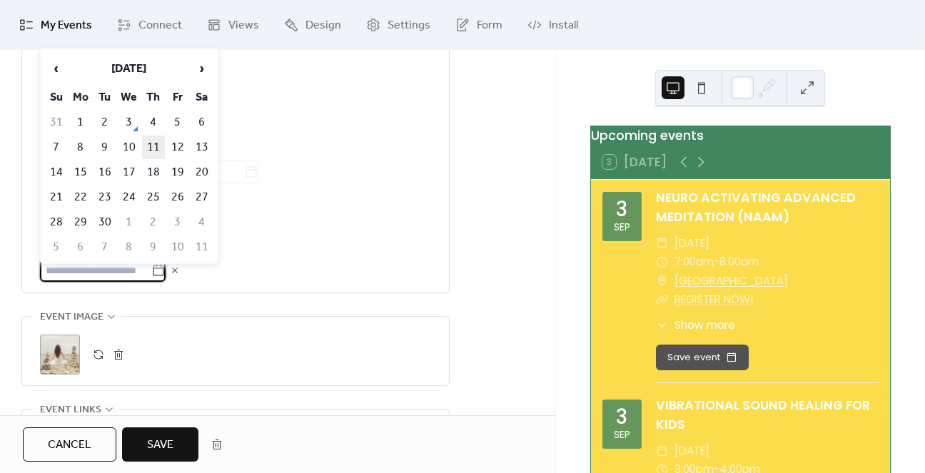
click at [152, 143] on td "11" at bounding box center [153, 148] width 23 height 24
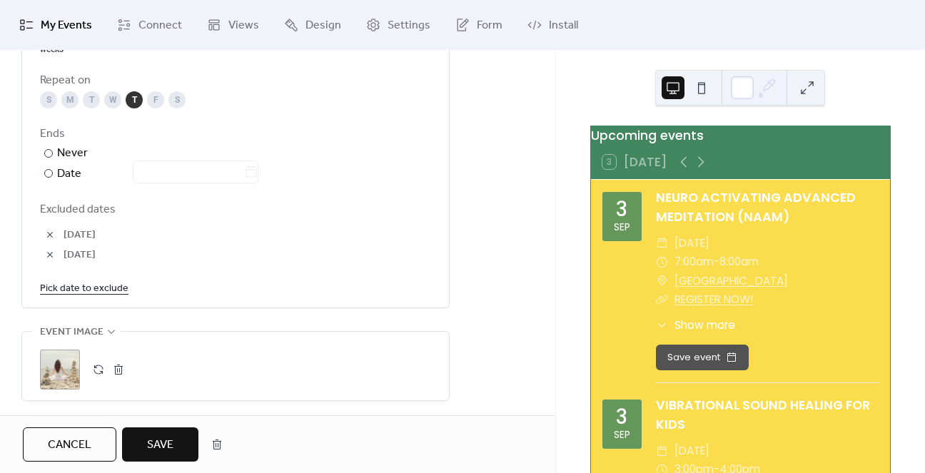
click at [168, 446] on span "Save" at bounding box center [160, 445] width 26 height 17
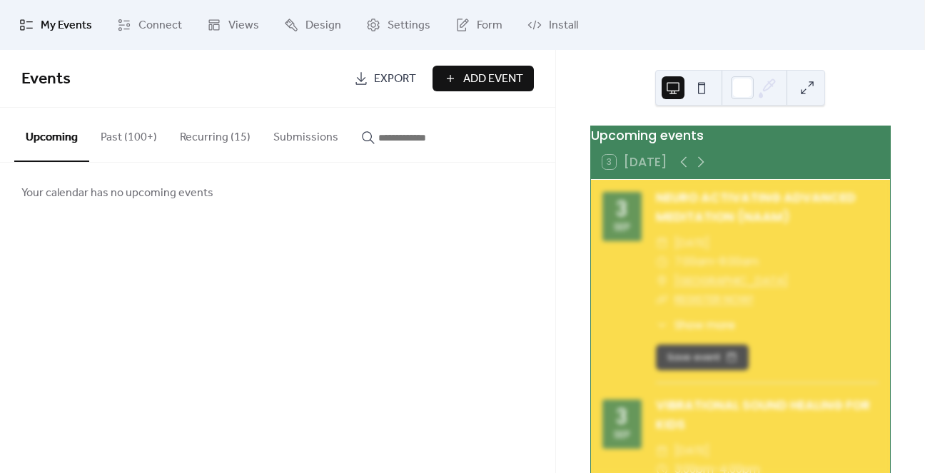
click at [220, 145] on button "Recurring (15)" at bounding box center [214, 134] width 93 height 53
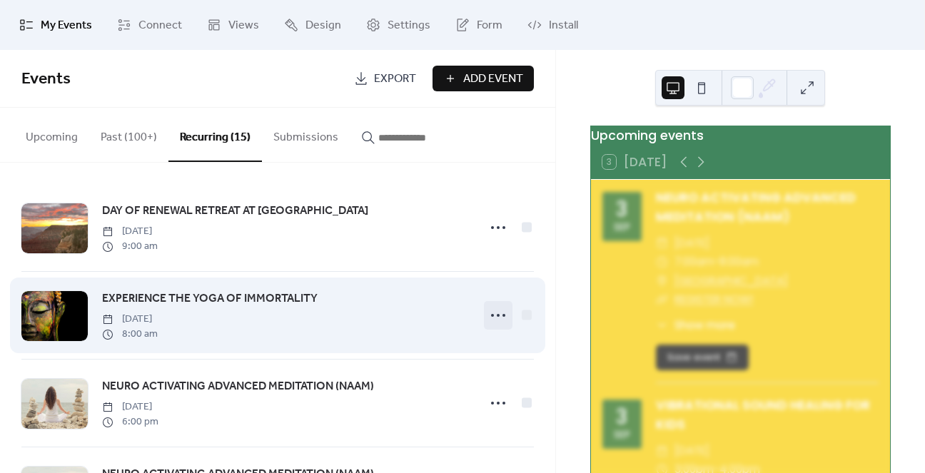
click at [499, 318] on icon at bounding box center [498, 315] width 23 height 23
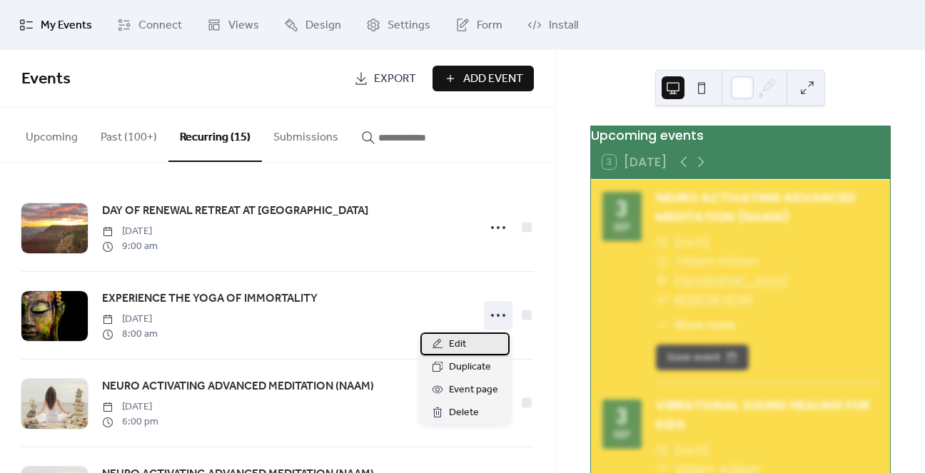
click at [463, 342] on span "Edit" at bounding box center [457, 344] width 17 height 17
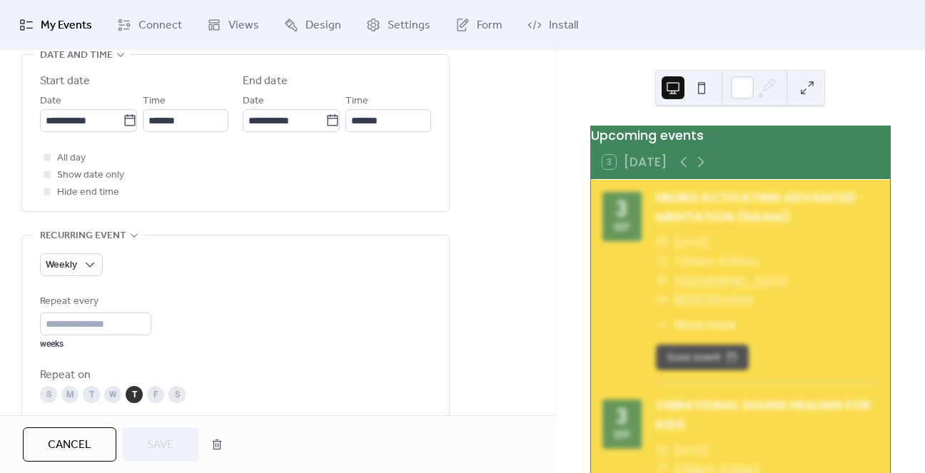
scroll to position [499, 0]
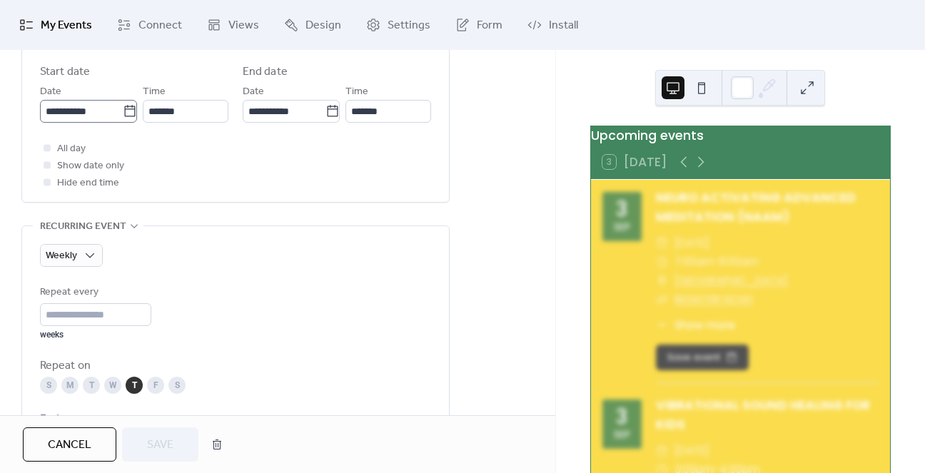
click at [123, 109] on icon at bounding box center [130, 111] width 14 height 14
click at [123, 109] on input "**********" at bounding box center [81, 111] width 83 height 23
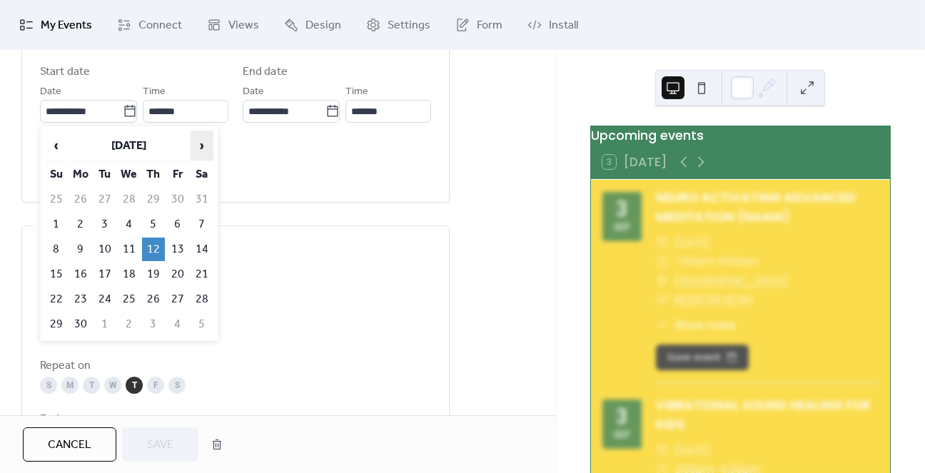
click at [203, 145] on span "›" at bounding box center [201, 145] width 21 height 29
click at [151, 192] on td "4" at bounding box center [153, 200] width 23 height 24
type input "**********"
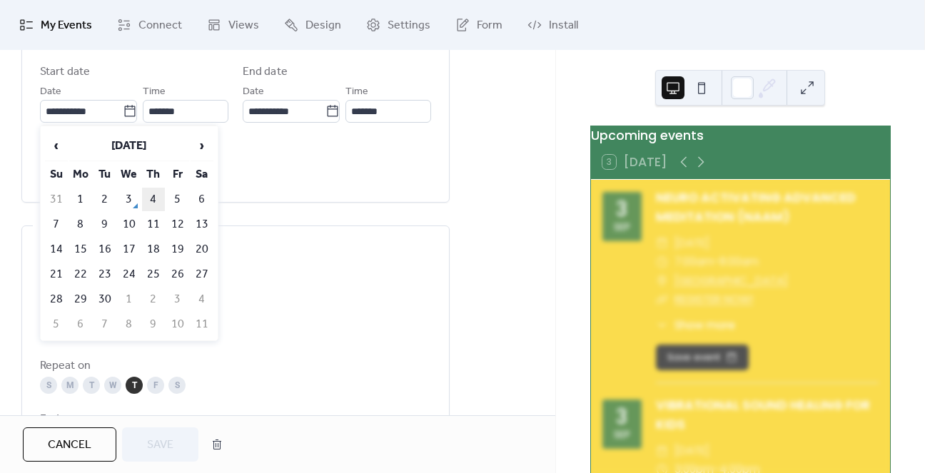
type input "**********"
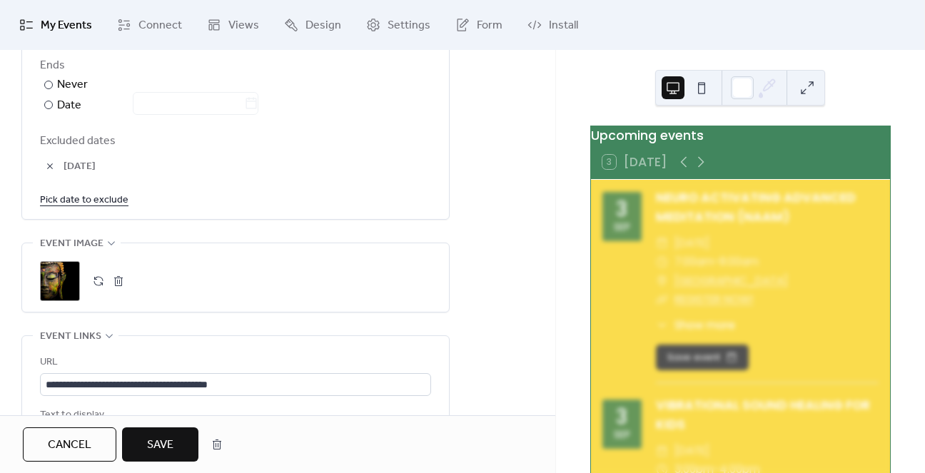
scroll to position [856, 0]
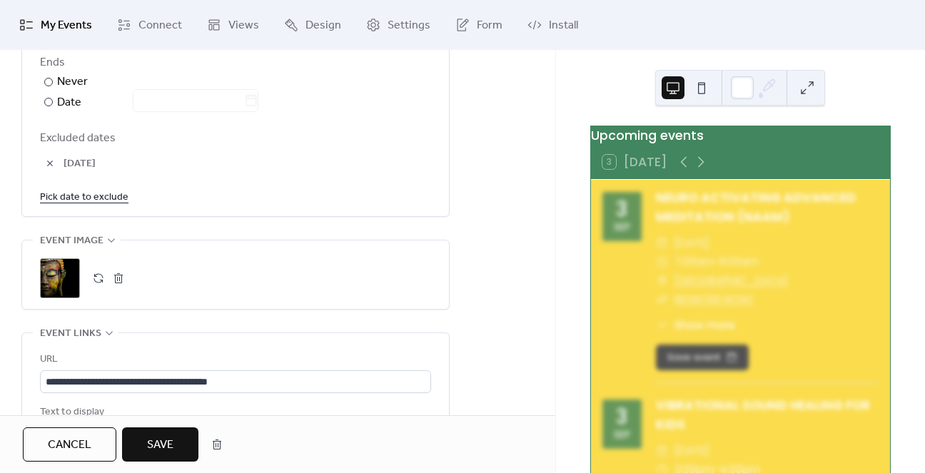
click at [86, 199] on link "Pick date to exclude" at bounding box center [84, 197] width 88 height 18
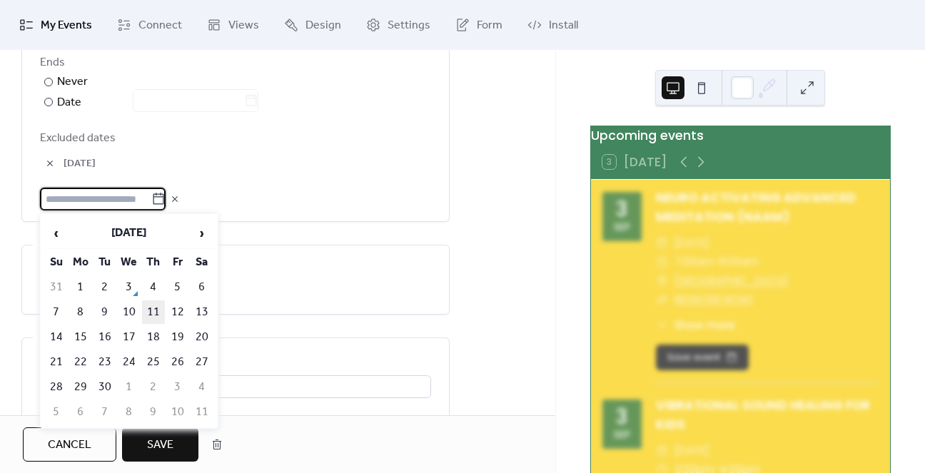
click at [148, 308] on td "11" at bounding box center [153, 312] width 23 height 24
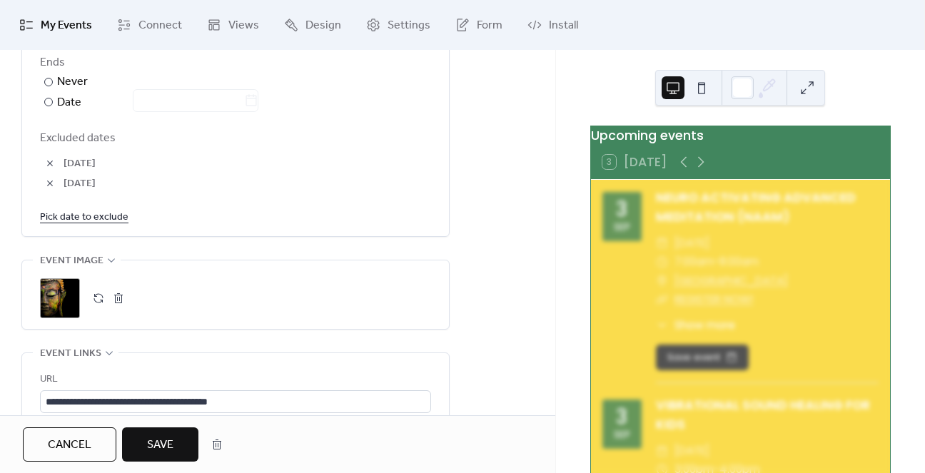
click at [151, 446] on span "Save" at bounding box center [160, 445] width 26 height 17
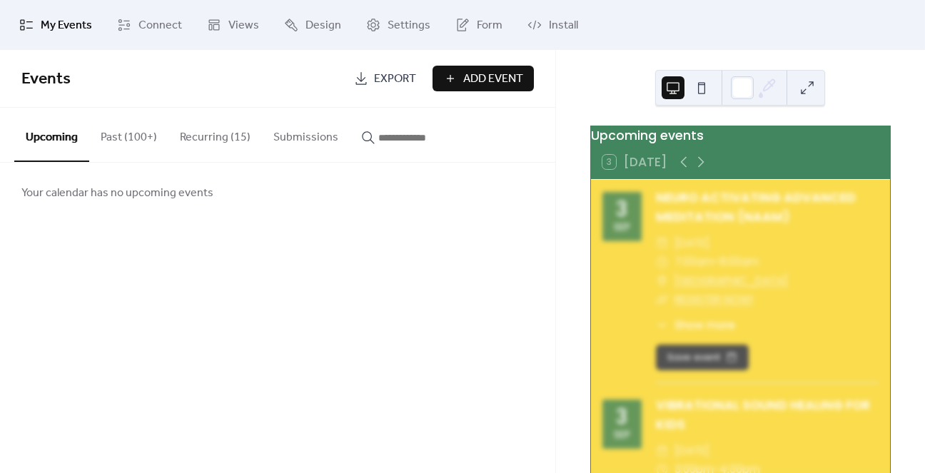
click at [212, 132] on button "Recurring (15)" at bounding box center [214, 134] width 93 height 53
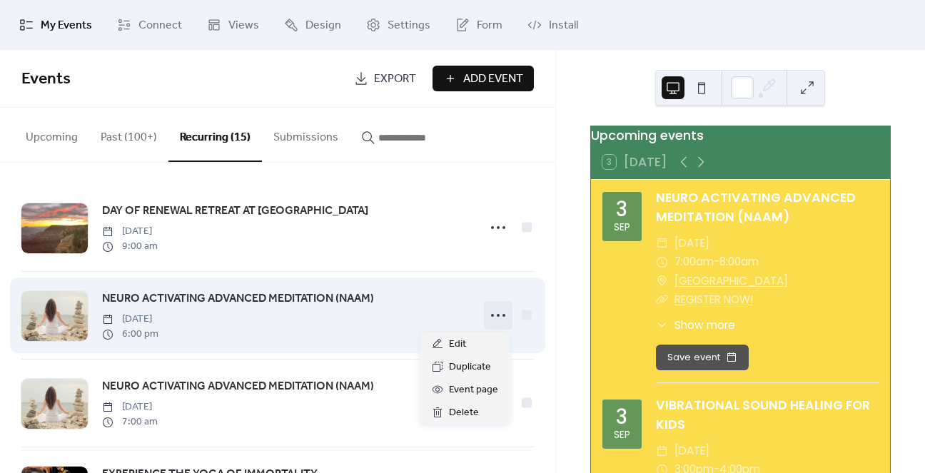
click at [496, 315] on icon at bounding box center [498, 315] width 23 height 23
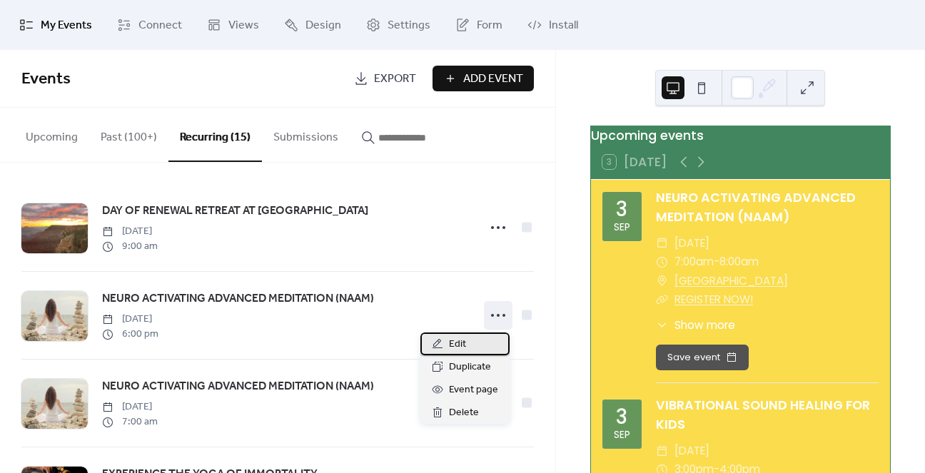
click at [456, 341] on span "Edit" at bounding box center [457, 344] width 17 height 17
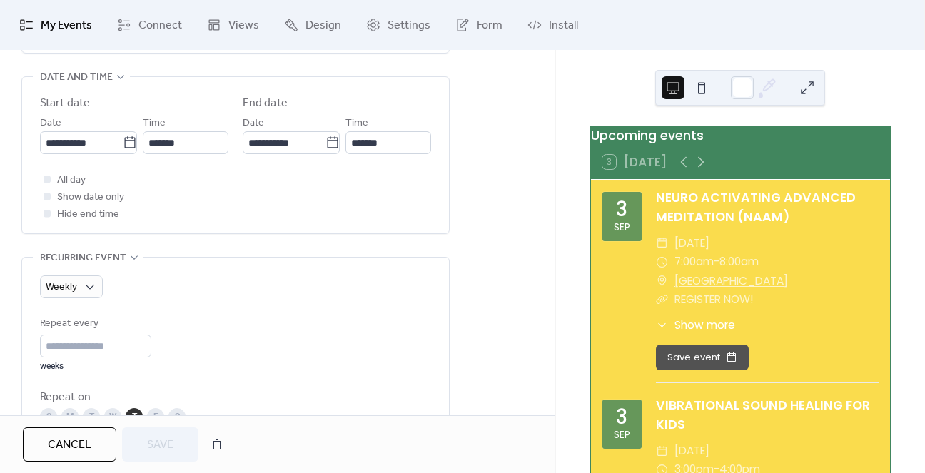
scroll to position [499, 0]
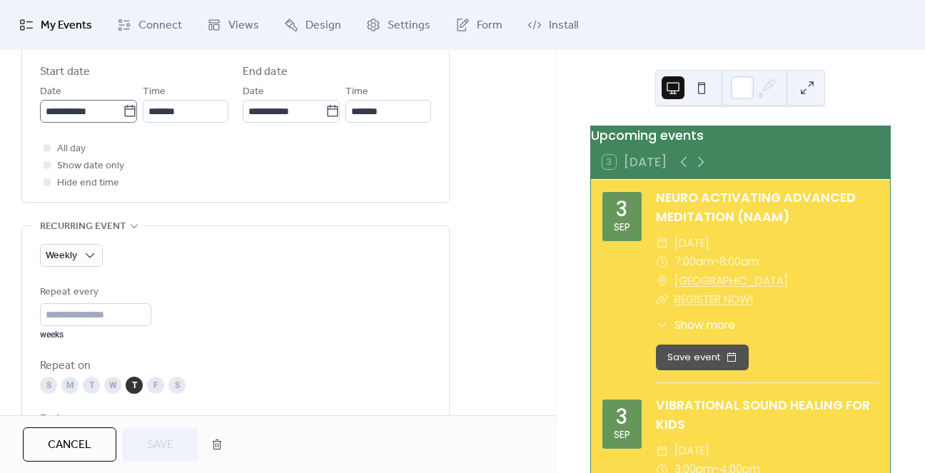
click at [124, 115] on icon at bounding box center [129, 110] width 11 height 11
click at [123, 115] on input "**********" at bounding box center [81, 111] width 83 height 23
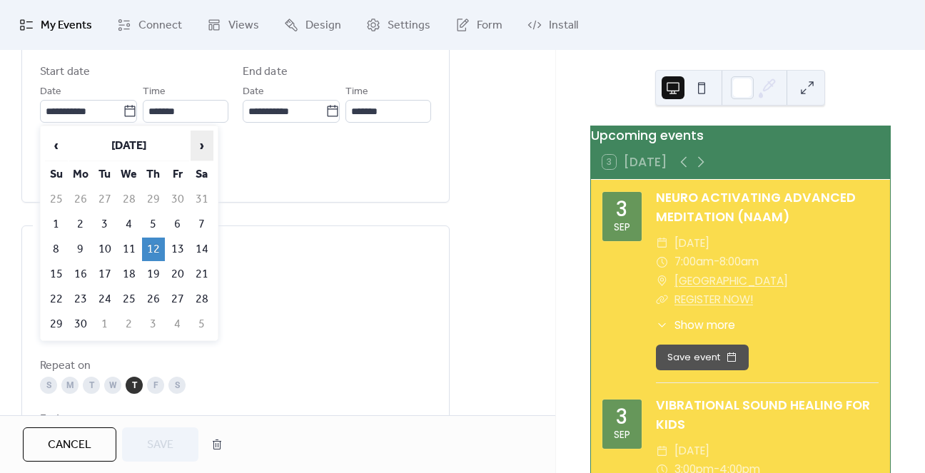
click at [199, 145] on span "›" at bounding box center [201, 145] width 21 height 29
click at [148, 199] on td "4" at bounding box center [153, 200] width 23 height 24
type input "**********"
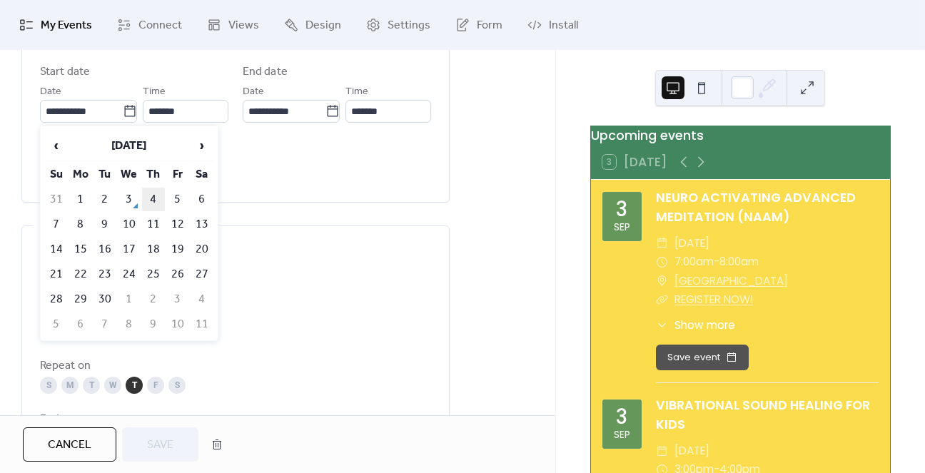
type input "**********"
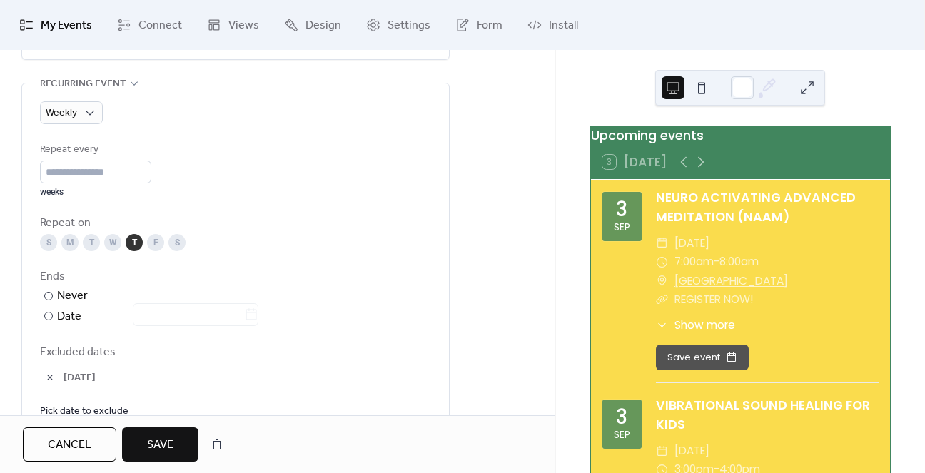
scroll to position [785, 0]
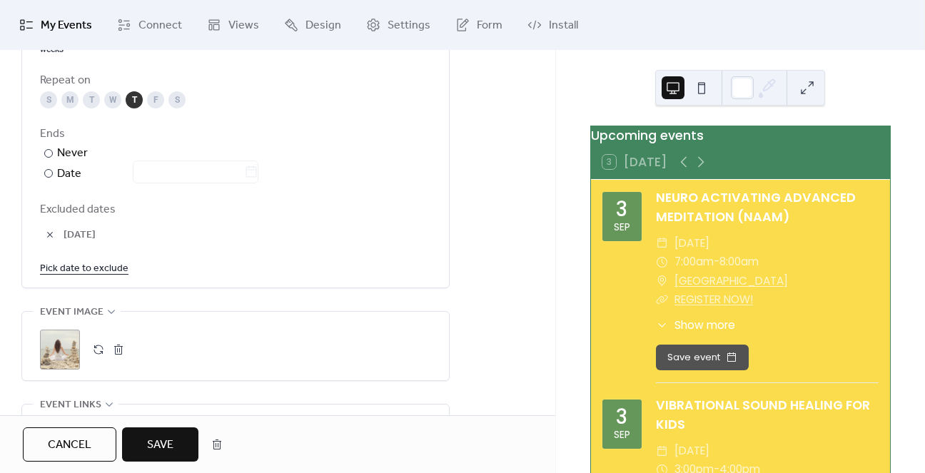
click at [103, 272] on link "Pick date to exclude" at bounding box center [84, 268] width 88 height 18
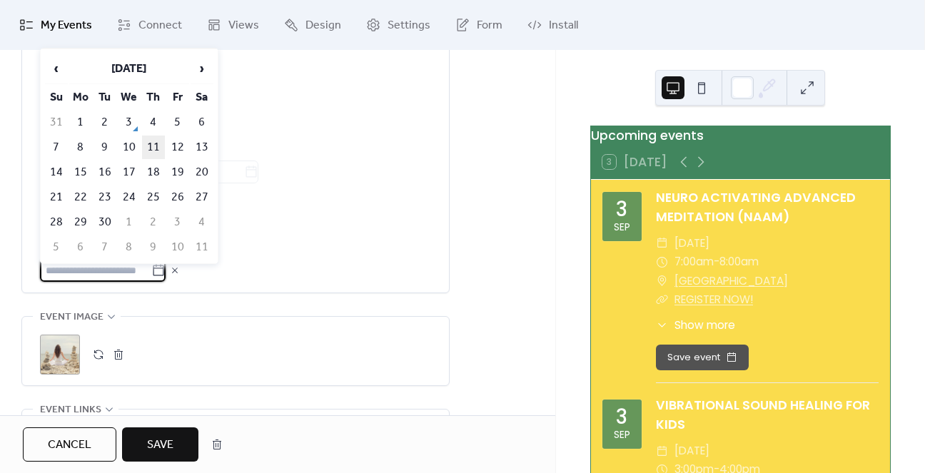
click at [156, 149] on td "11" at bounding box center [153, 148] width 23 height 24
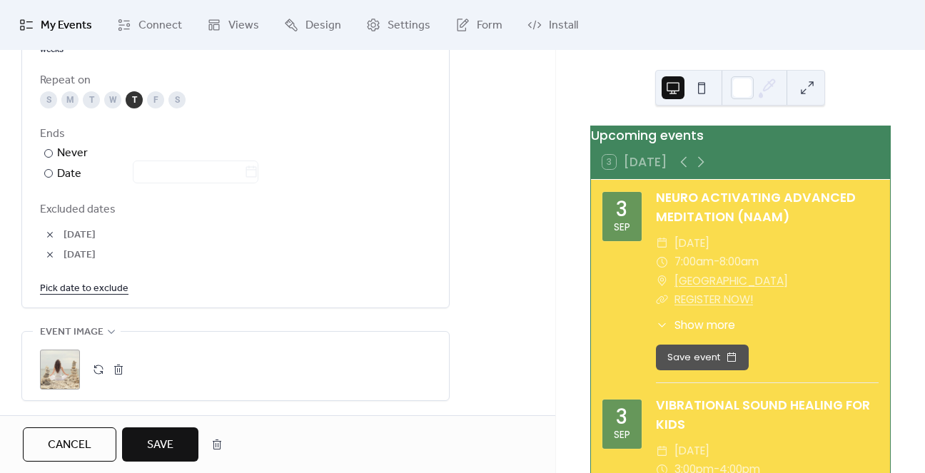
click at [158, 437] on span "Save" at bounding box center [160, 445] width 26 height 17
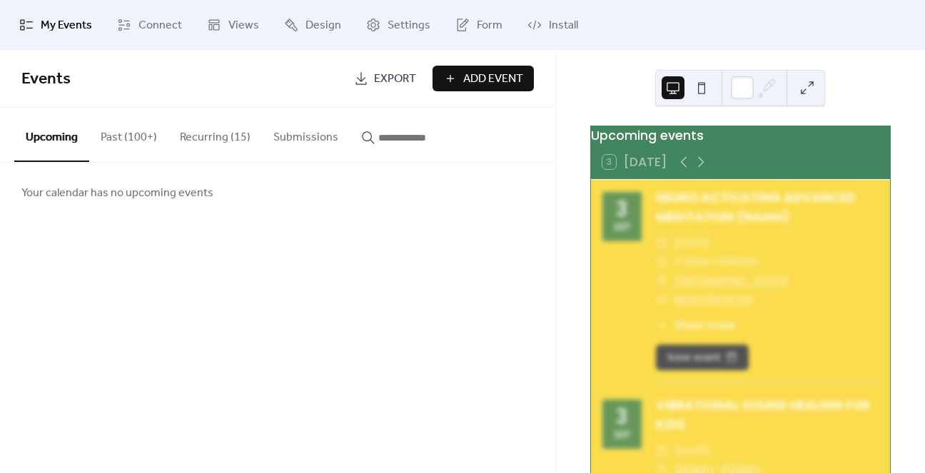
click at [203, 131] on button "Recurring (15)" at bounding box center [214, 134] width 93 height 53
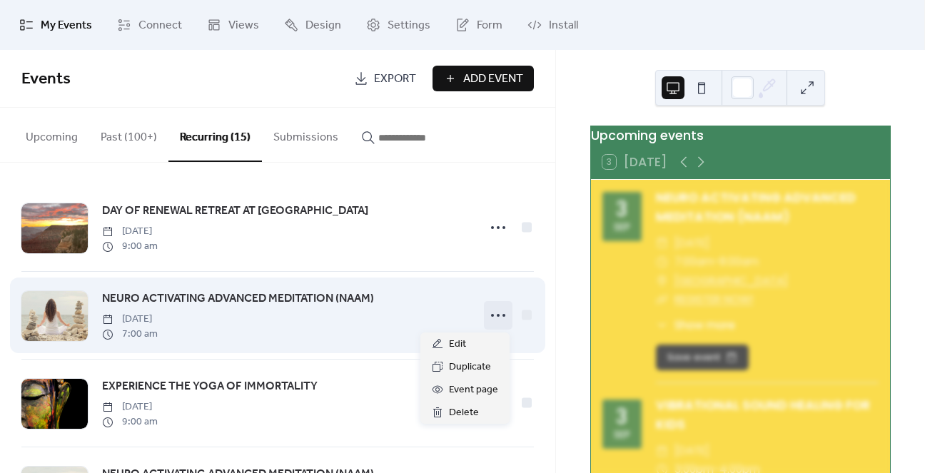
click at [488, 318] on icon at bounding box center [498, 315] width 23 height 23
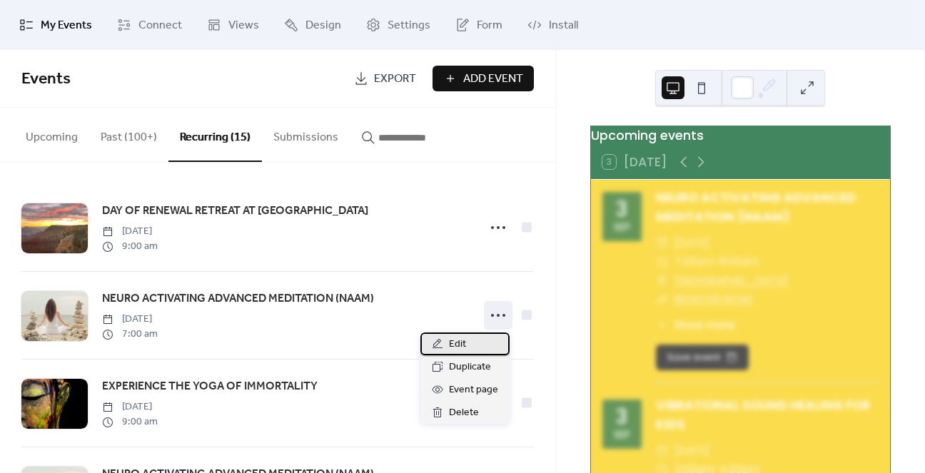
click at [460, 350] on span "Edit" at bounding box center [457, 344] width 17 height 17
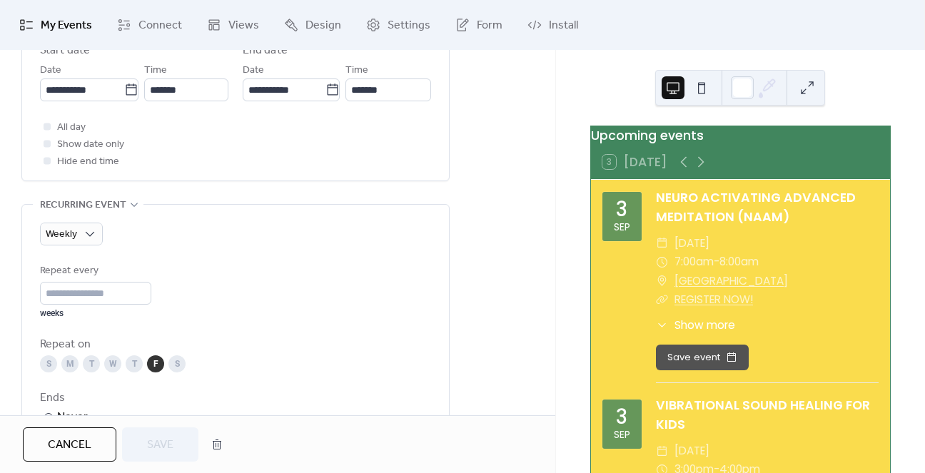
scroll to position [499, 0]
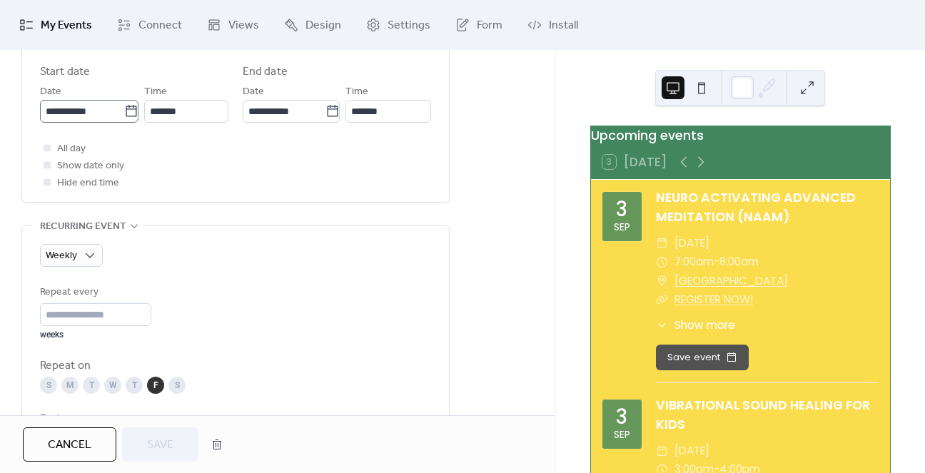
click at [130, 113] on icon at bounding box center [131, 110] width 11 height 11
click at [124, 113] on input "**********" at bounding box center [82, 111] width 84 height 23
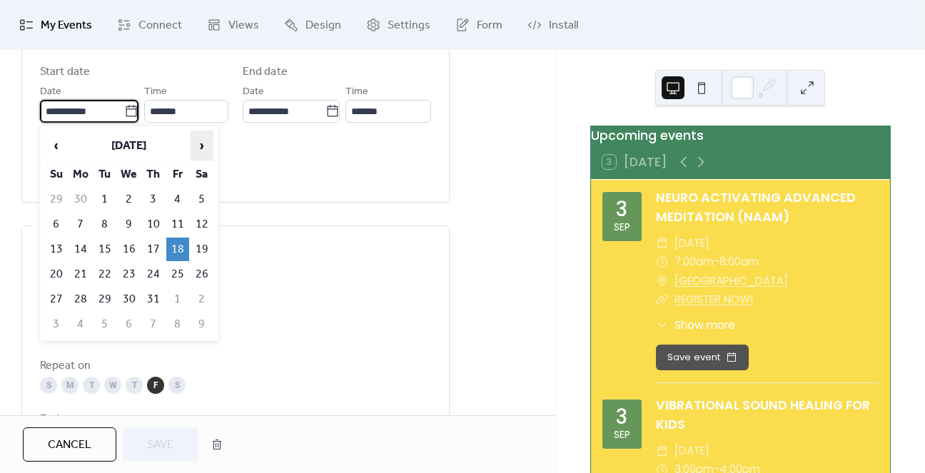
click at [197, 146] on span "›" at bounding box center [201, 145] width 21 height 29
click at [55, 144] on span "‹" at bounding box center [56, 145] width 21 height 29
click at [198, 145] on span "›" at bounding box center [201, 145] width 21 height 29
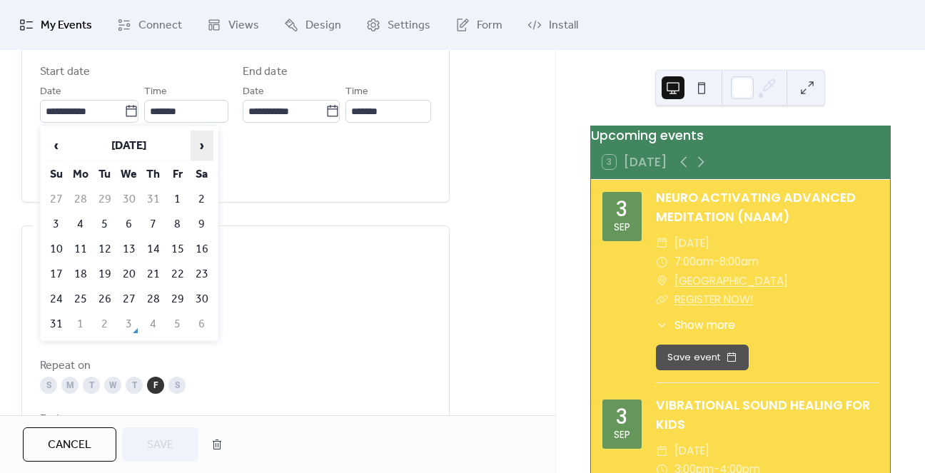
click at [198, 145] on span "›" at bounding box center [201, 145] width 21 height 29
click at [56, 143] on span "‹" at bounding box center [56, 145] width 21 height 29
click at [179, 195] on td "5" at bounding box center [177, 200] width 23 height 24
type input "**********"
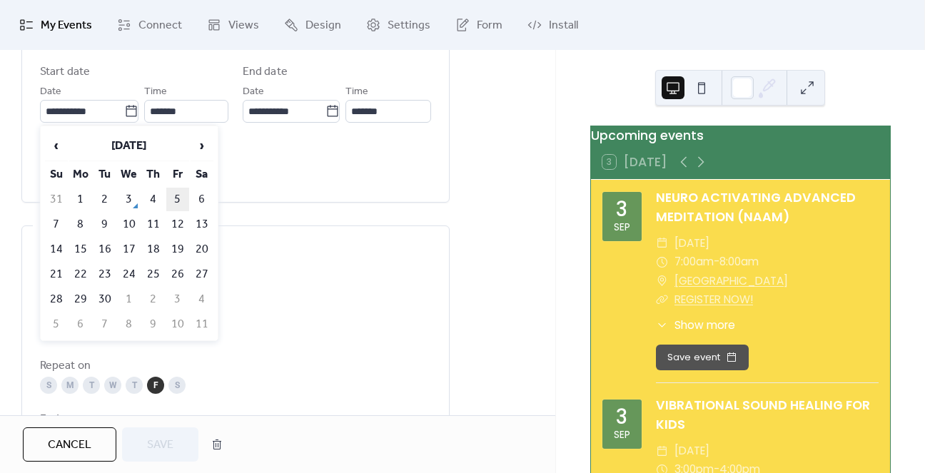
type input "**********"
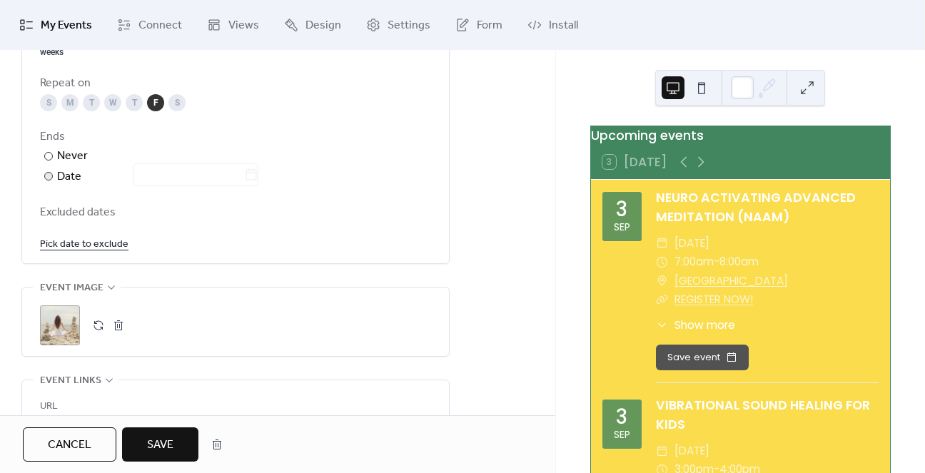
scroll to position [785, 0]
click at [111, 240] on link "Pick date to exclude" at bounding box center [84, 241] width 88 height 18
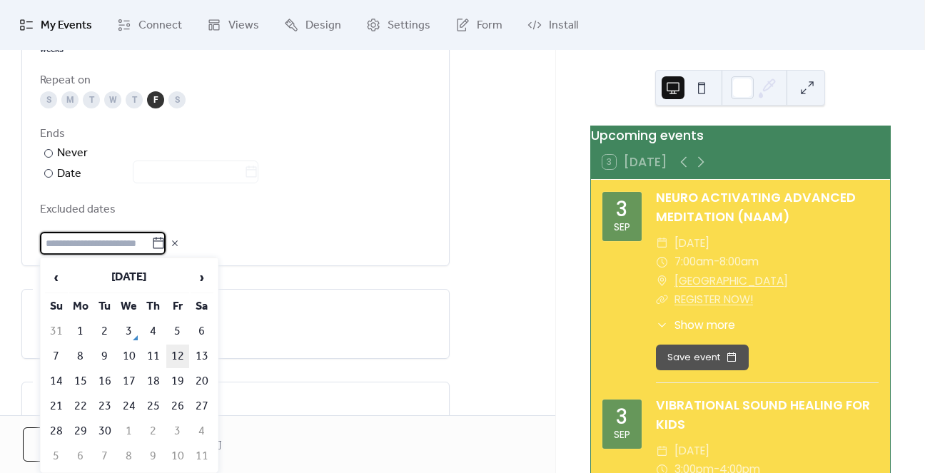
click at [175, 345] on td "12" at bounding box center [177, 357] width 23 height 24
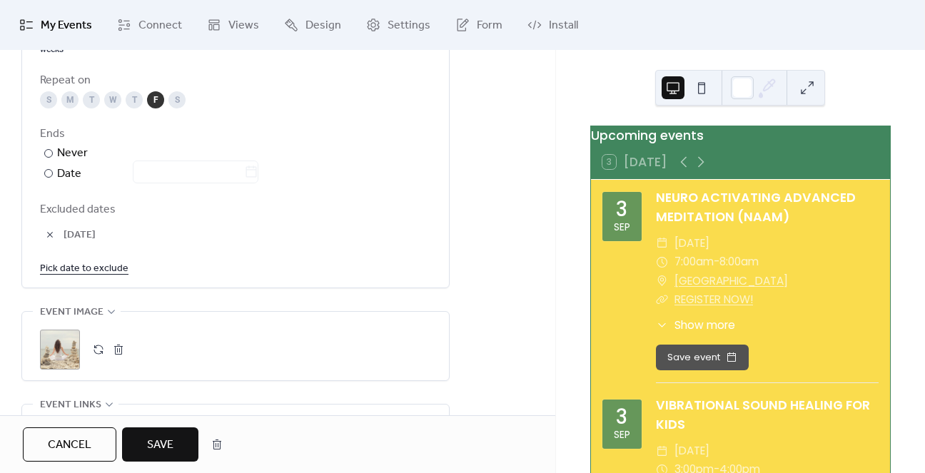
click at [173, 447] on span "Save" at bounding box center [160, 445] width 26 height 17
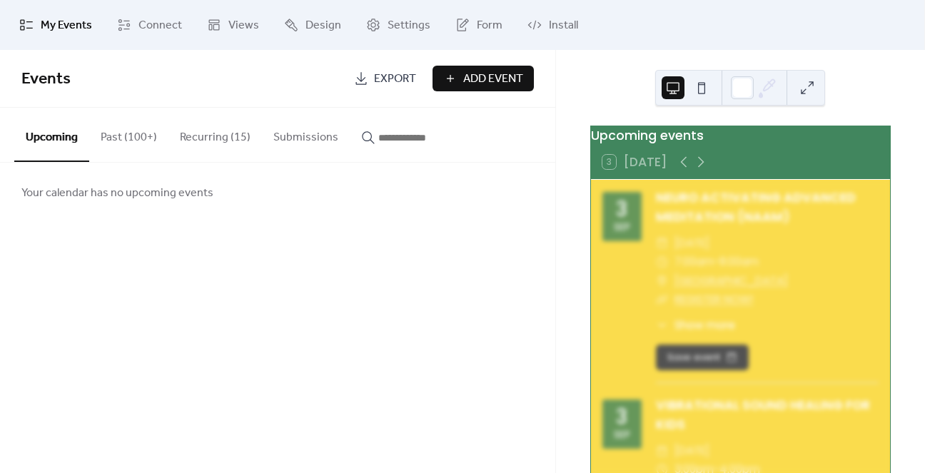
click at [206, 132] on button "Recurring (15)" at bounding box center [214, 134] width 93 height 53
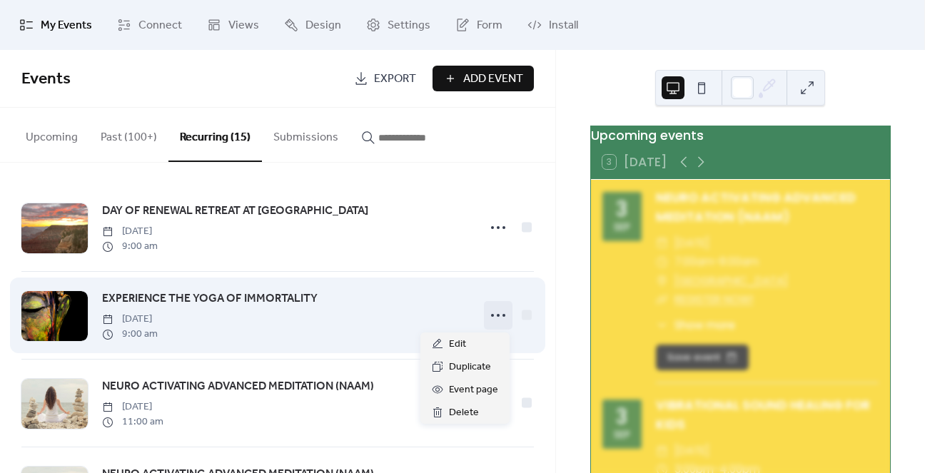
click at [491, 317] on icon at bounding box center [498, 315] width 23 height 23
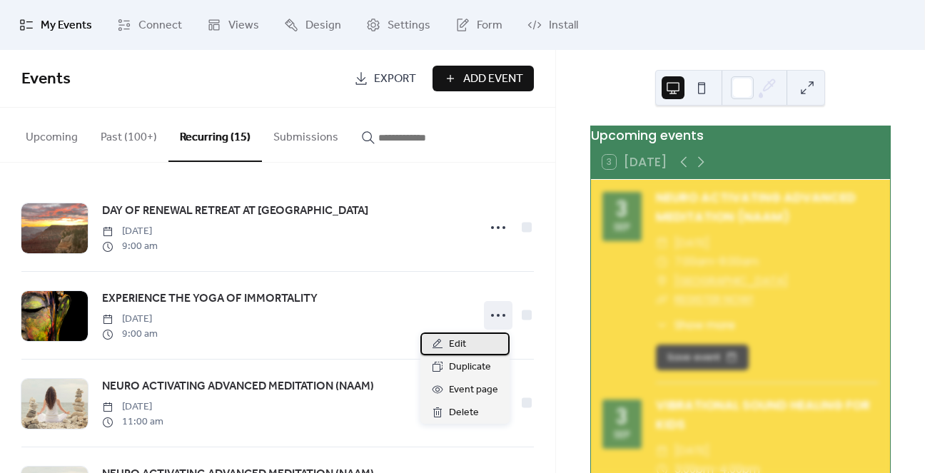
click at [475, 342] on div "Edit" at bounding box center [464, 343] width 89 height 23
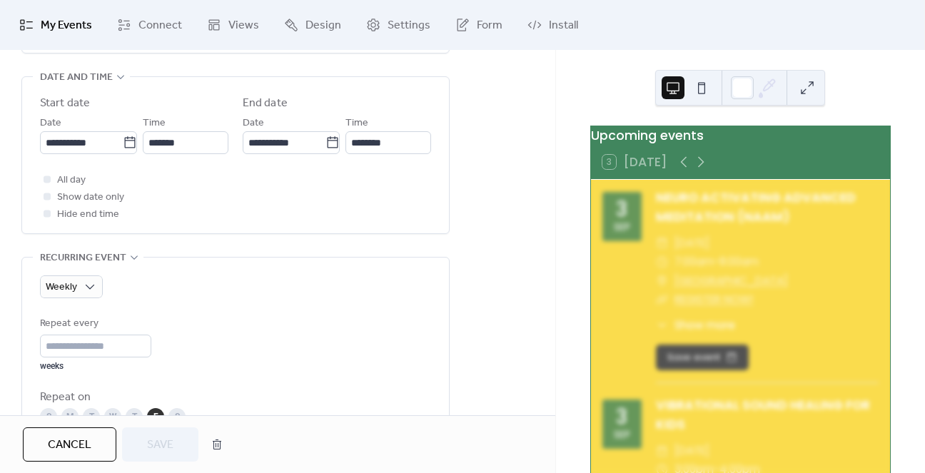
scroll to position [499, 0]
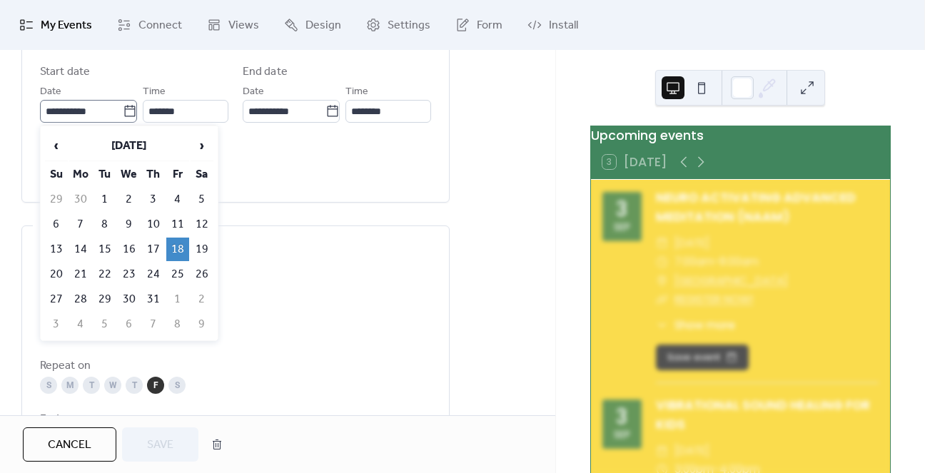
click at [126, 108] on icon at bounding box center [129, 110] width 11 height 11
click at [123, 108] on input "**********" at bounding box center [81, 111] width 83 height 23
click at [197, 146] on span "›" at bounding box center [201, 145] width 21 height 29
click at [174, 196] on td "5" at bounding box center [177, 200] width 23 height 24
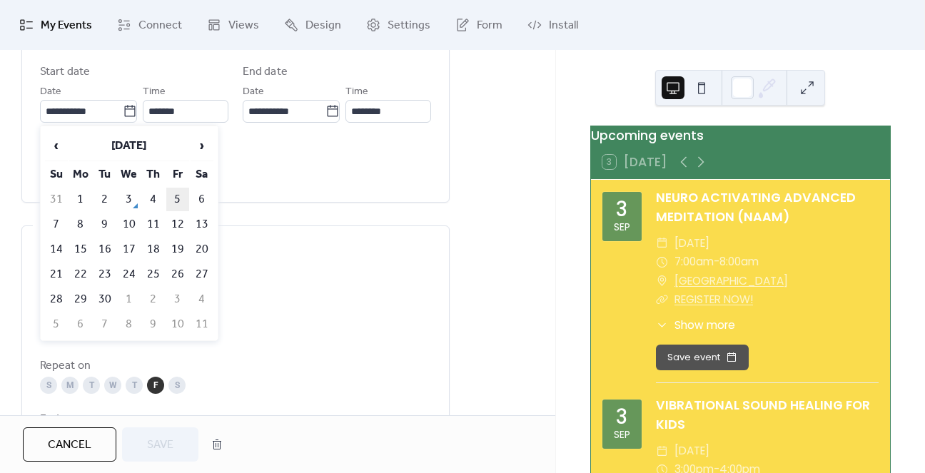
type input "**********"
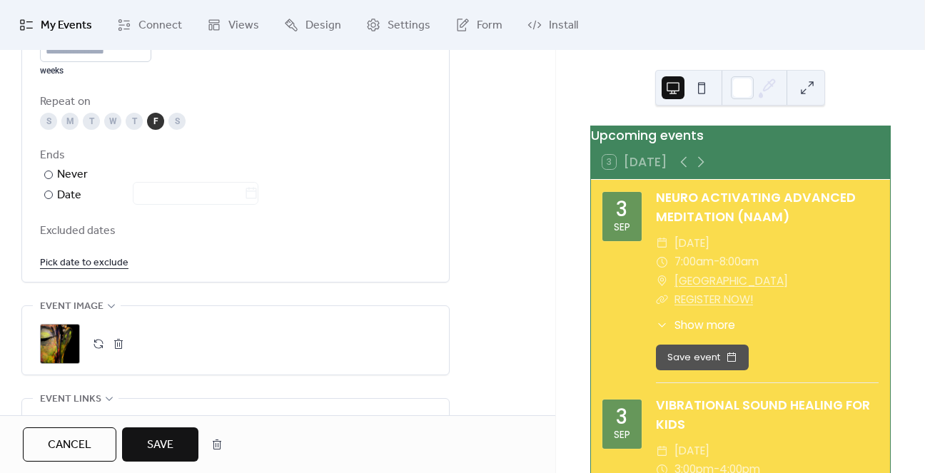
scroll to position [785, 0]
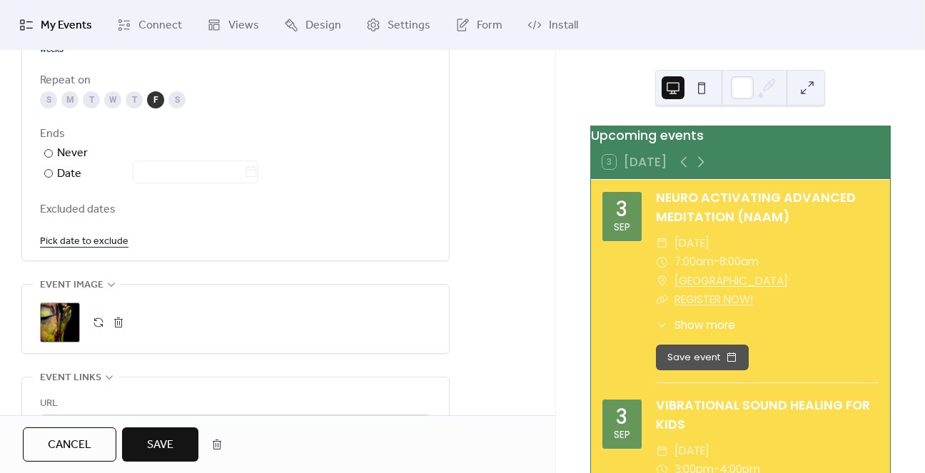
click at [103, 240] on link "Pick date to exclude" at bounding box center [84, 241] width 88 height 18
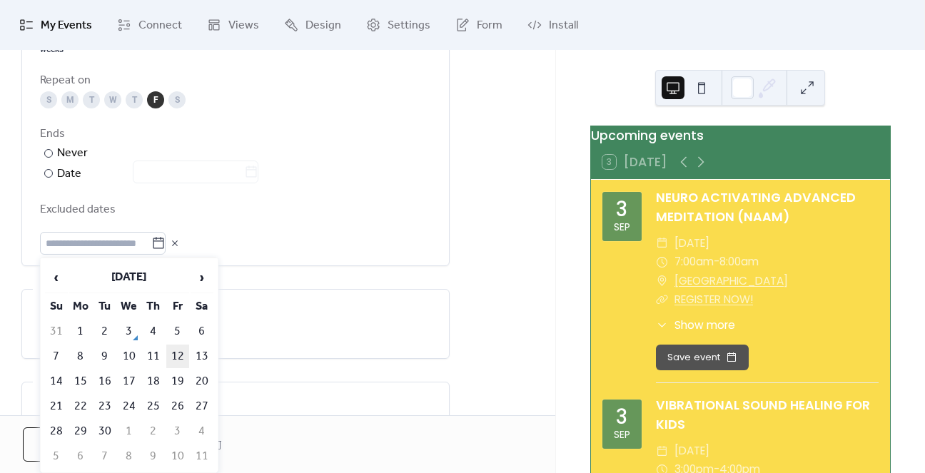
click at [175, 345] on td "12" at bounding box center [177, 357] width 23 height 24
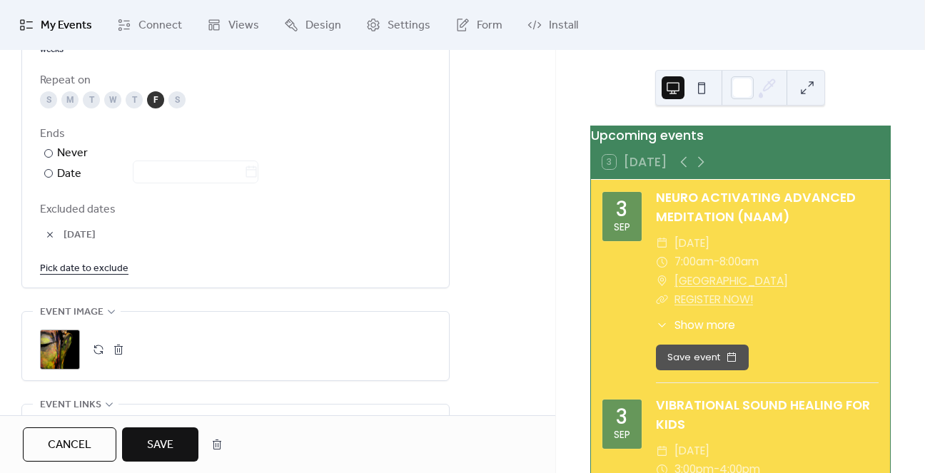
click at [163, 438] on span "Save" at bounding box center [160, 445] width 26 height 17
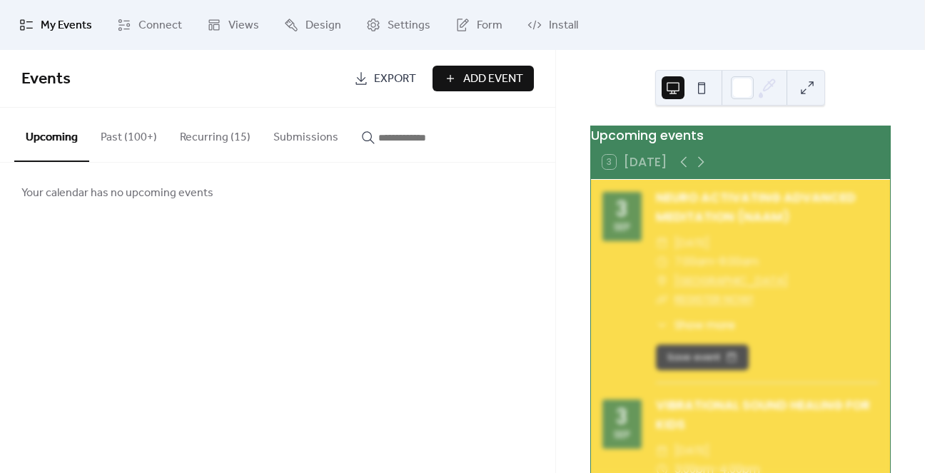
click at [217, 131] on button "Recurring (15)" at bounding box center [214, 134] width 93 height 53
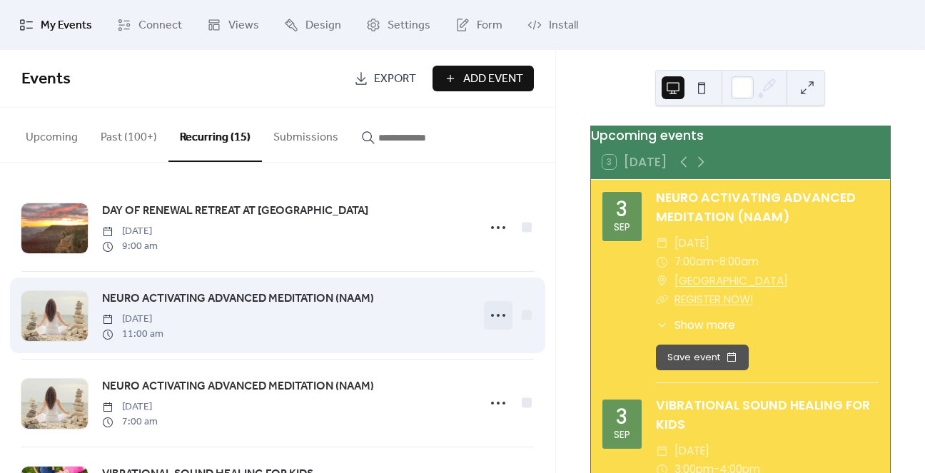
click at [494, 312] on icon at bounding box center [498, 315] width 23 height 23
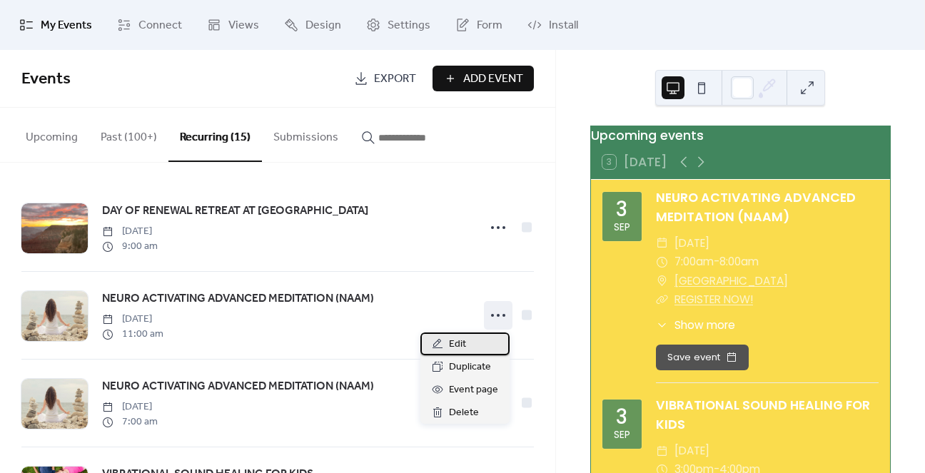
click at [469, 337] on div "Edit" at bounding box center [464, 343] width 89 height 23
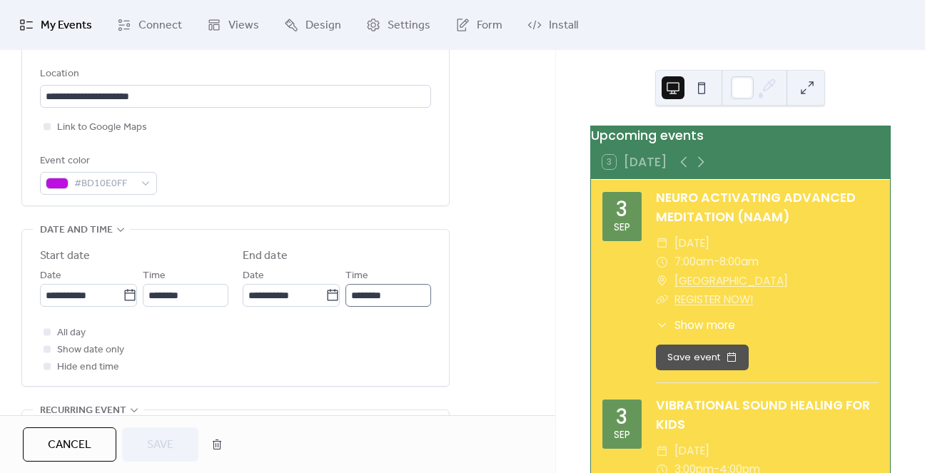
scroll to position [357, 0]
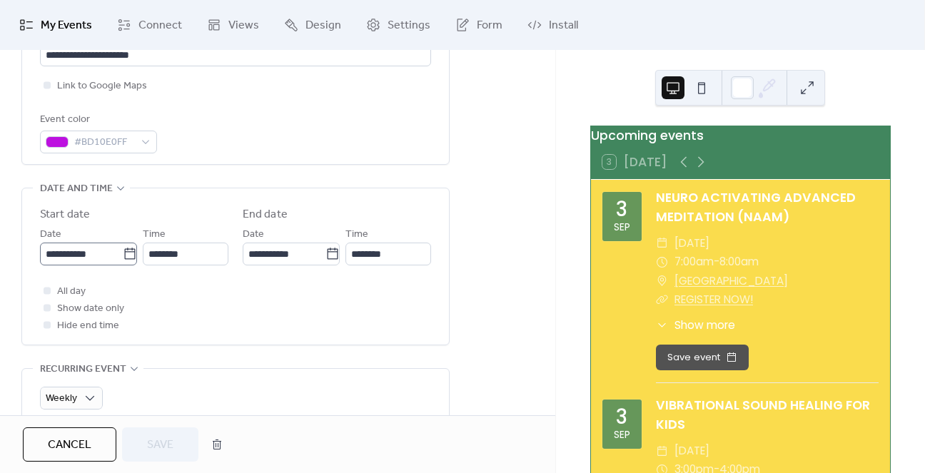
click at [123, 253] on icon at bounding box center [130, 254] width 14 height 14
click at [123, 253] on input "**********" at bounding box center [81, 254] width 83 height 23
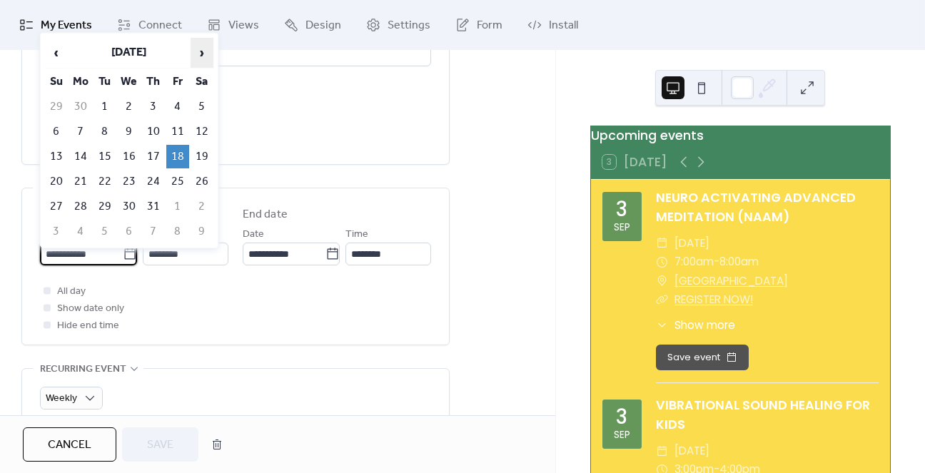
click at [197, 54] on span "›" at bounding box center [201, 53] width 21 height 29
click at [178, 101] on td "5" at bounding box center [177, 107] width 23 height 24
type input "**********"
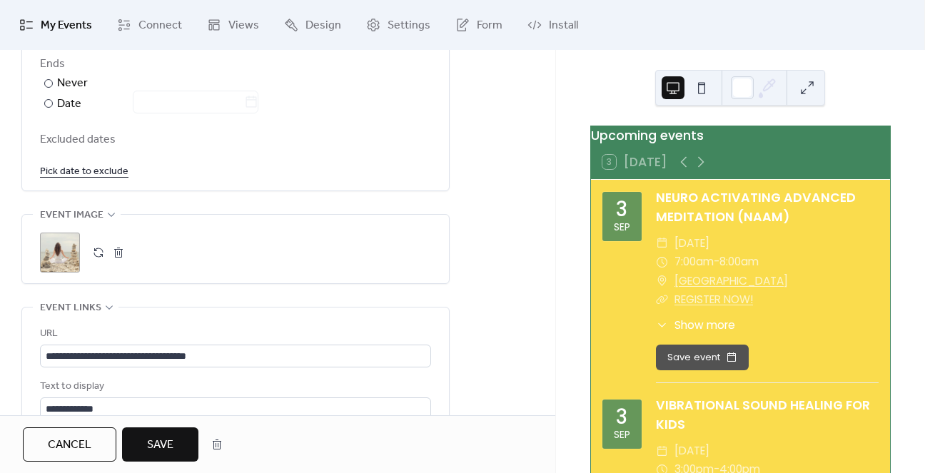
scroll to position [856, 0]
click at [108, 172] on link "Pick date to exclude" at bounding box center [84, 170] width 88 height 18
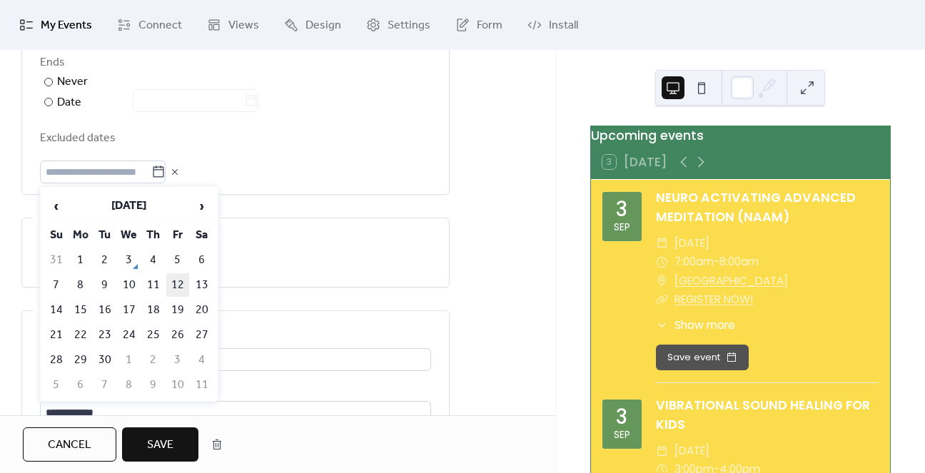
click at [180, 274] on td "12" at bounding box center [177, 285] width 23 height 24
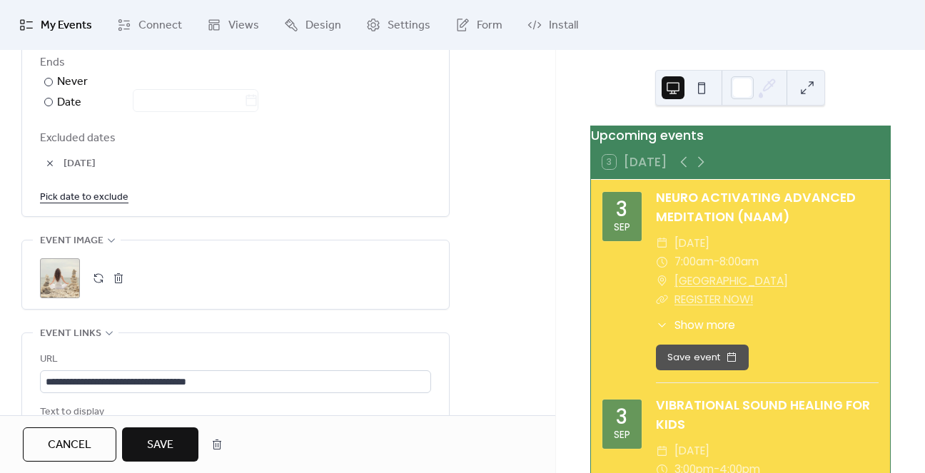
click at [148, 440] on span "Save" at bounding box center [160, 445] width 26 height 17
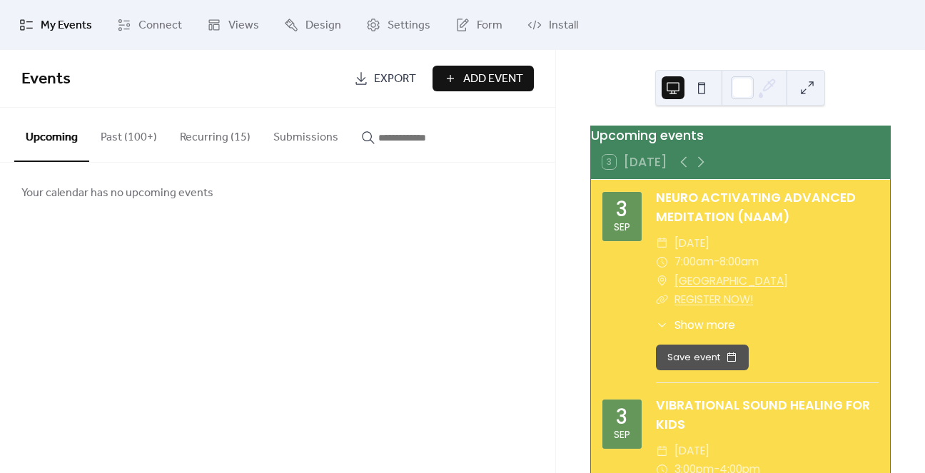
click at [210, 135] on button "Recurring (15)" at bounding box center [214, 134] width 93 height 53
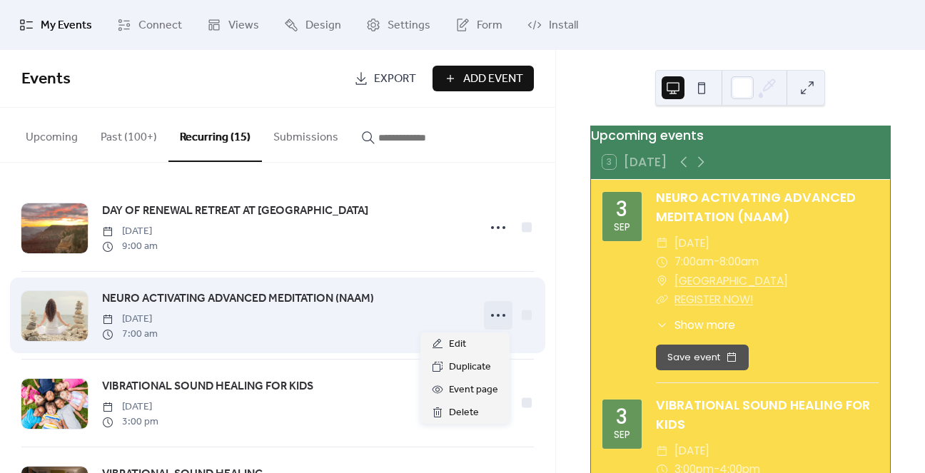
click at [487, 317] on icon at bounding box center [498, 315] width 23 height 23
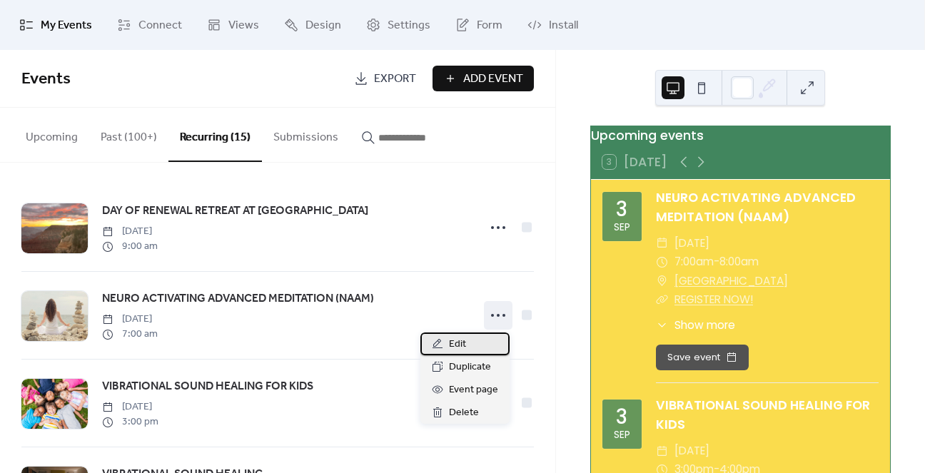
click at [474, 339] on div "Edit" at bounding box center [464, 343] width 89 height 23
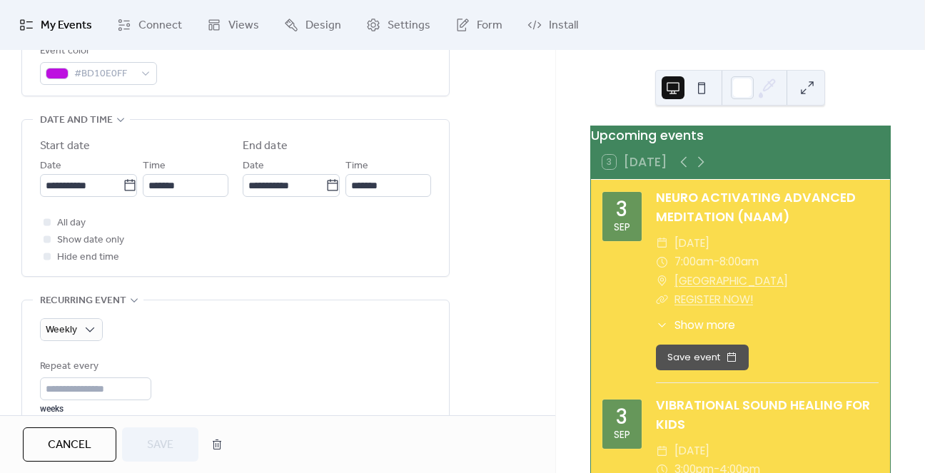
scroll to position [428, 0]
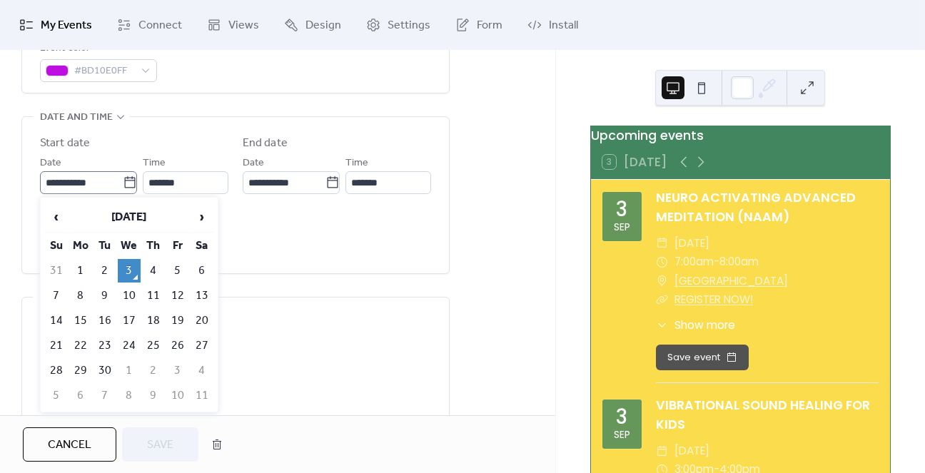
click at [126, 183] on icon at bounding box center [130, 183] width 14 height 14
click at [123, 183] on input "**********" at bounding box center [81, 182] width 83 height 23
click at [261, 245] on div "All day Show date only Hide end time" at bounding box center [235, 236] width 391 height 51
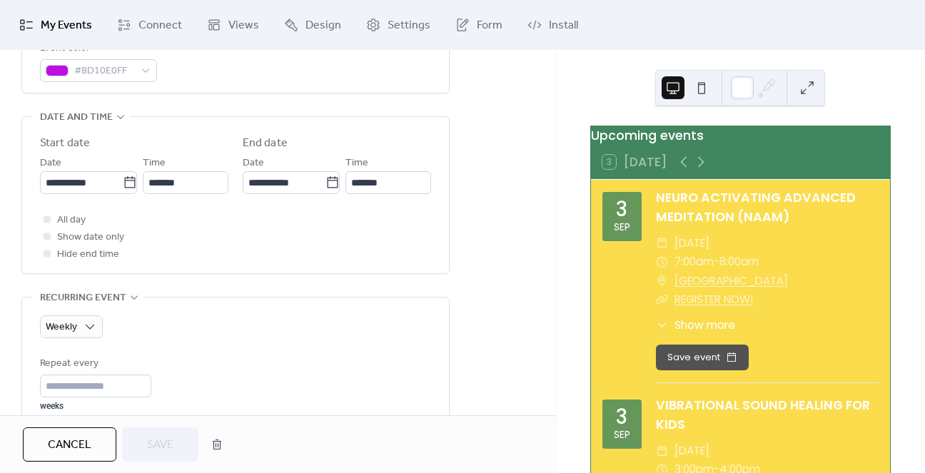
click at [77, 441] on span "Cancel" at bounding box center [70, 445] width 44 height 17
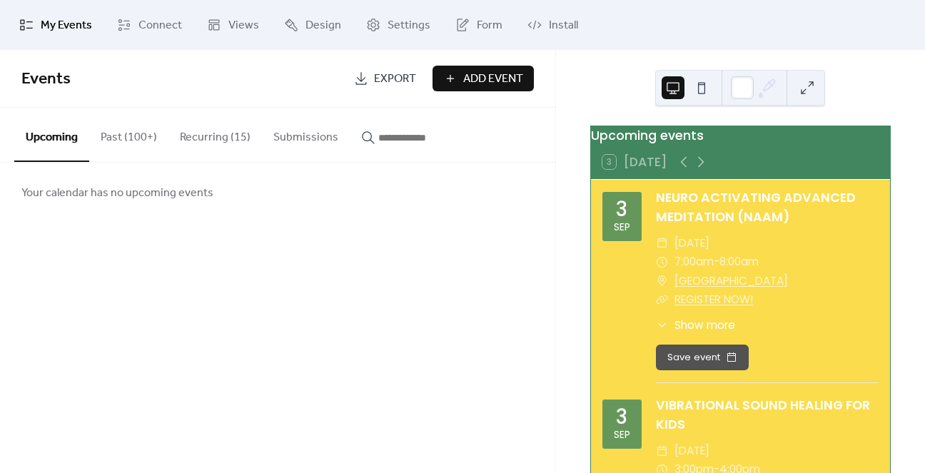
click at [198, 143] on button "Recurring (15)" at bounding box center [214, 134] width 93 height 53
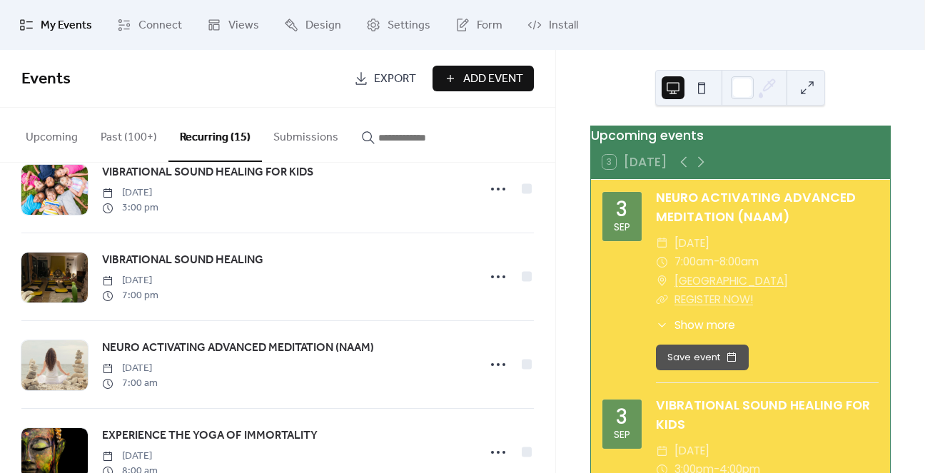
scroll to position [285, 0]
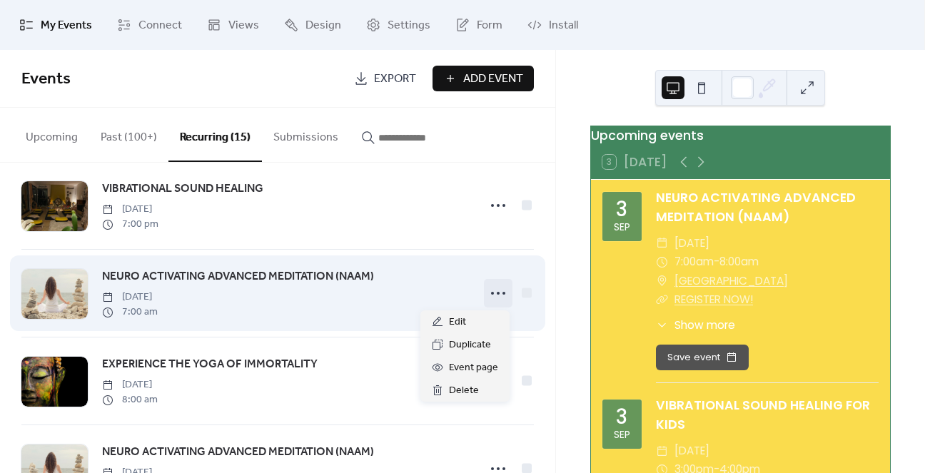
click at [500, 295] on icon at bounding box center [498, 293] width 23 height 23
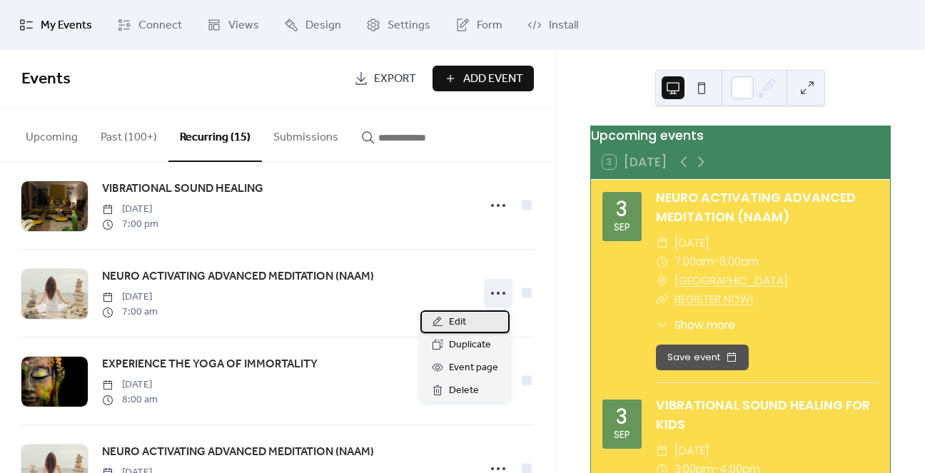
click at [477, 320] on div "Edit" at bounding box center [464, 321] width 89 height 23
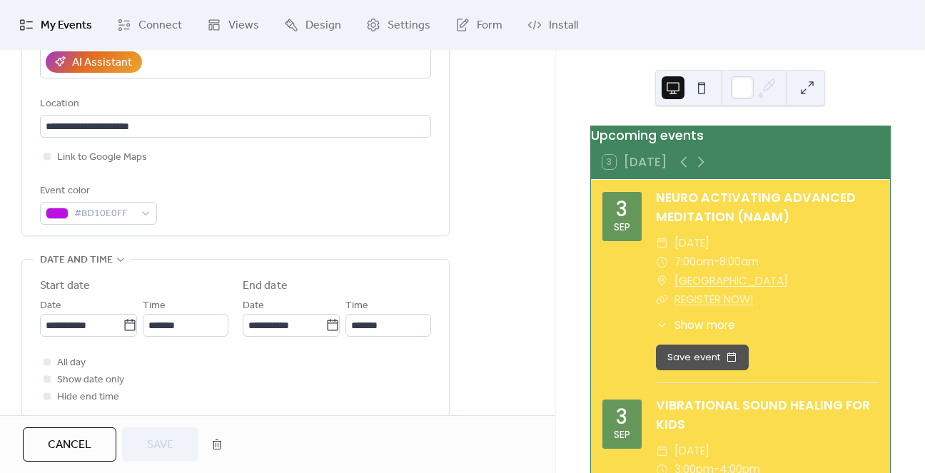
scroll to position [499, 0]
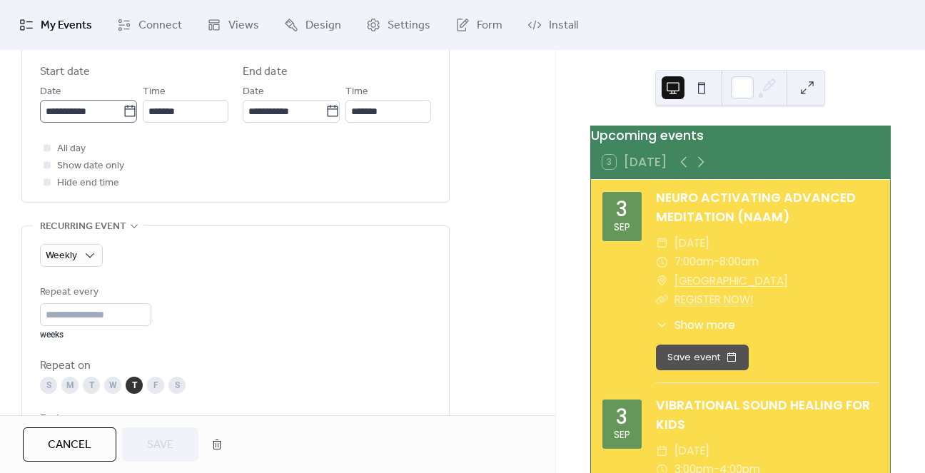
click at [123, 112] on icon at bounding box center [130, 111] width 14 height 14
click at [119, 112] on input "**********" at bounding box center [81, 111] width 83 height 23
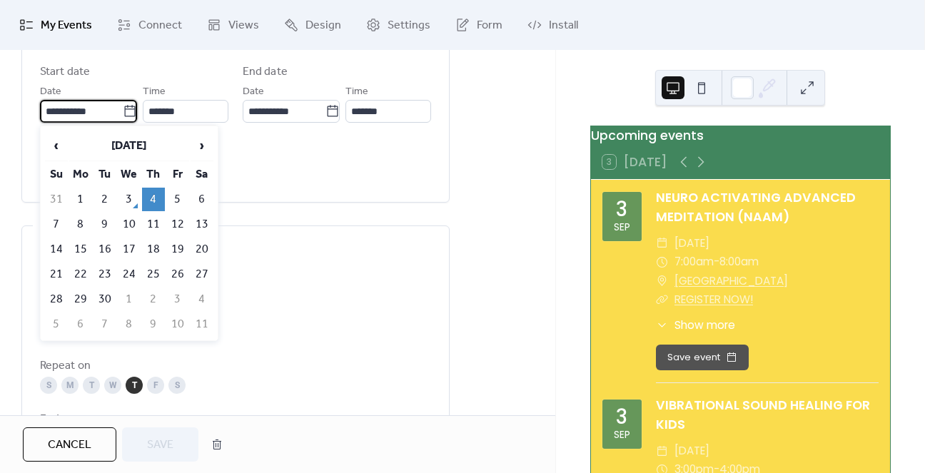
click at [123, 112] on icon at bounding box center [130, 111] width 14 height 14
click at [119, 112] on input "**********" at bounding box center [81, 111] width 83 height 23
click at [294, 178] on div "All day Show date only Hide end time" at bounding box center [235, 165] width 391 height 51
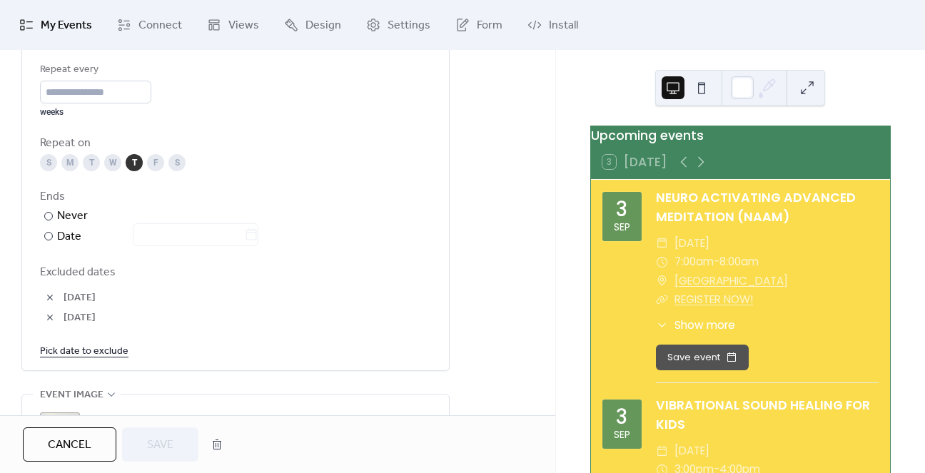
scroll to position [785, 0]
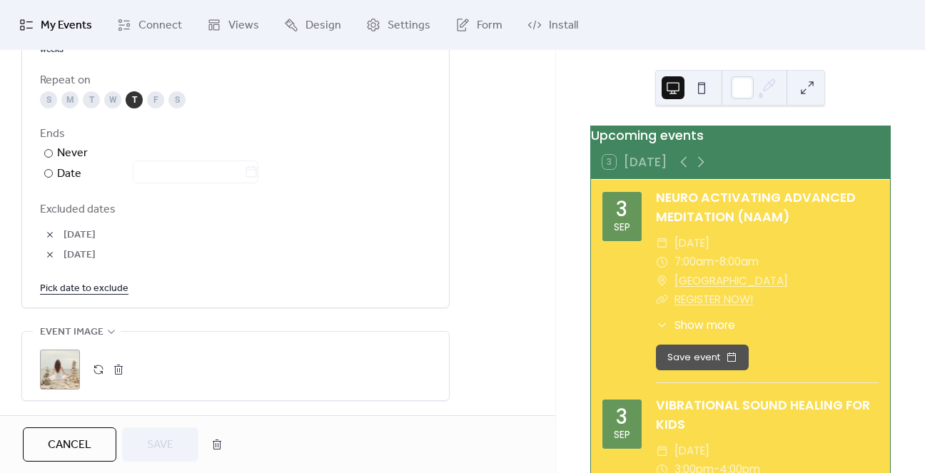
click at [85, 288] on link "Pick date to exclude" at bounding box center [84, 288] width 88 height 18
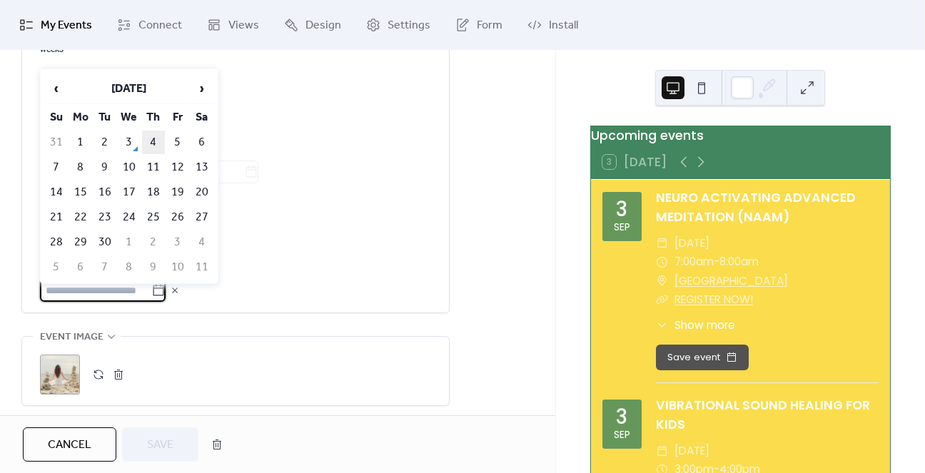
click at [153, 140] on td "4" at bounding box center [153, 143] width 23 height 24
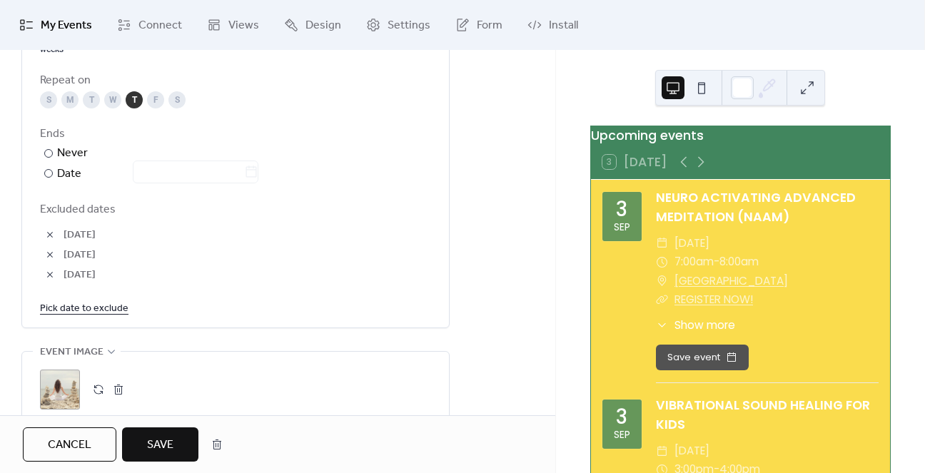
click at [153, 437] on span "Save" at bounding box center [160, 445] width 26 height 17
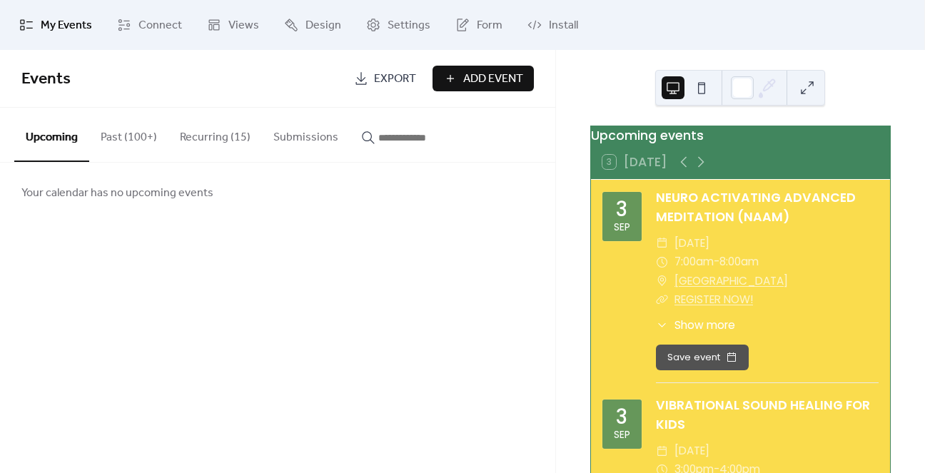
click at [222, 143] on button "Recurring (15)" at bounding box center [214, 134] width 93 height 53
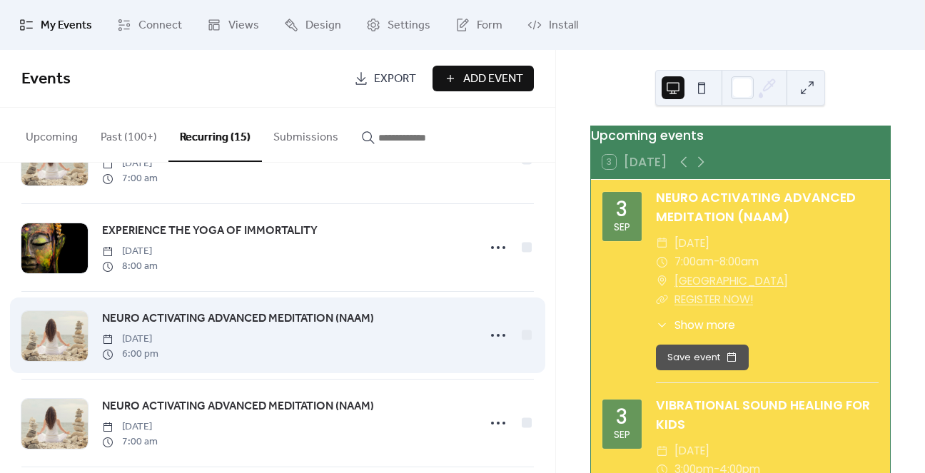
scroll to position [428, 0]
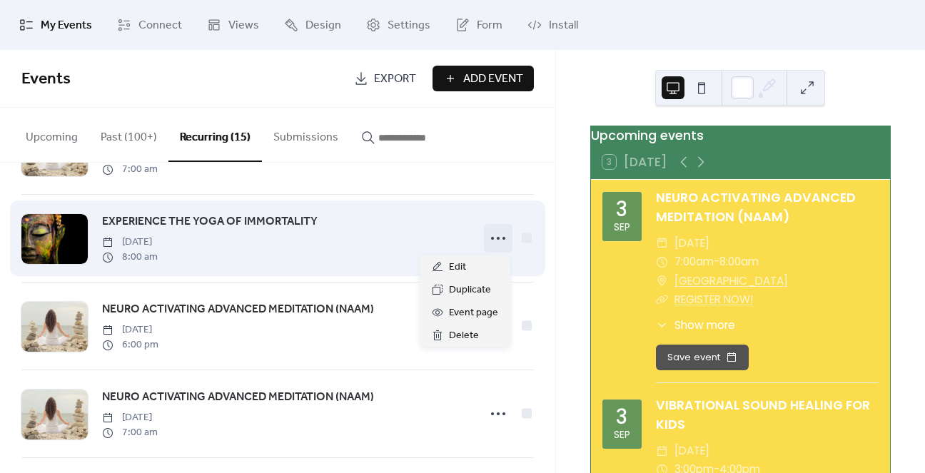
click at [497, 239] on circle at bounding box center [498, 238] width 3 height 3
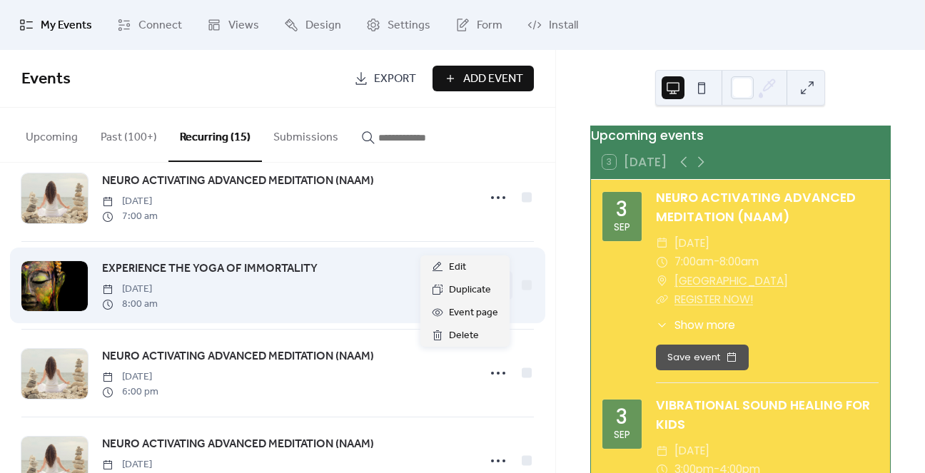
scroll to position [357, 0]
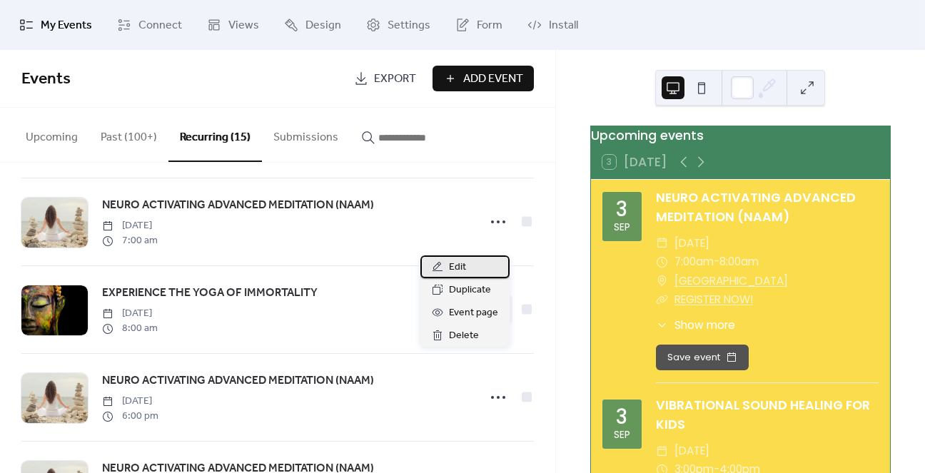
click at [442, 269] on icon at bounding box center [437, 266] width 11 height 11
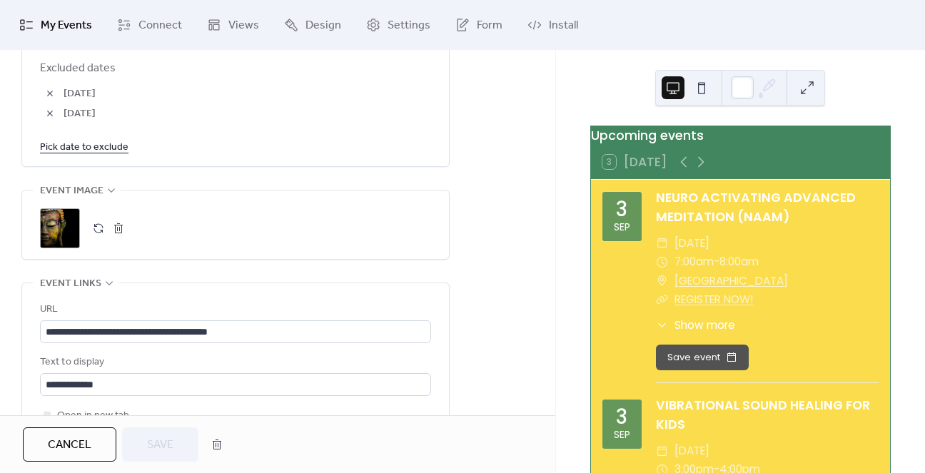
scroll to position [928, 0]
click at [110, 143] on link "Pick date to exclude" at bounding box center [84, 145] width 88 height 18
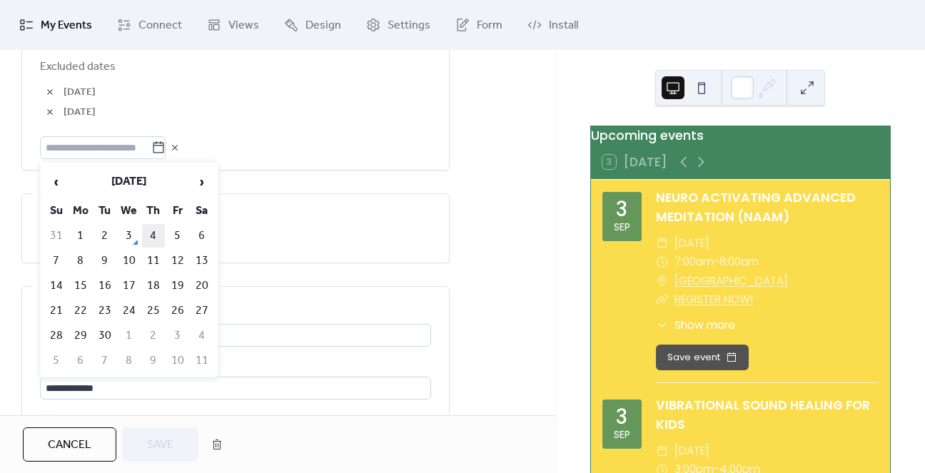
click at [154, 232] on td "4" at bounding box center [153, 236] width 23 height 24
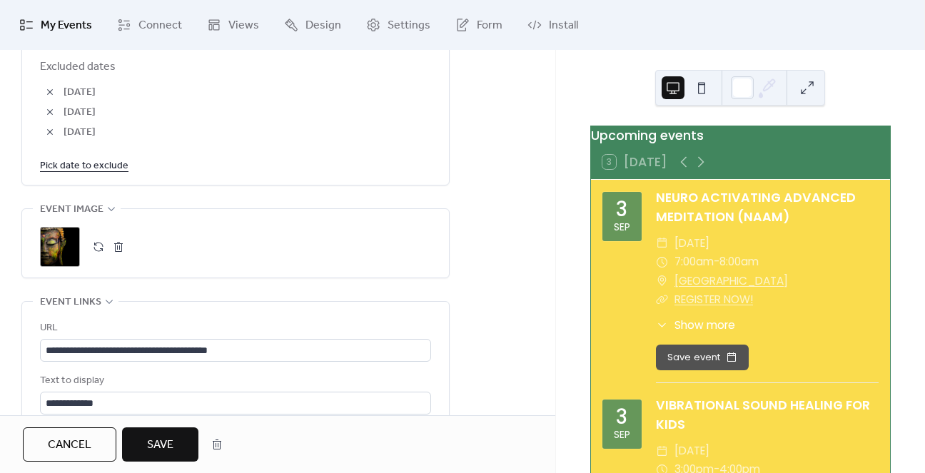
click at [172, 440] on span "Save" at bounding box center [160, 445] width 26 height 17
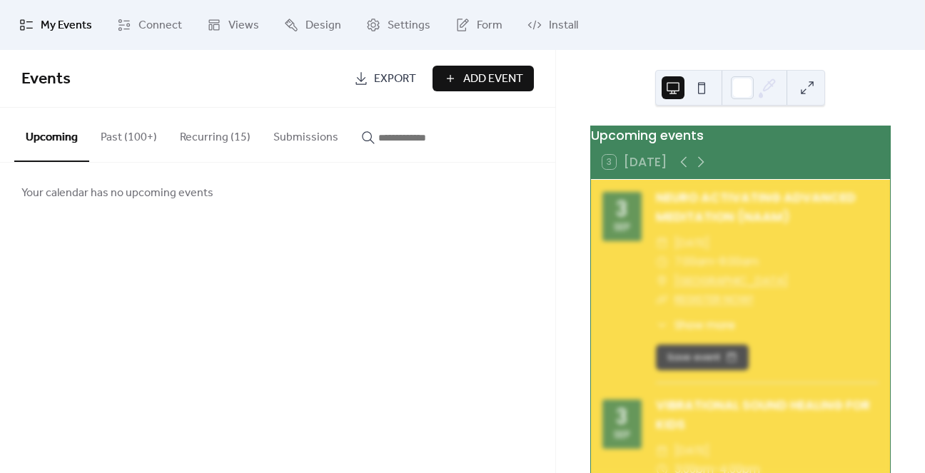
click at [213, 132] on button "Recurring (15)" at bounding box center [214, 134] width 93 height 53
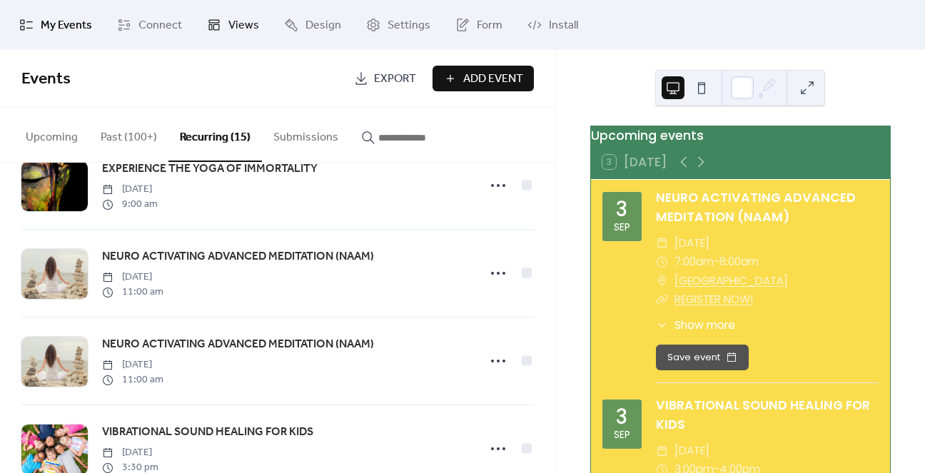
scroll to position [693, 0]
